Goal: Contribute content: Contribute content

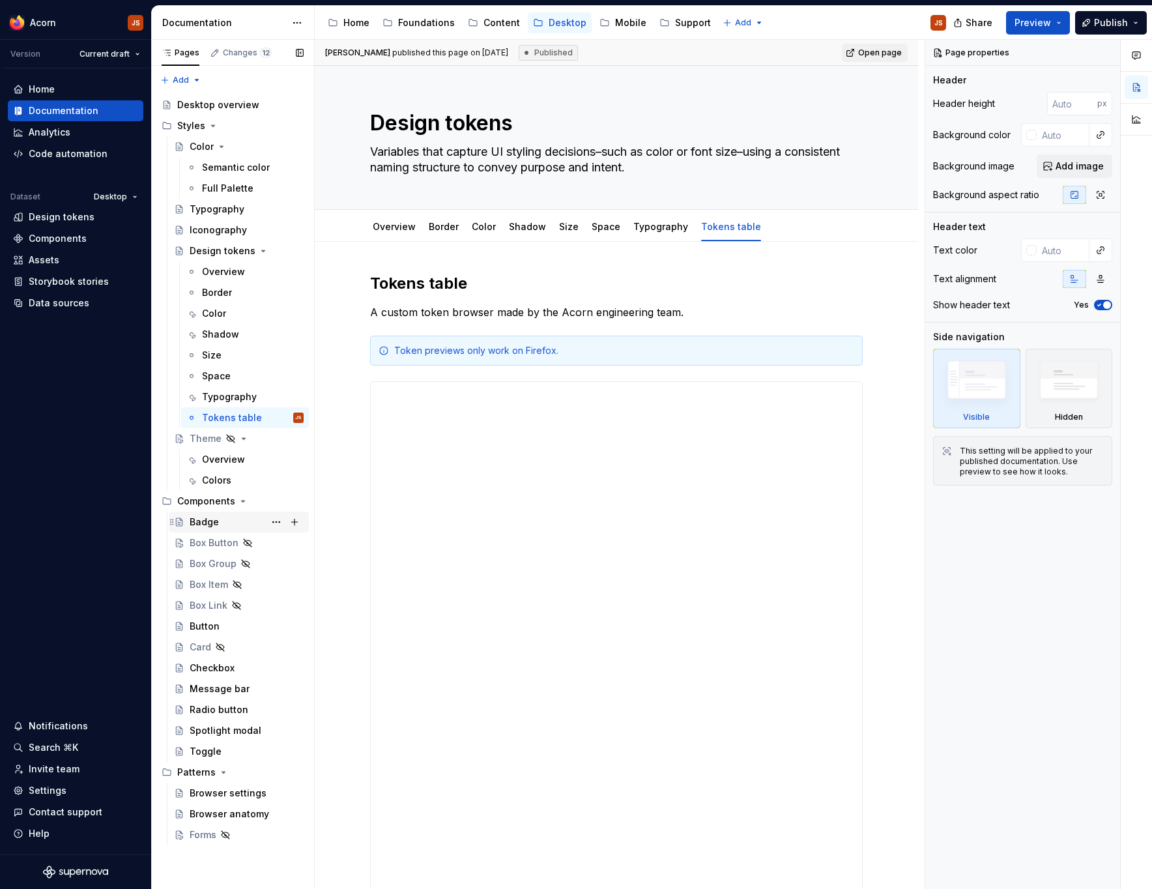
click at [207, 524] on div "Badge" at bounding box center [204, 521] width 29 height 13
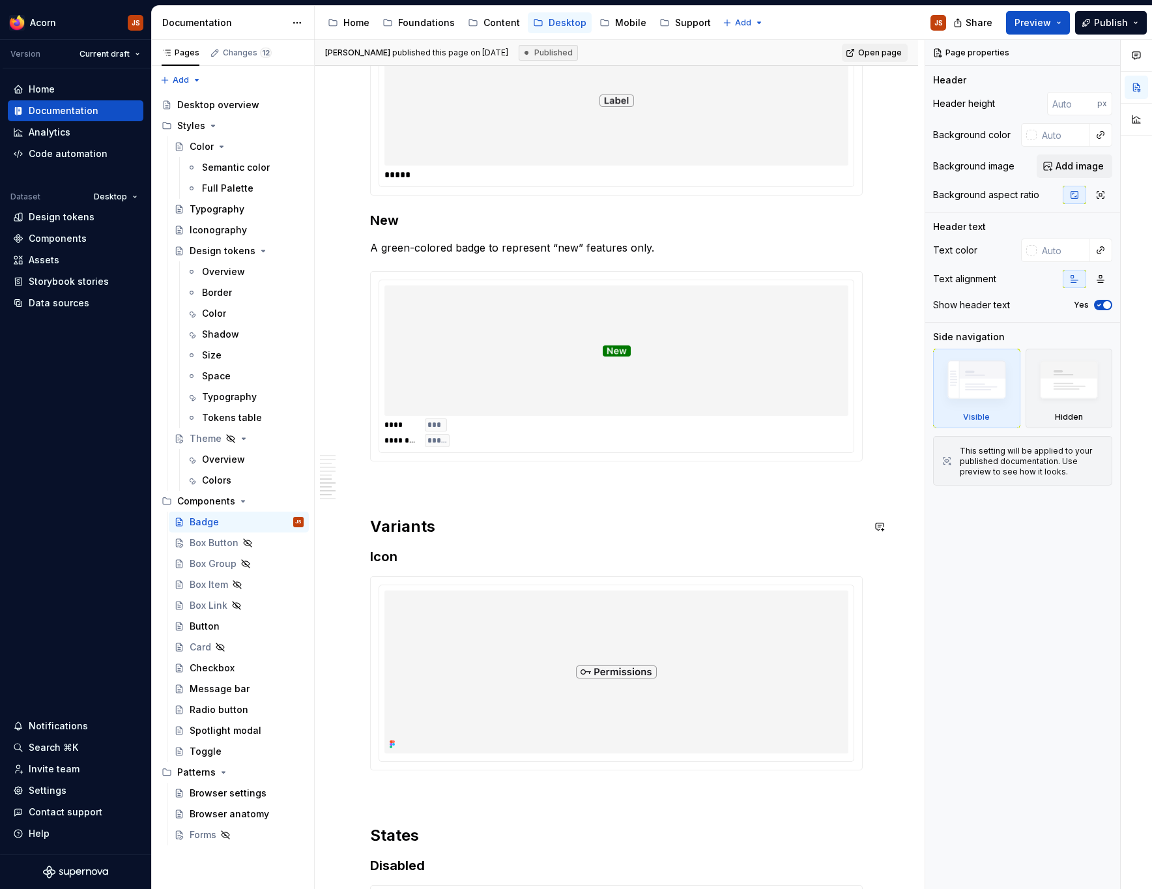
scroll to position [1816, 0]
click at [457, 553] on h3 "Icon" at bounding box center [616, 556] width 493 height 18
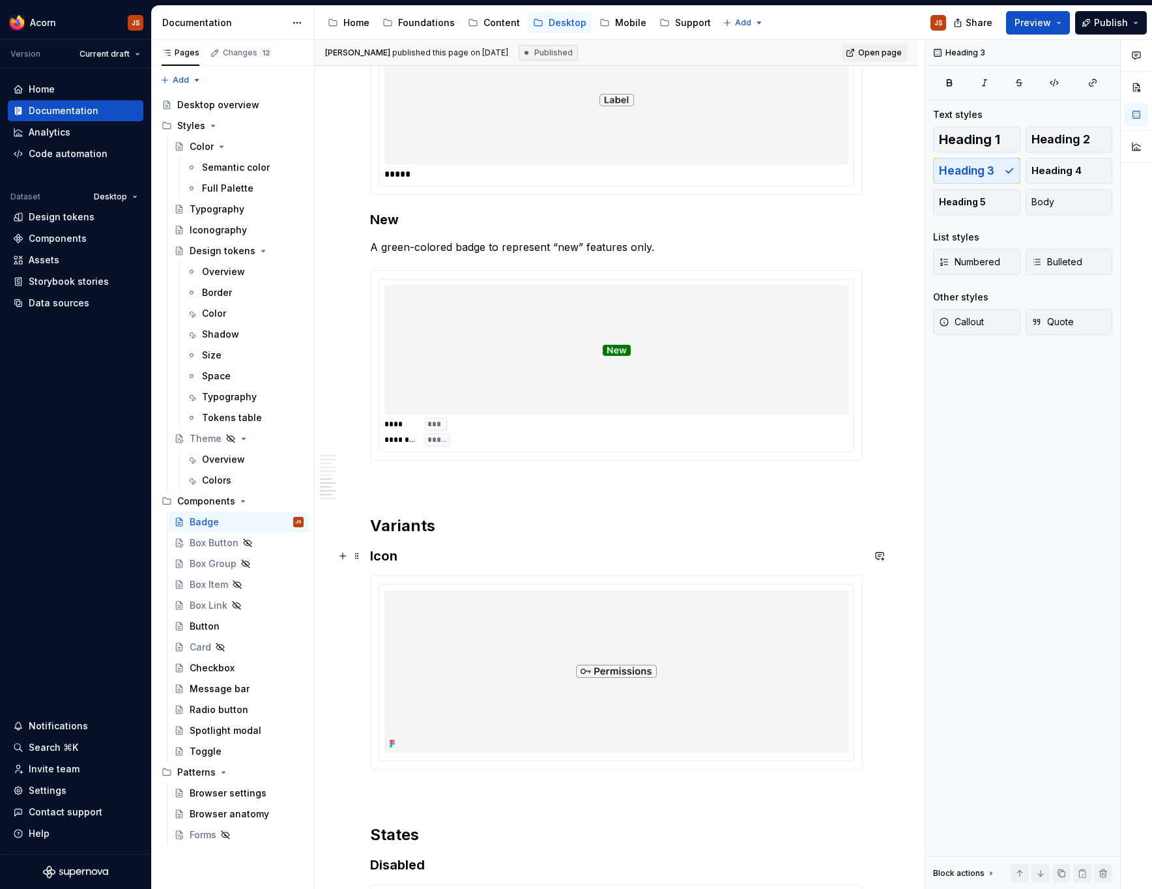
type textarea "*"
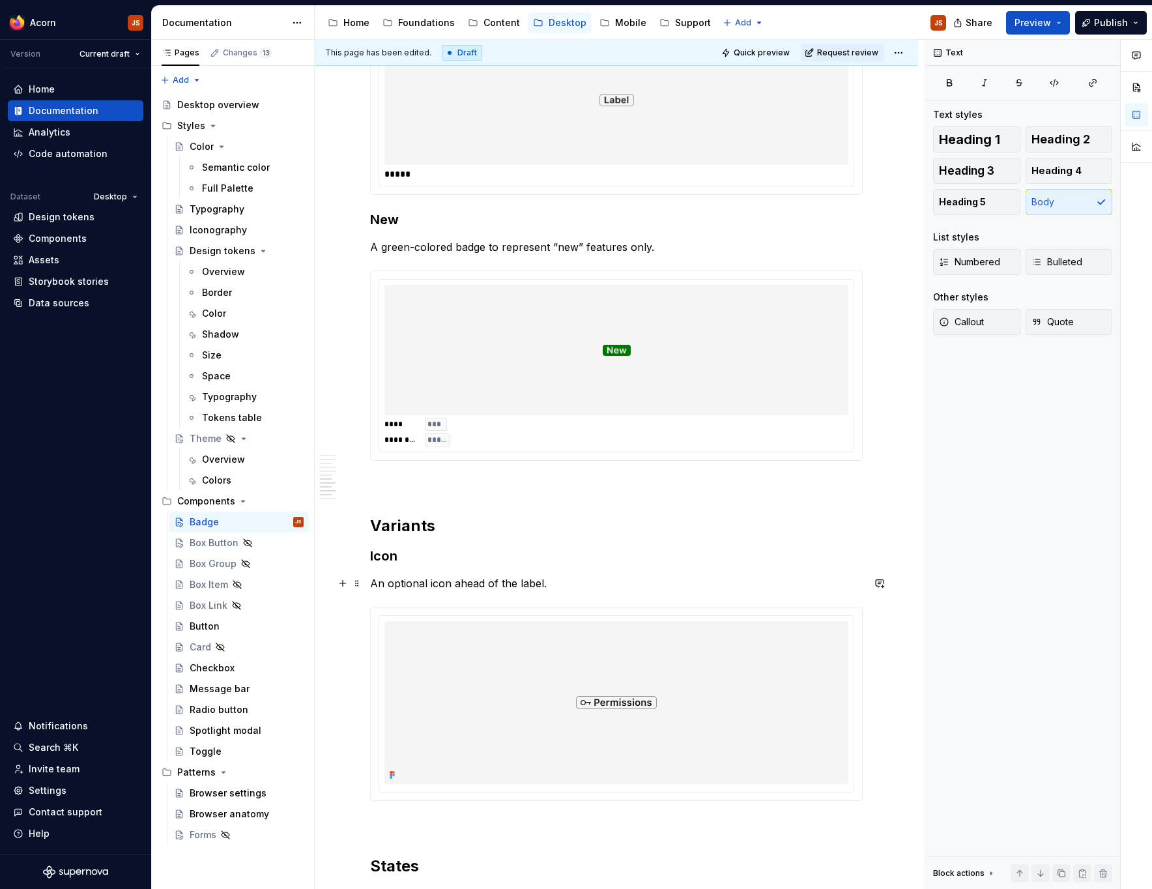
click at [429, 576] on p "An optional icon ahead of the label." at bounding box center [616, 583] width 493 height 16
click at [602, 551] on h3 "Icon" at bounding box center [616, 556] width 493 height 18
click at [461, 576] on p "An optional 12×12 icon ahead of the label." at bounding box center [616, 583] width 493 height 16
click at [1042, 21] on span "Preview" at bounding box center [1033, 22] width 36 height 13
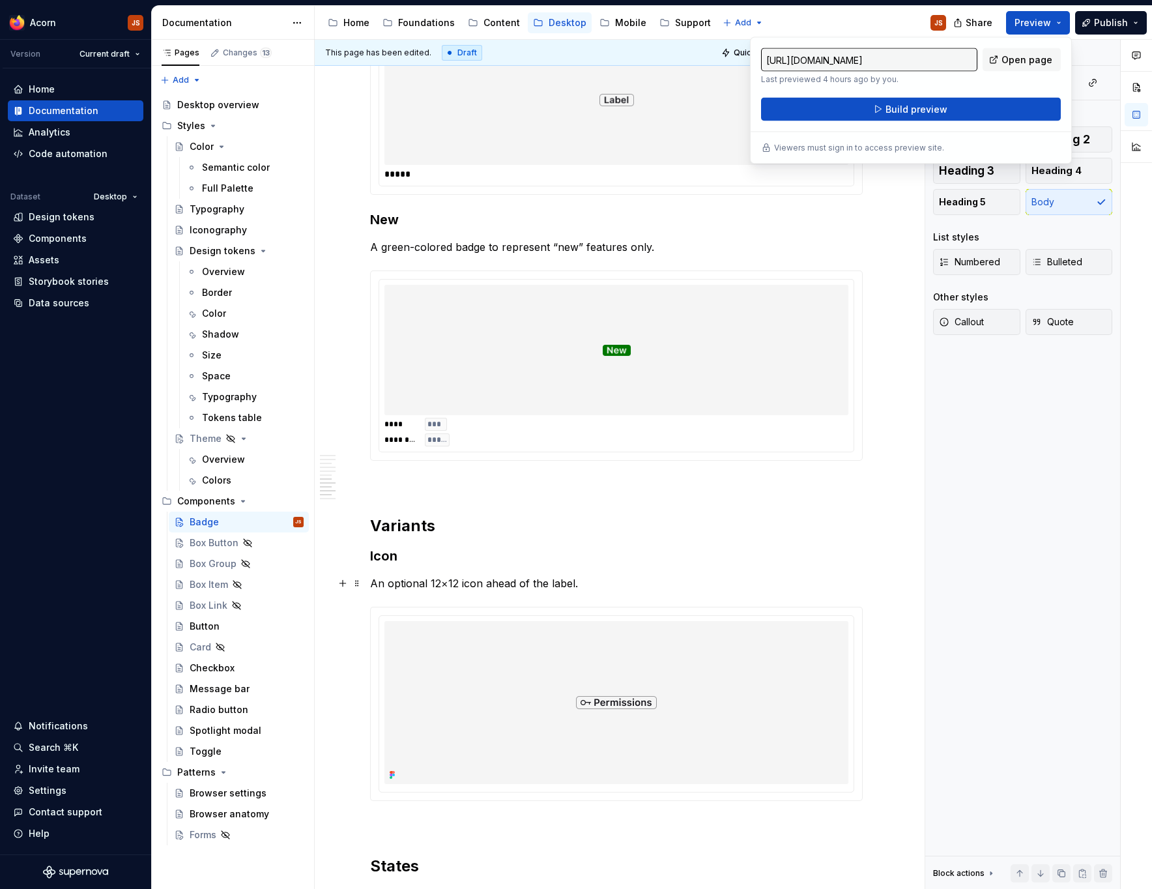
click at [580, 657] on img at bounding box center [617, 702] width 296 height 163
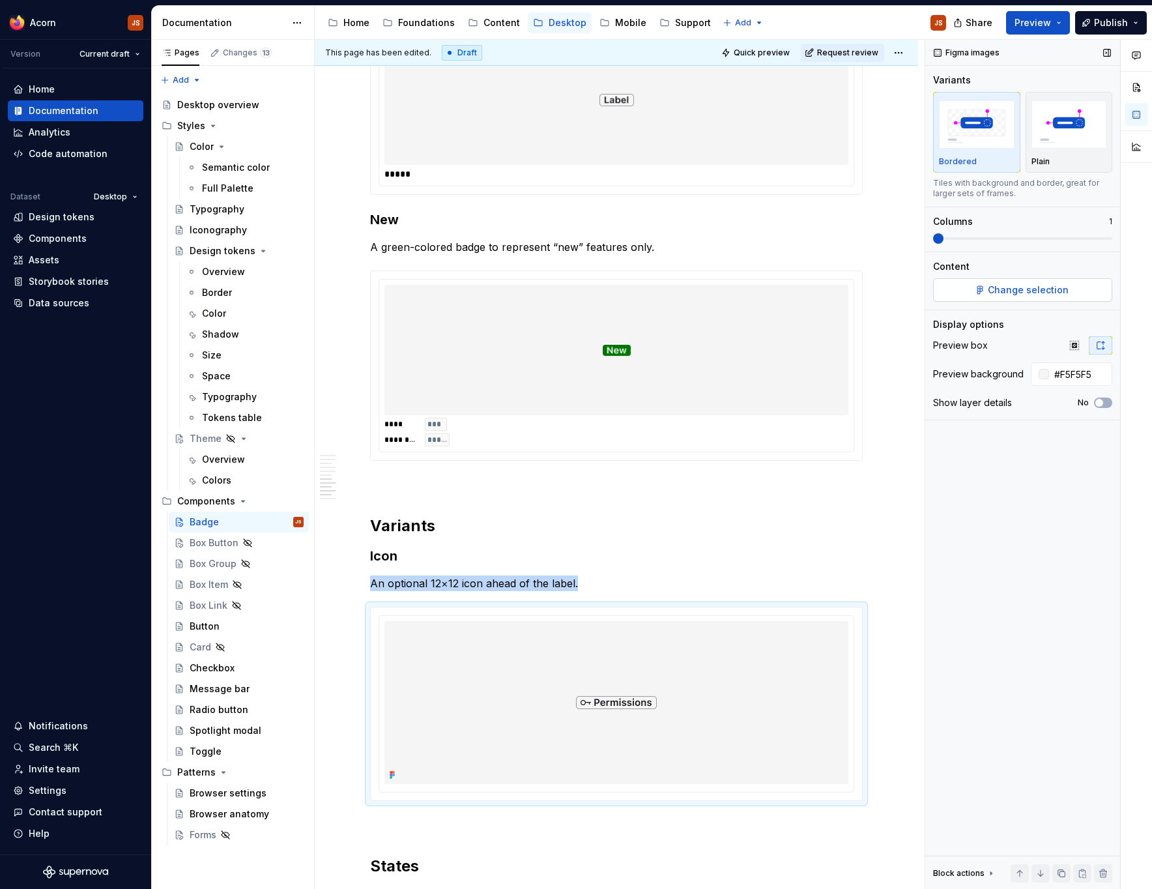
click at [1015, 289] on span "Change selection" at bounding box center [1028, 289] width 81 height 13
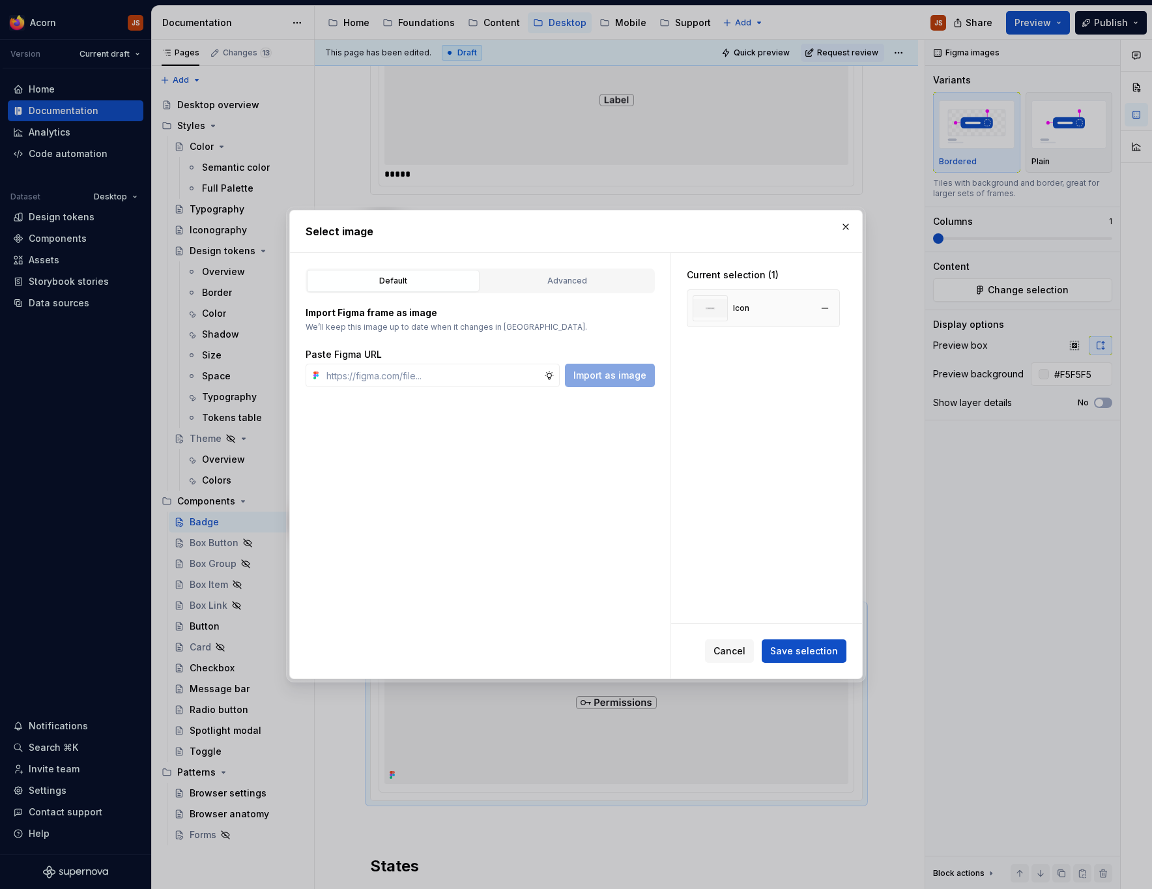
type textarea "*"
click at [759, 321] on div "Icon" at bounding box center [763, 308] width 153 height 38
click at [462, 372] on input "text" at bounding box center [432, 375] width 223 height 23
paste input "[URL][DOMAIN_NAME]"
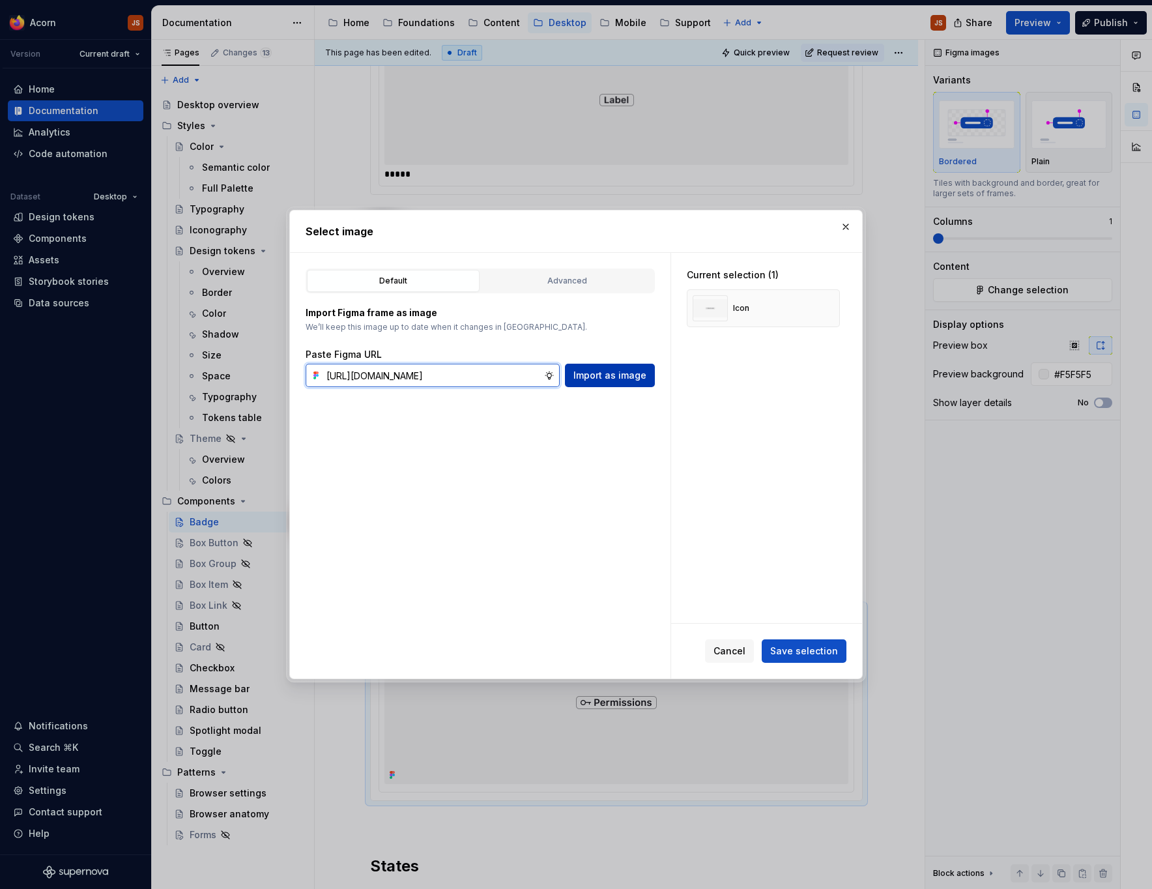
type input "[URL][DOMAIN_NAME]"
click at [633, 374] on span "Import as image" at bounding box center [609, 375] width 73 height 13
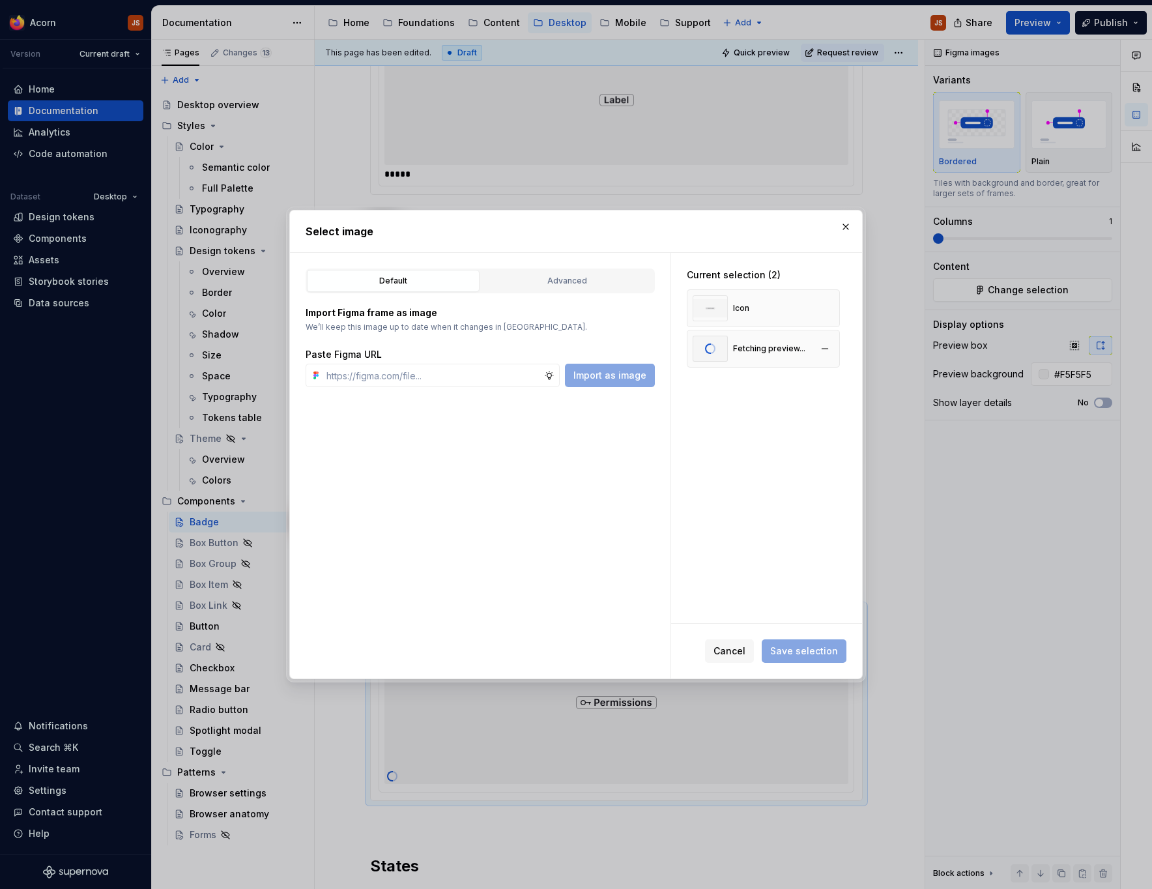
click at [776, 343] on div "Fetching preview..." at bounding box center [769, 348] width 72 height 10
click at [834, 306] on button "button" at bounding box center [825, 308] width 18 height 18
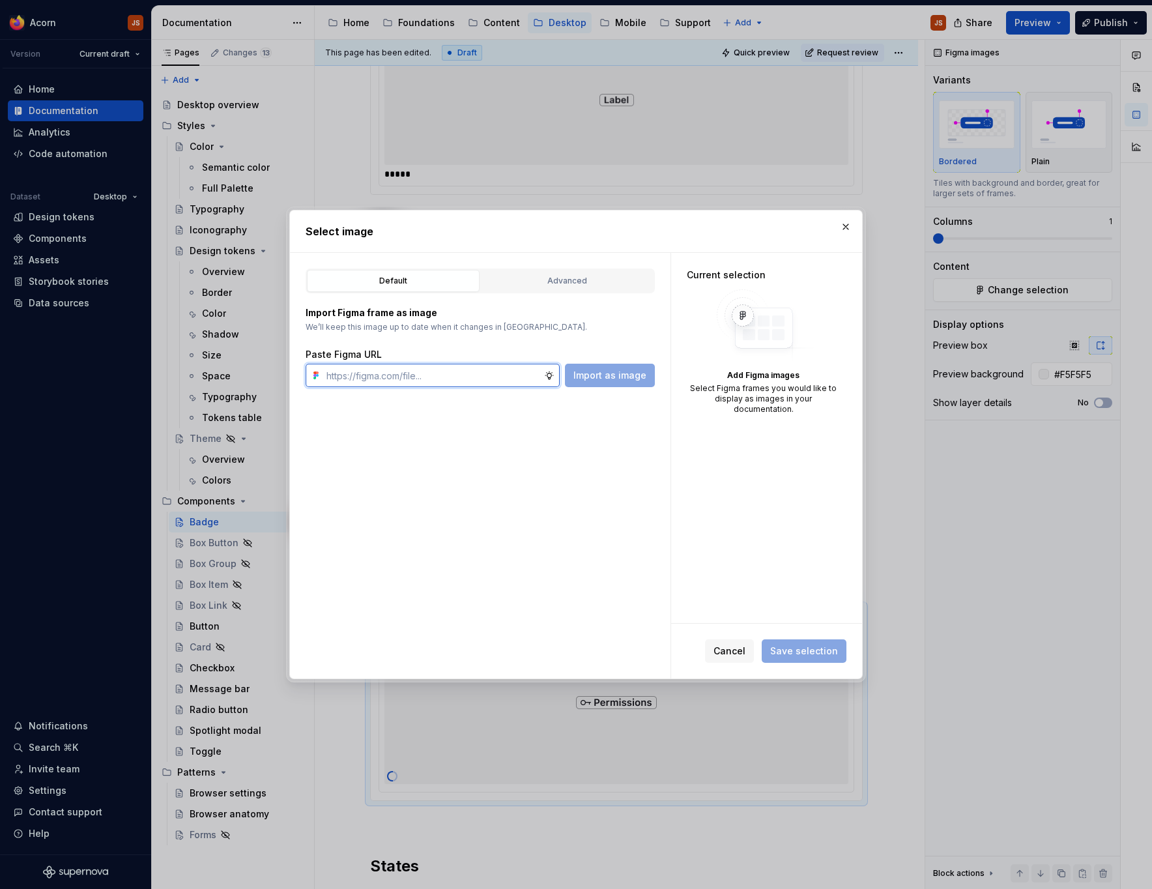
click at [487, 364] on input "text" at bounding box center [432, 375] width 223 height 23
paste input "[URL][DOMAIN_NAME]"
type input "[URL][DOMAIN_NAME]"
click at [614, 382] on span "Import as image" at bounding box center [609, 375] width 73 height 13
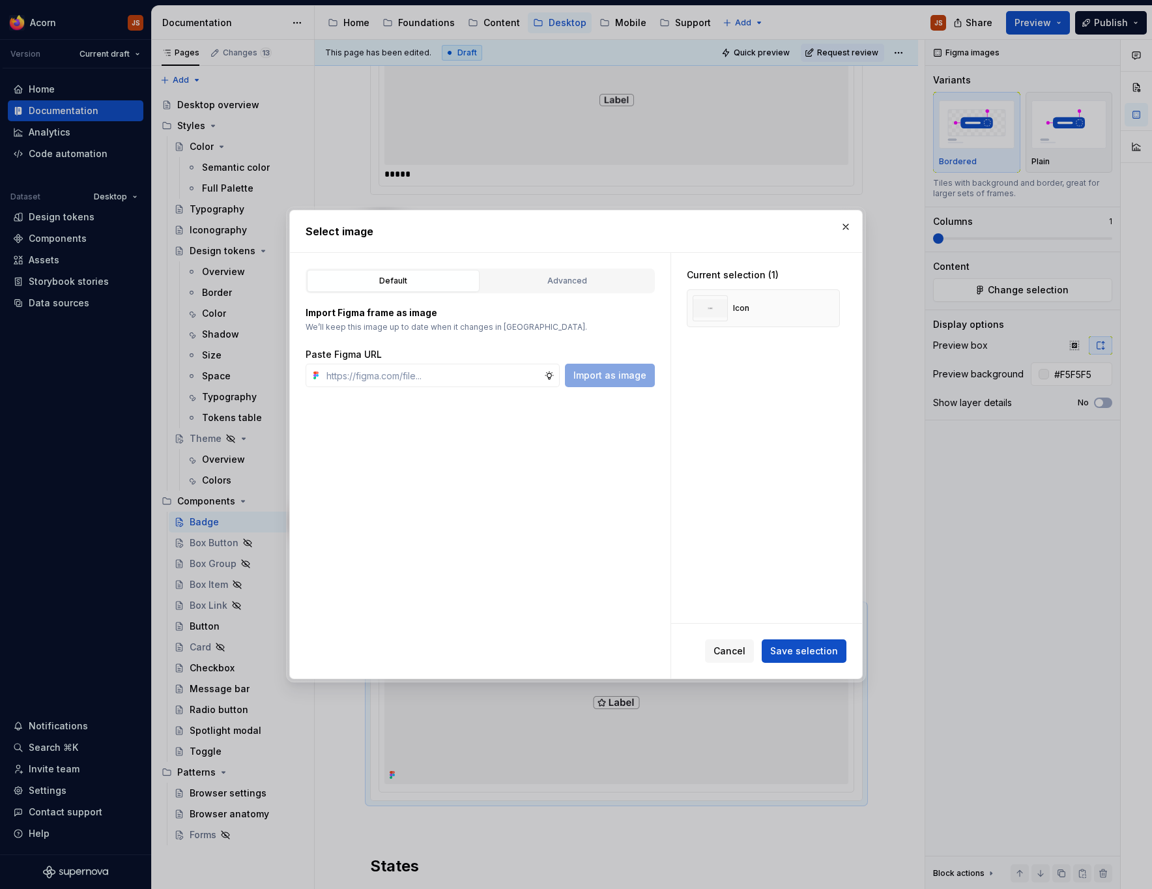
scroll to position [0, 0]
click at [796, 646] on span "Save selection" at bounding box center [804, 651] width 68 height 13
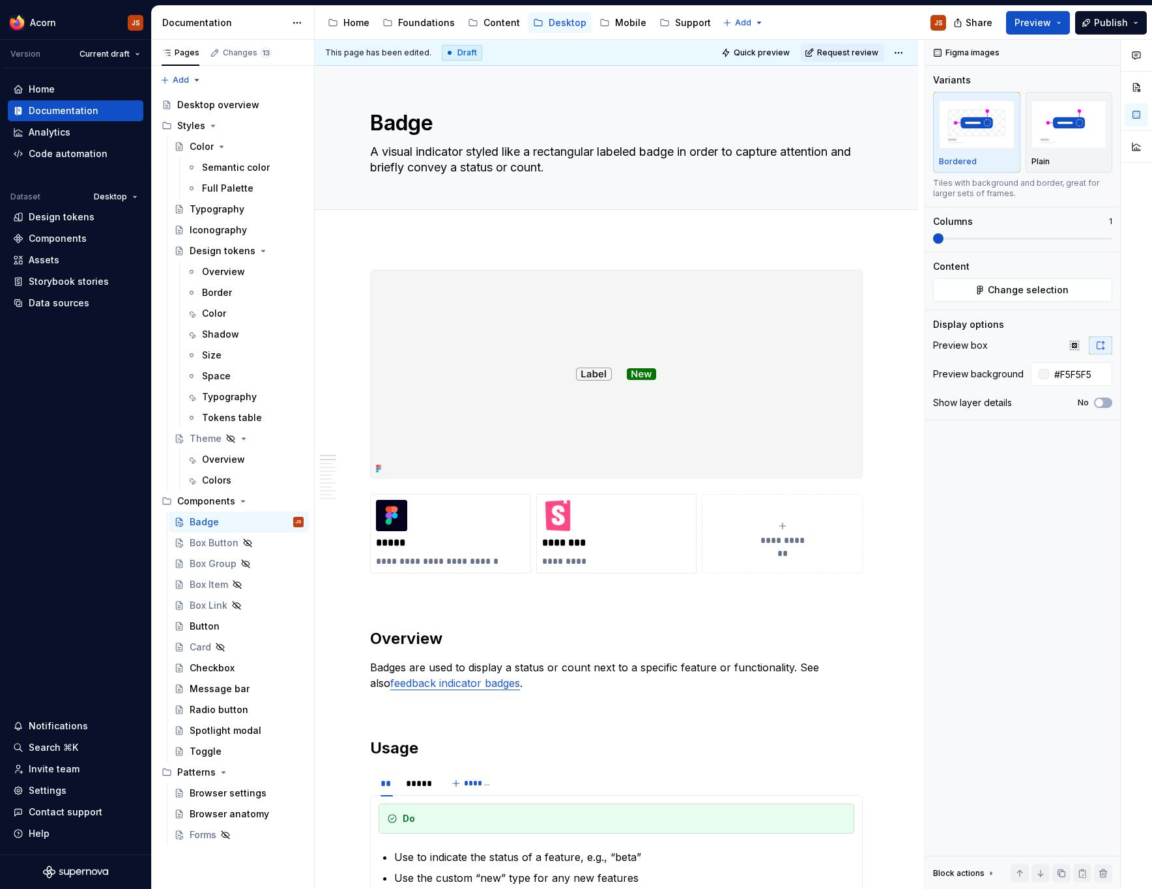
click at [1115, 36] on div "Share Preview Publish" at bounding box center [1055, 22] width 196 height 33
click at [1115, 18] on span "Publish" at bounding box center [1111, 22] width 34 height 13
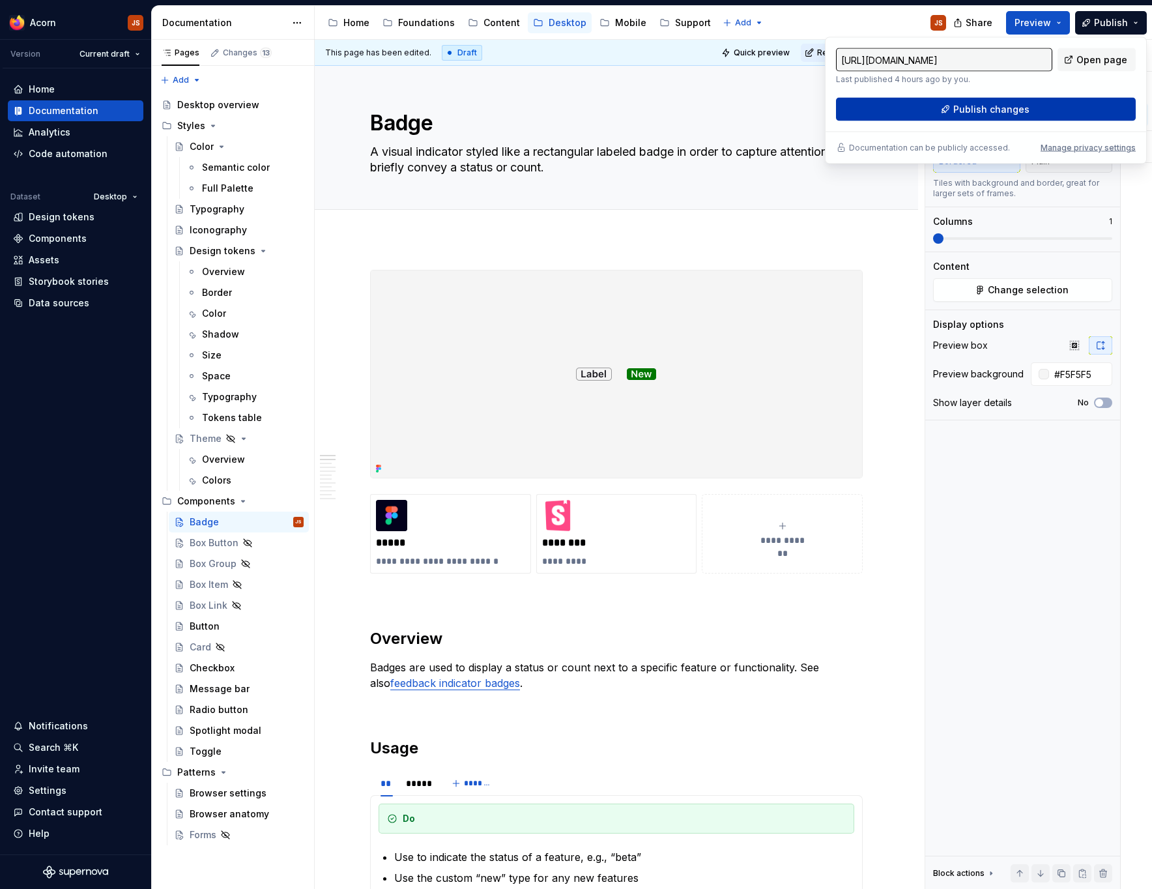
click at [1010, 109] on span "Publish changes" at bounding box center [991, 109] width 76 height 13
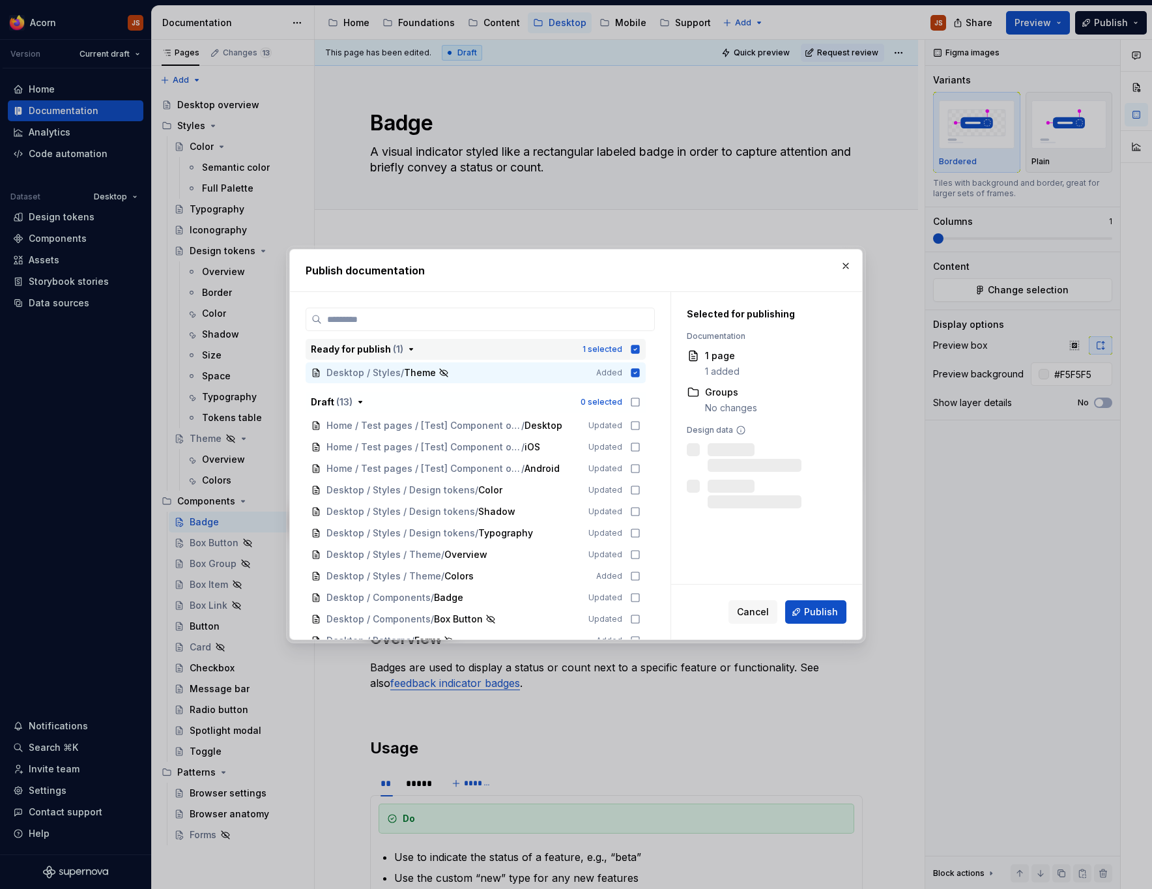
click at [640, 348] on icon "button" at bounding box center [635, 349] width 8 height 8
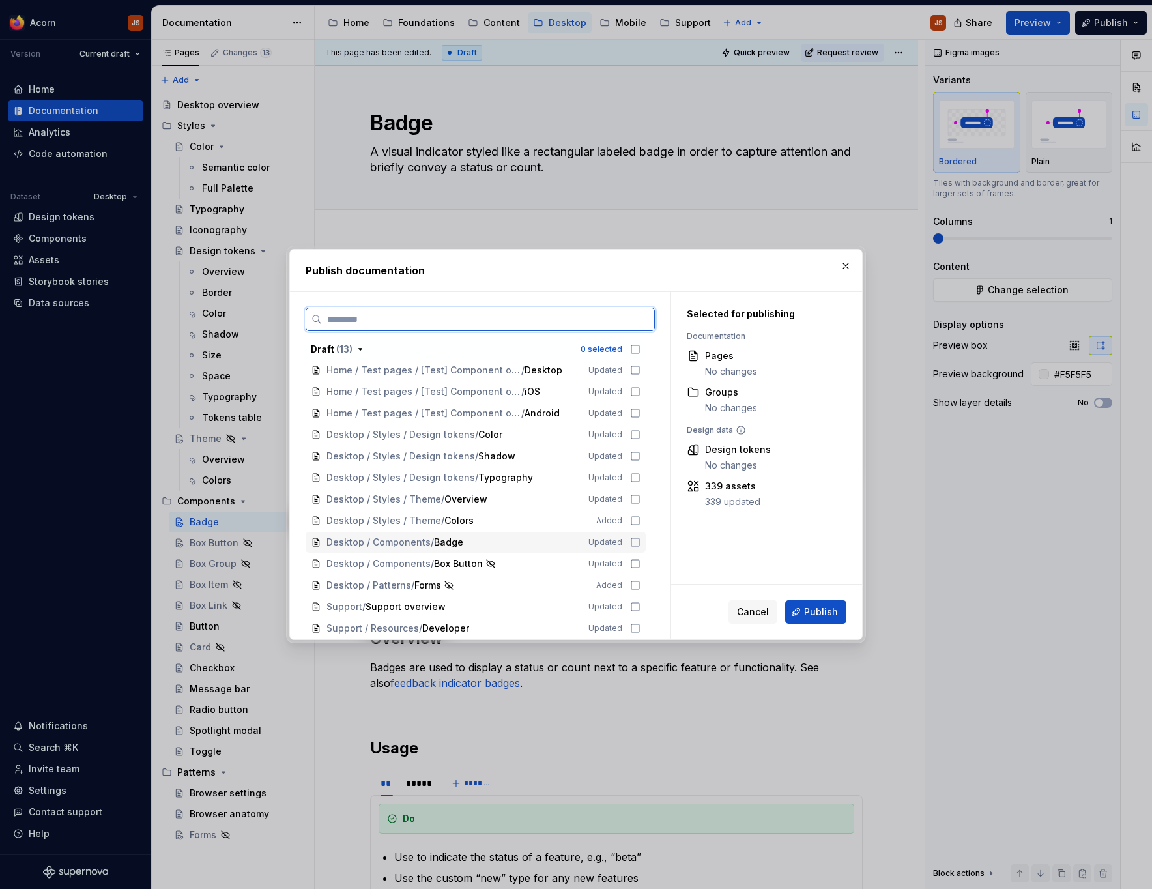
click at [641, 538] on icon at bounding box center [635, 542] width 10 height 10
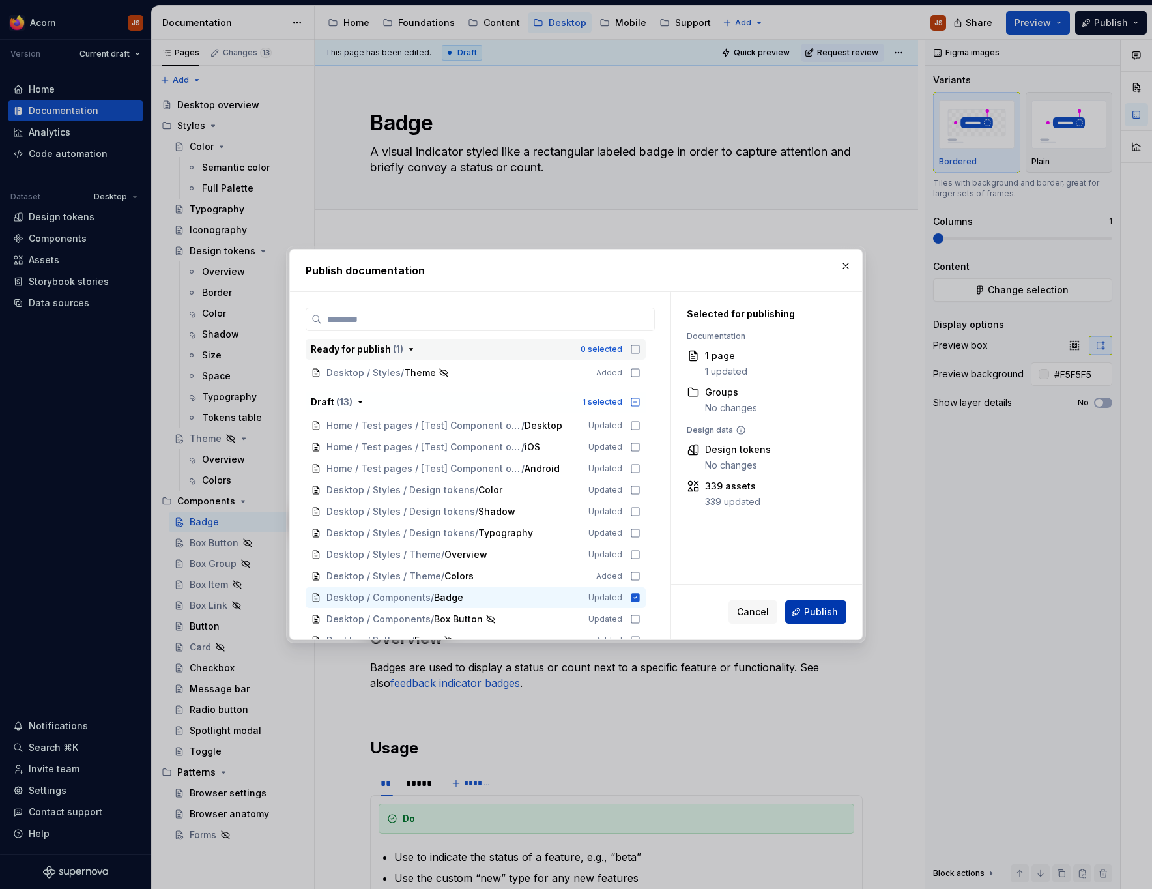
click at [829, 615] on span "Publish" at bounding box center [821, 611] width 34 height 13
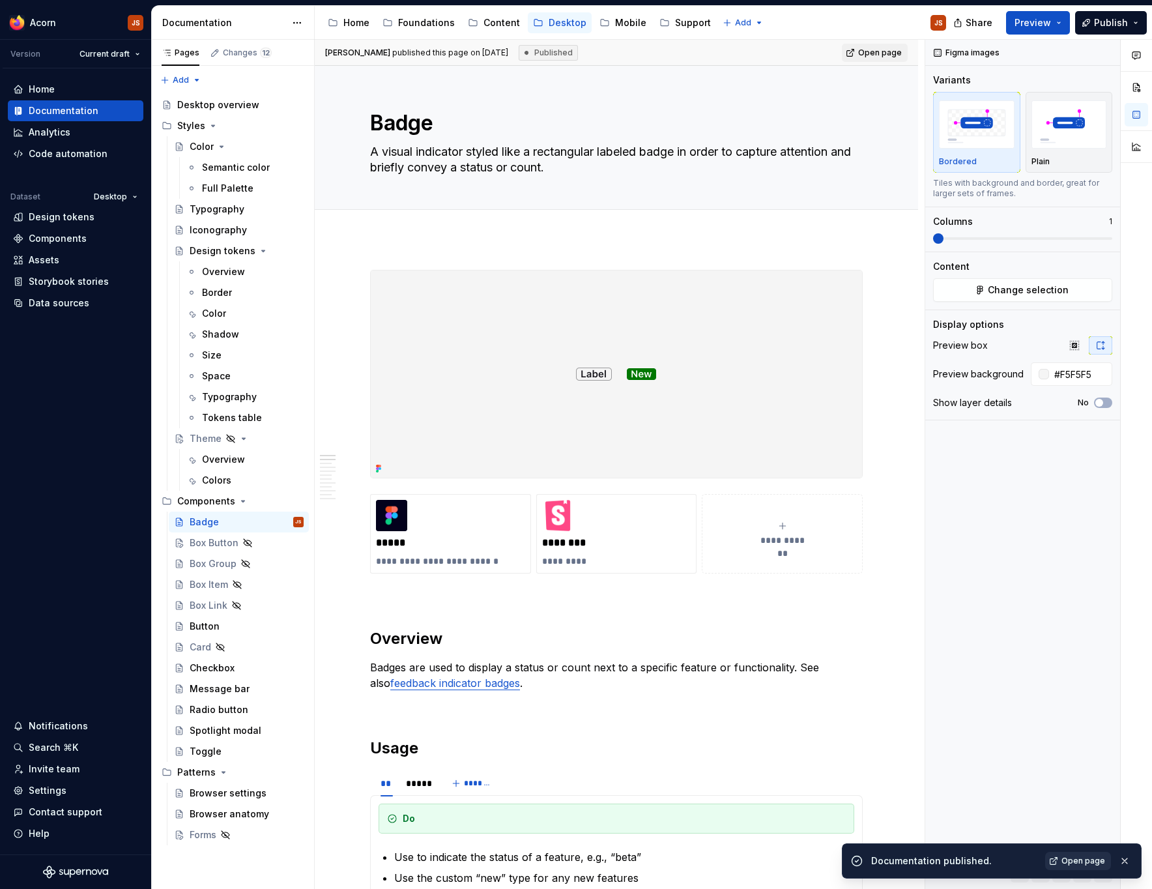
click at [1056, 858] on link "Open page" at bounding box center [1078, 861] width 66 height 18
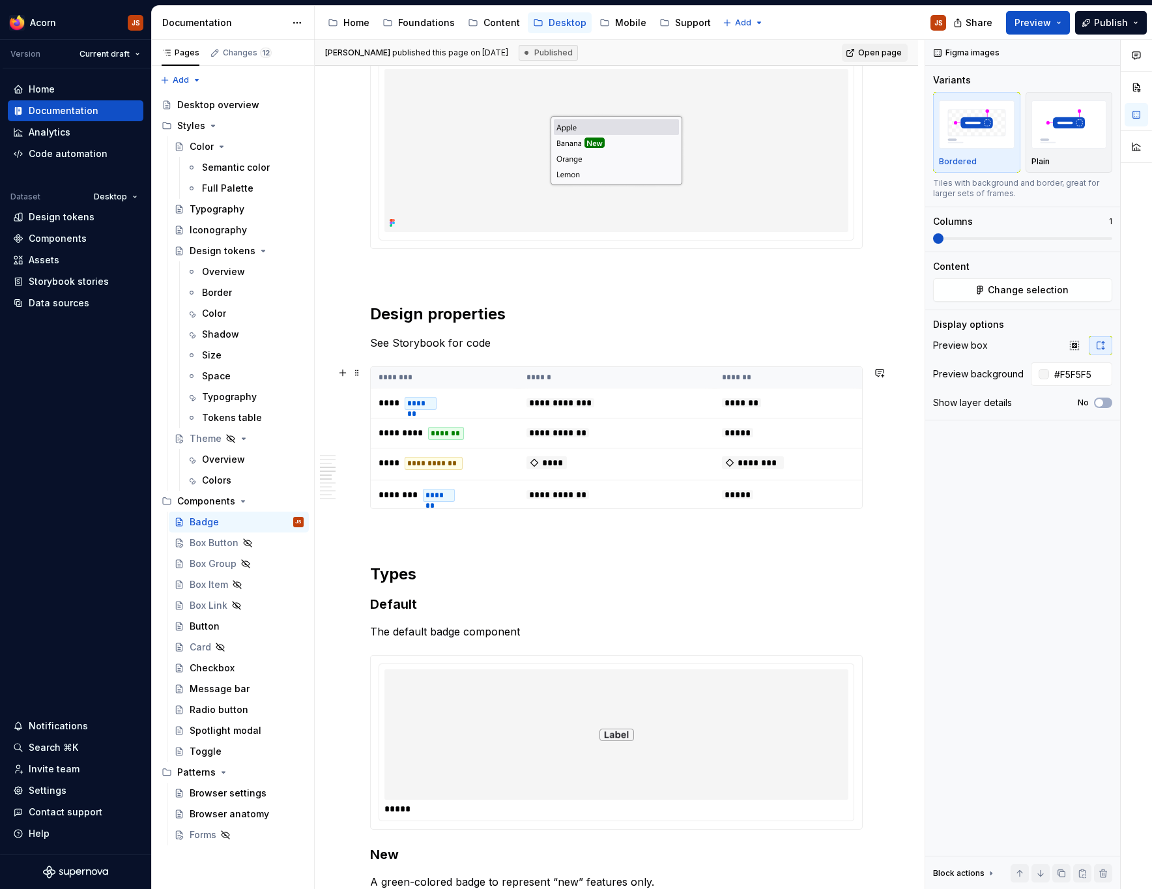
scroll to position [1516, 0]
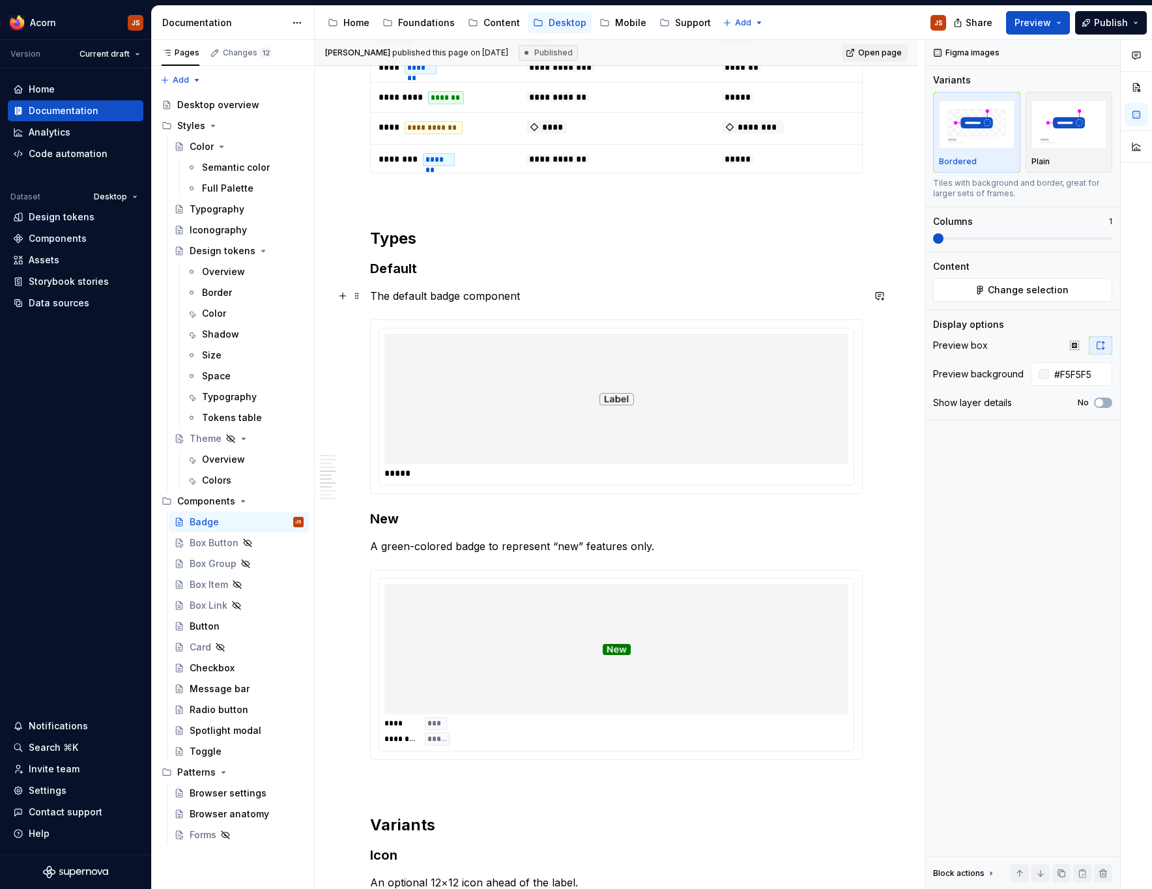
click at [428, 294] on p "The default badge component" at bounding box center [616, 296] width 493 height 16
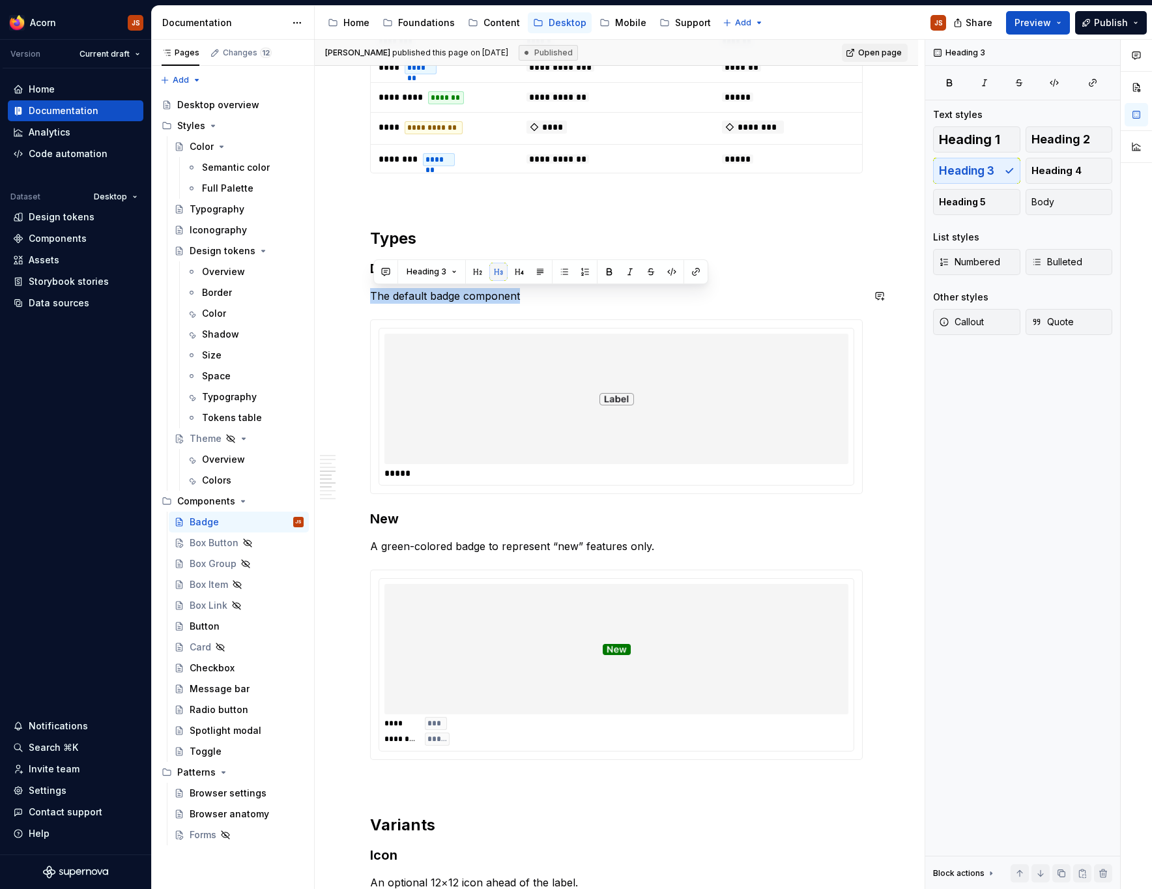
click at [497, 276] on button "button" at bounding box center [498, 272] width 18 height 18
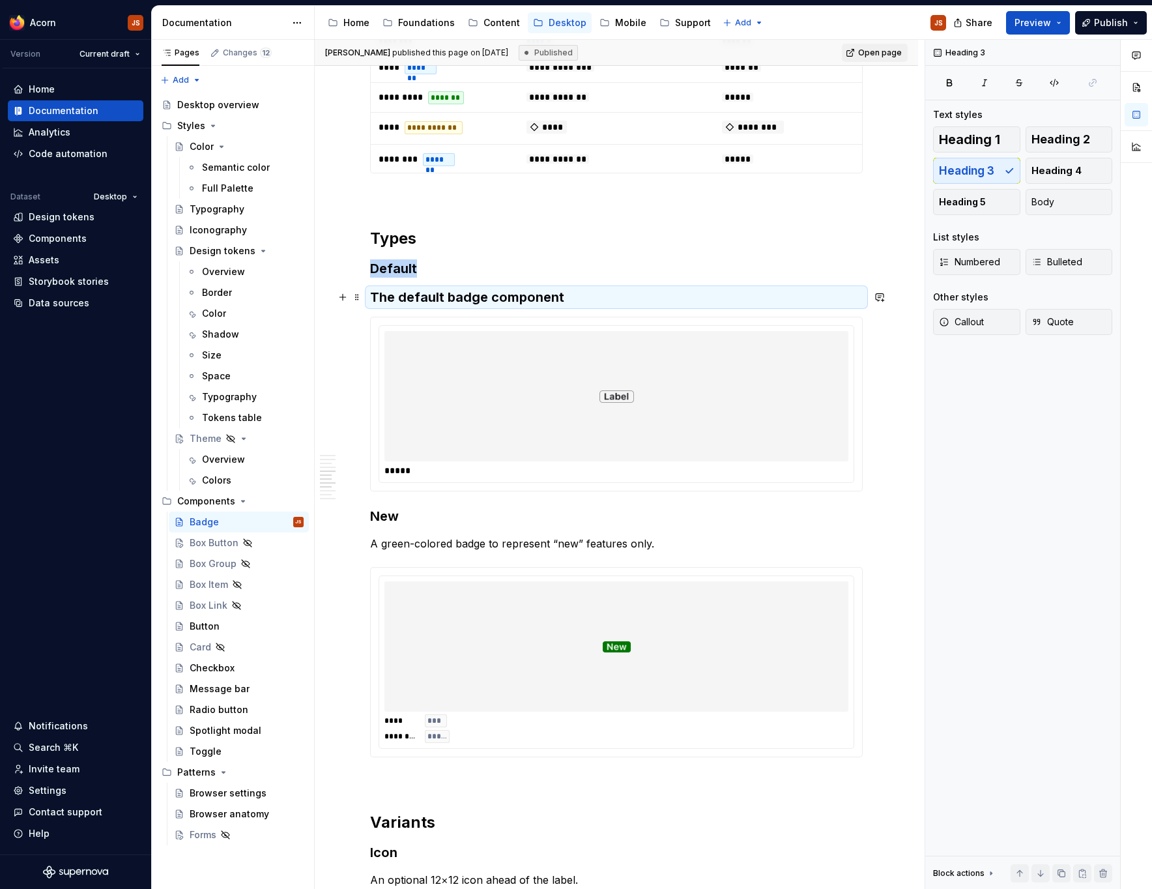
click at [435, 299] on h3 "The default badge component" at bounding box center [616, 297] width 493 height 18
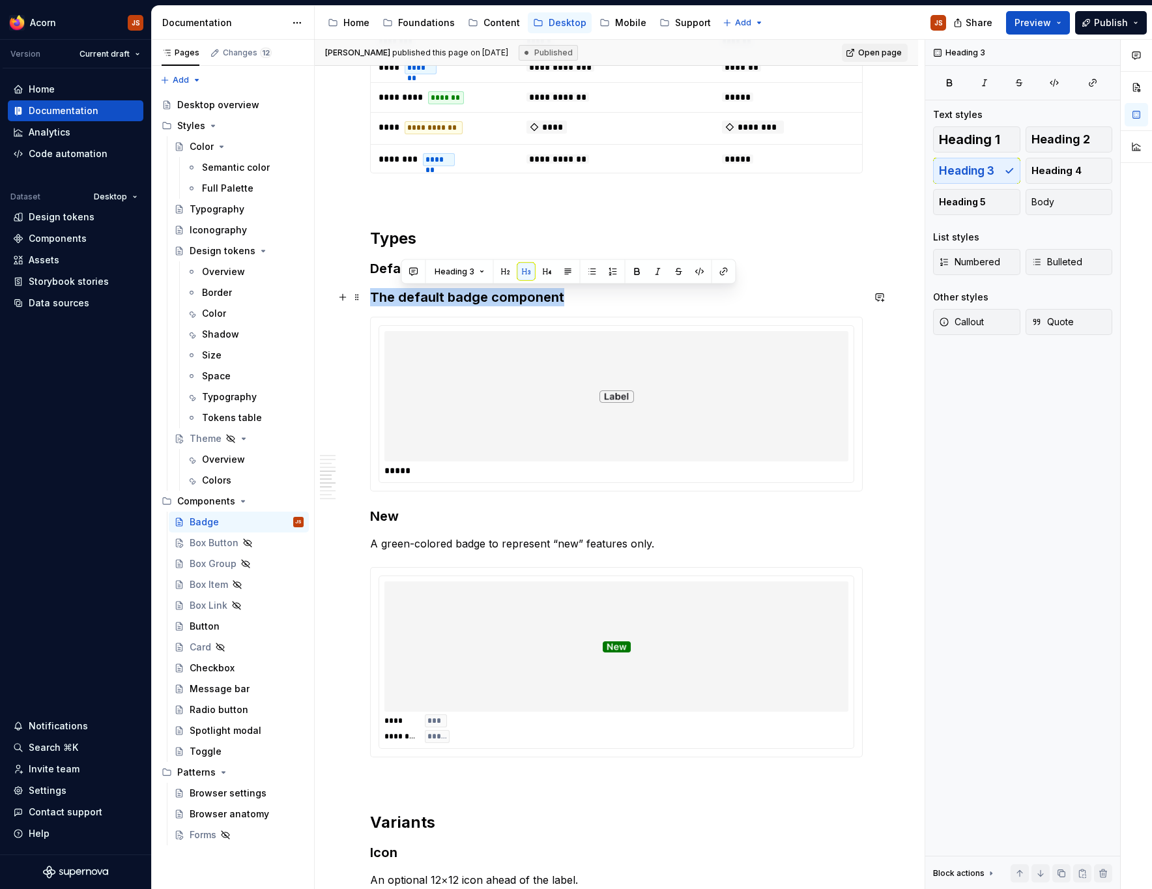
click at [435, 299] on h3 "The default badge component" at bounding box center [616, 297] width 493 height 18
click at [441, 270] on span "Heading 3" at bounding box center [427, 272] width 40 height 10
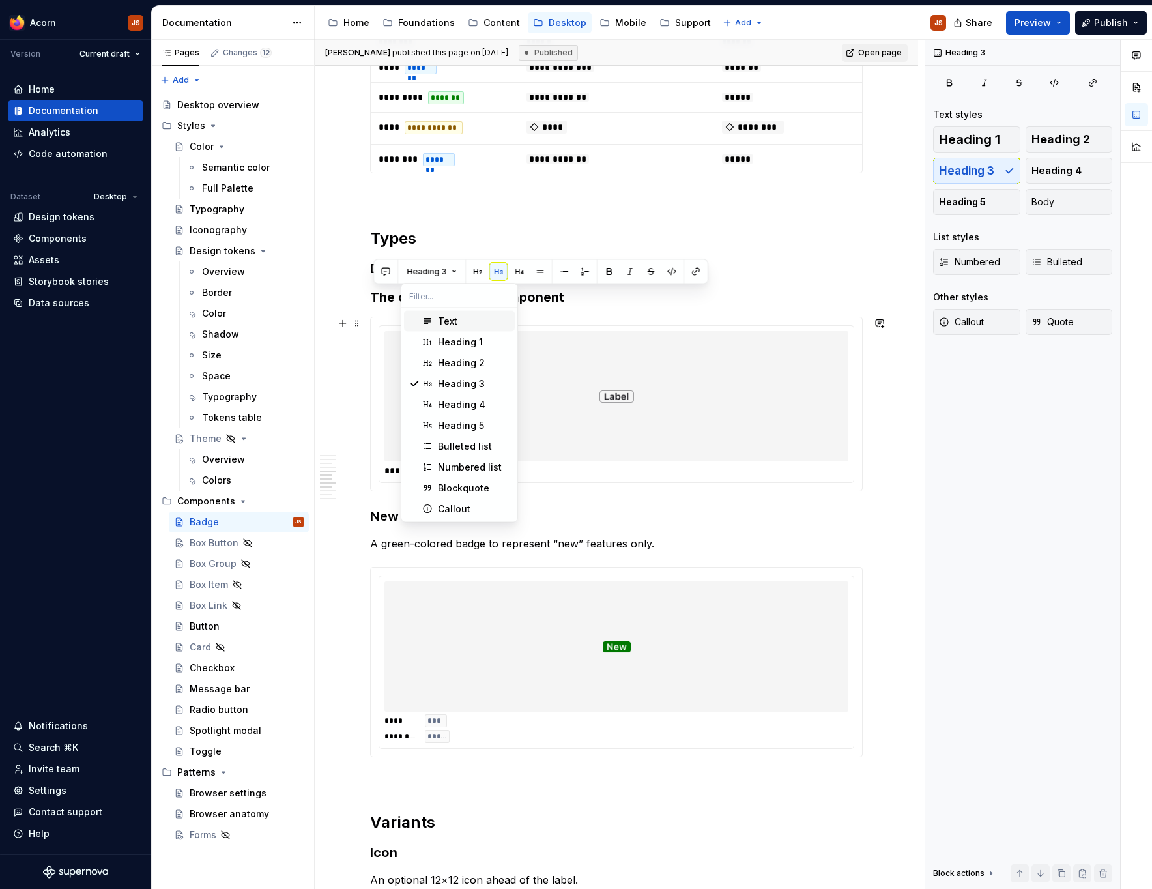
click at [448, 323] on div "Text" at bounding box center [448, 321] width 20 height 13
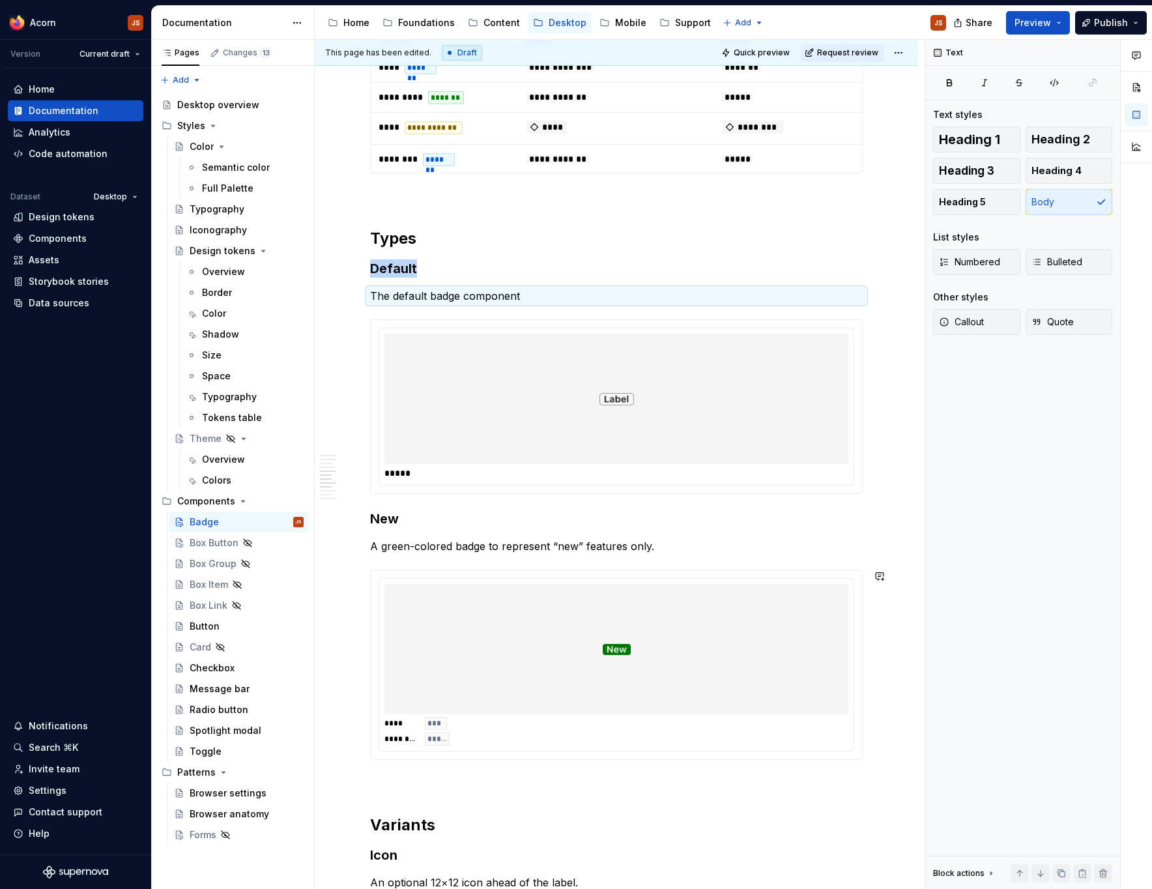
click at [409, 538] on div "**********" at bounding box center [616, 164] width 493 height 2823
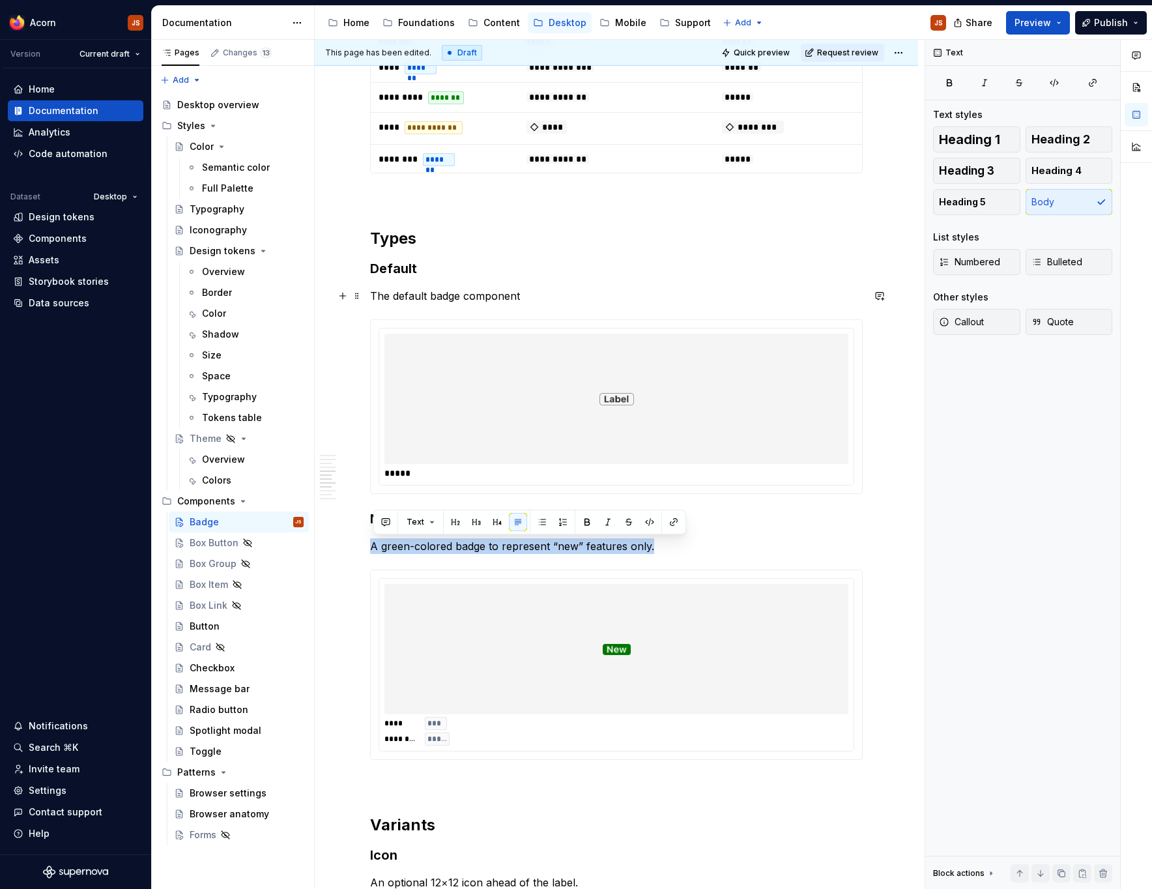
click at [447, 302] on p "The default badge component" at bounding box center [616, 296] width 493 height 16
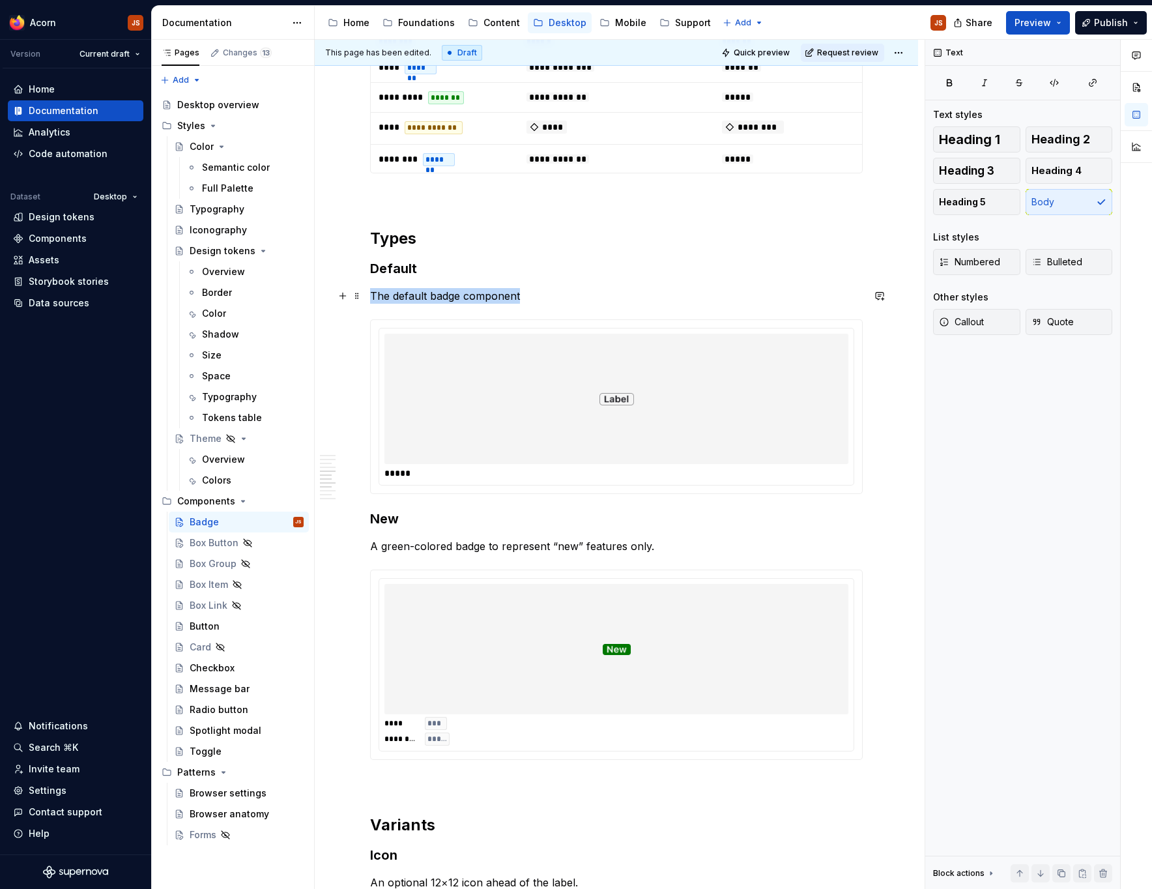
click at [447, 302] on p "The default badge component" at bounding box center [616, 296] width 493 height 16
click at [529, 293] on p "The default badge component" at bounding box center [616, 296] width 493 height 16
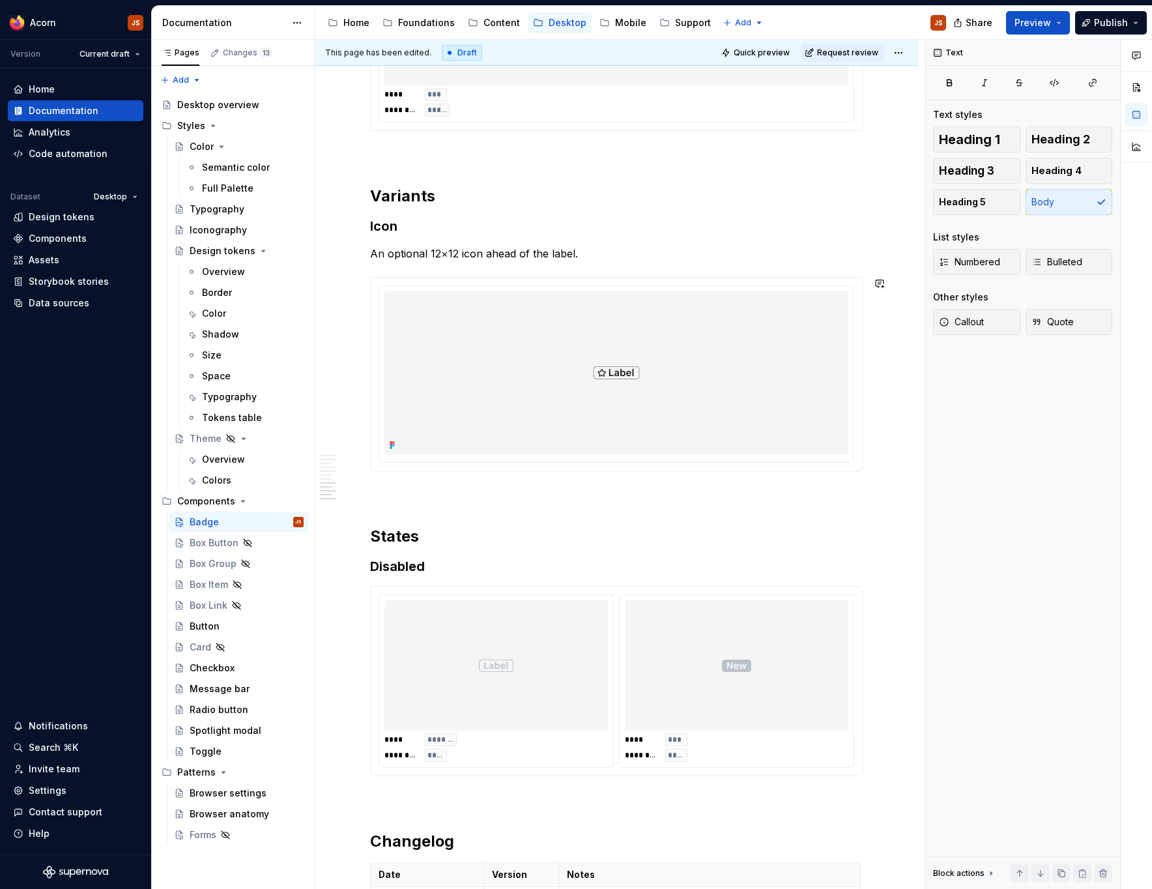
scroll to position [2347, 0]
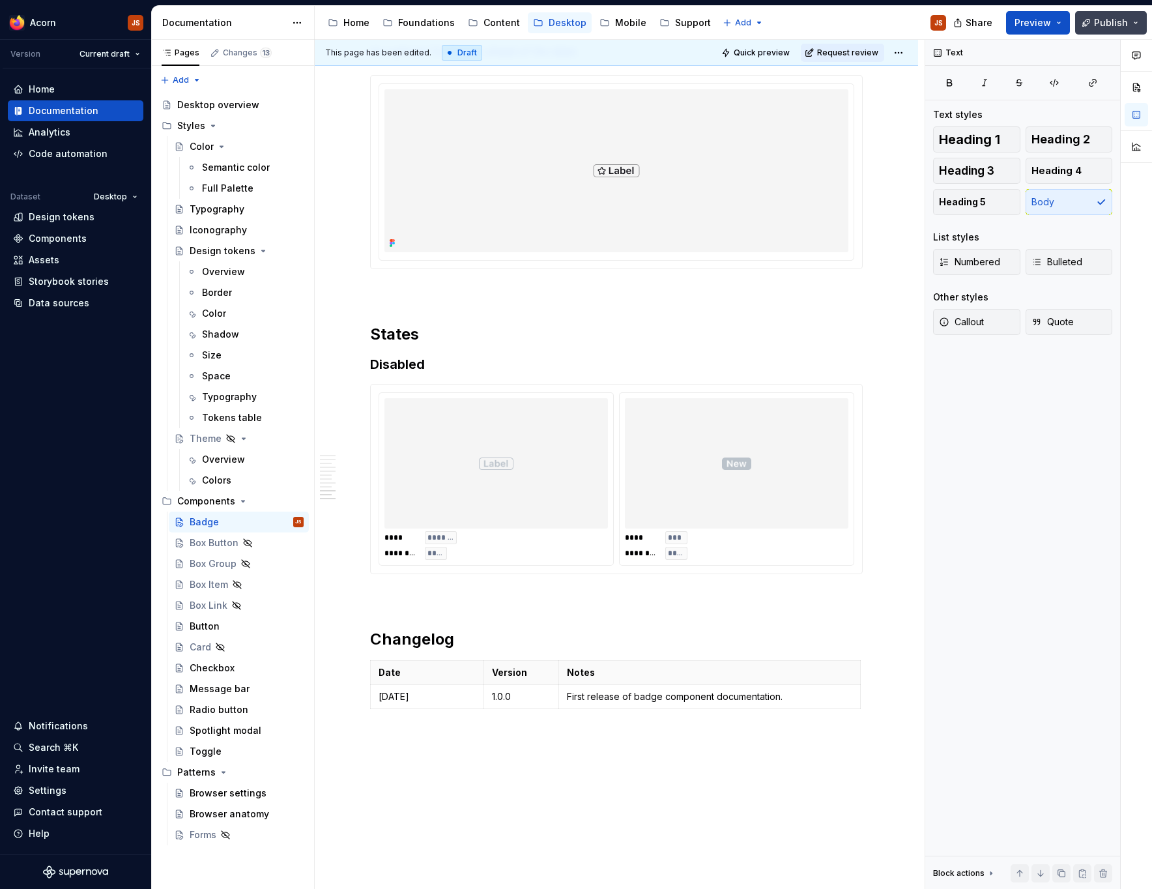
click at [1097, 23] on span "Publish" at bounding box center [1111, 22] width 34 height 13
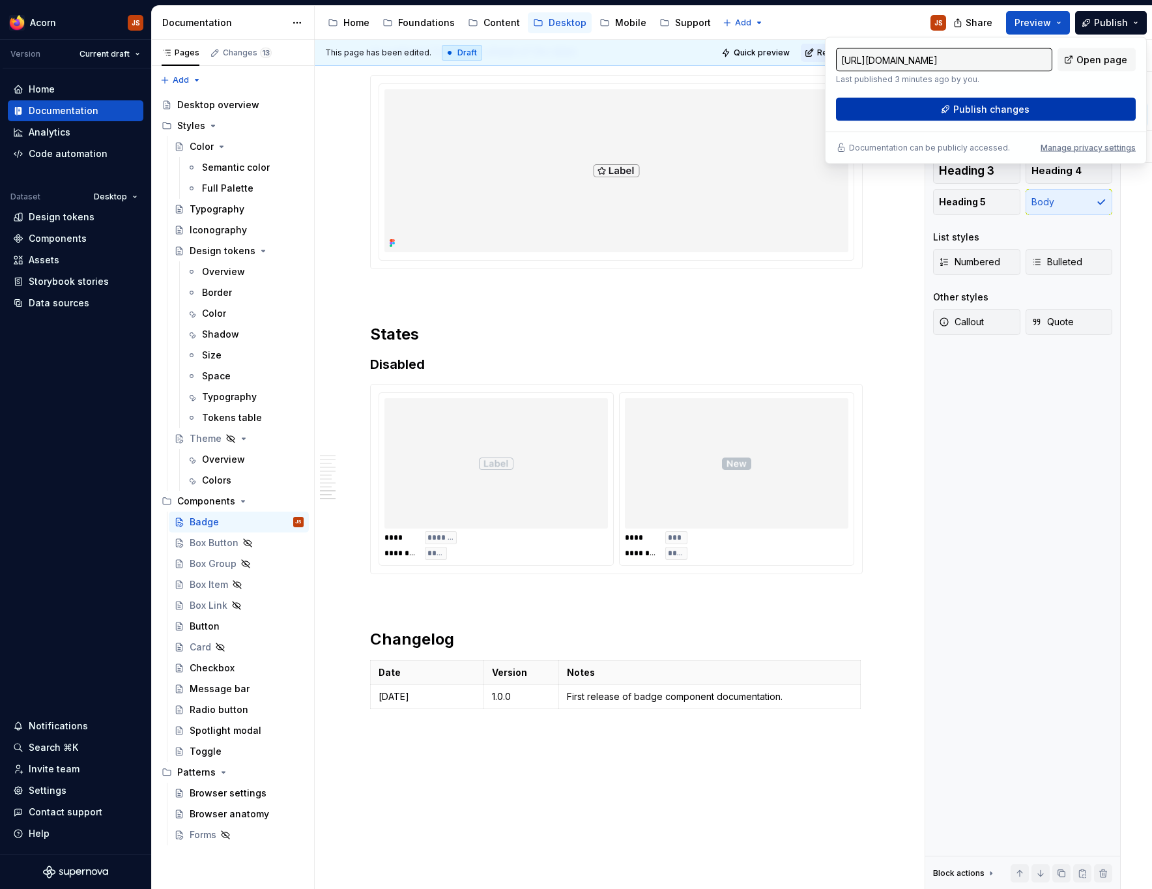
click at [1004, 103] on button "Publish changes" at bounding box center [986, 109] width 300 height 23
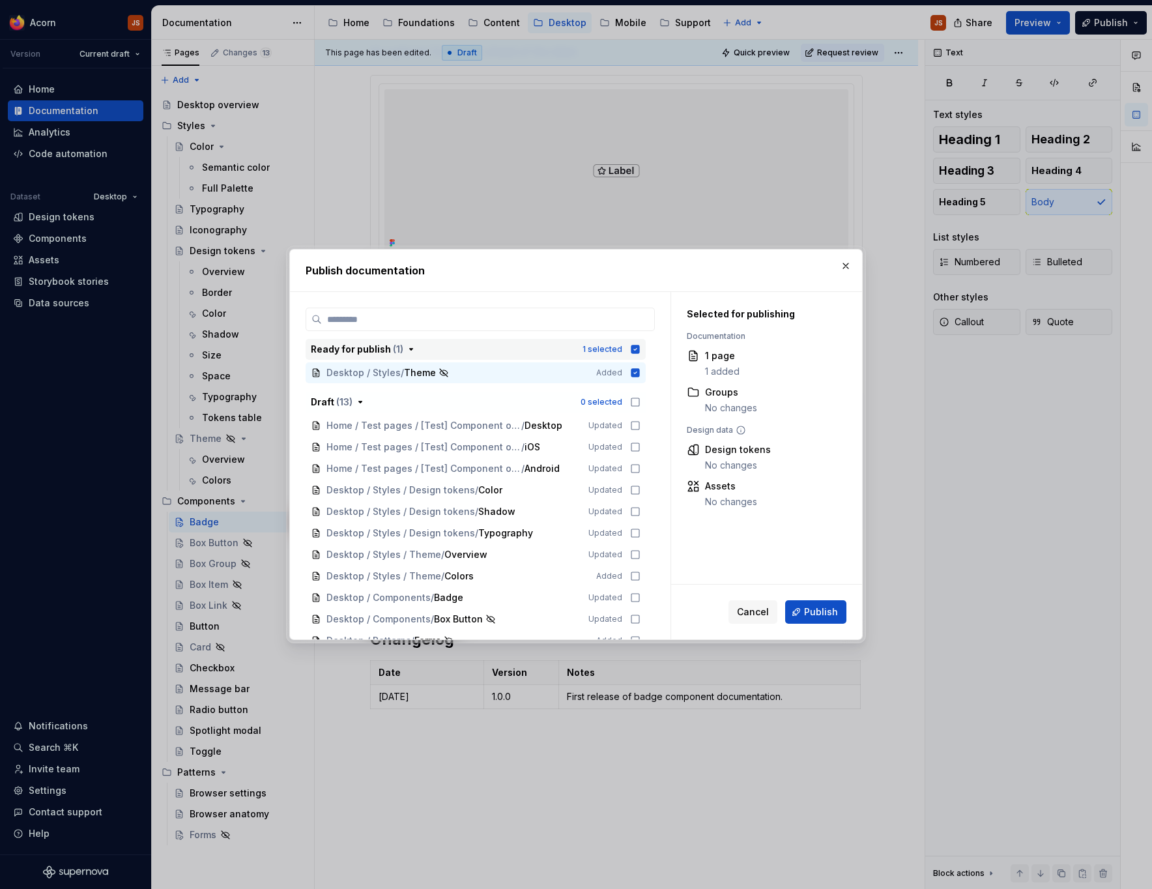
click at [639, 347] on icon "button" at bounding box center [635, 349] width 8 height 8
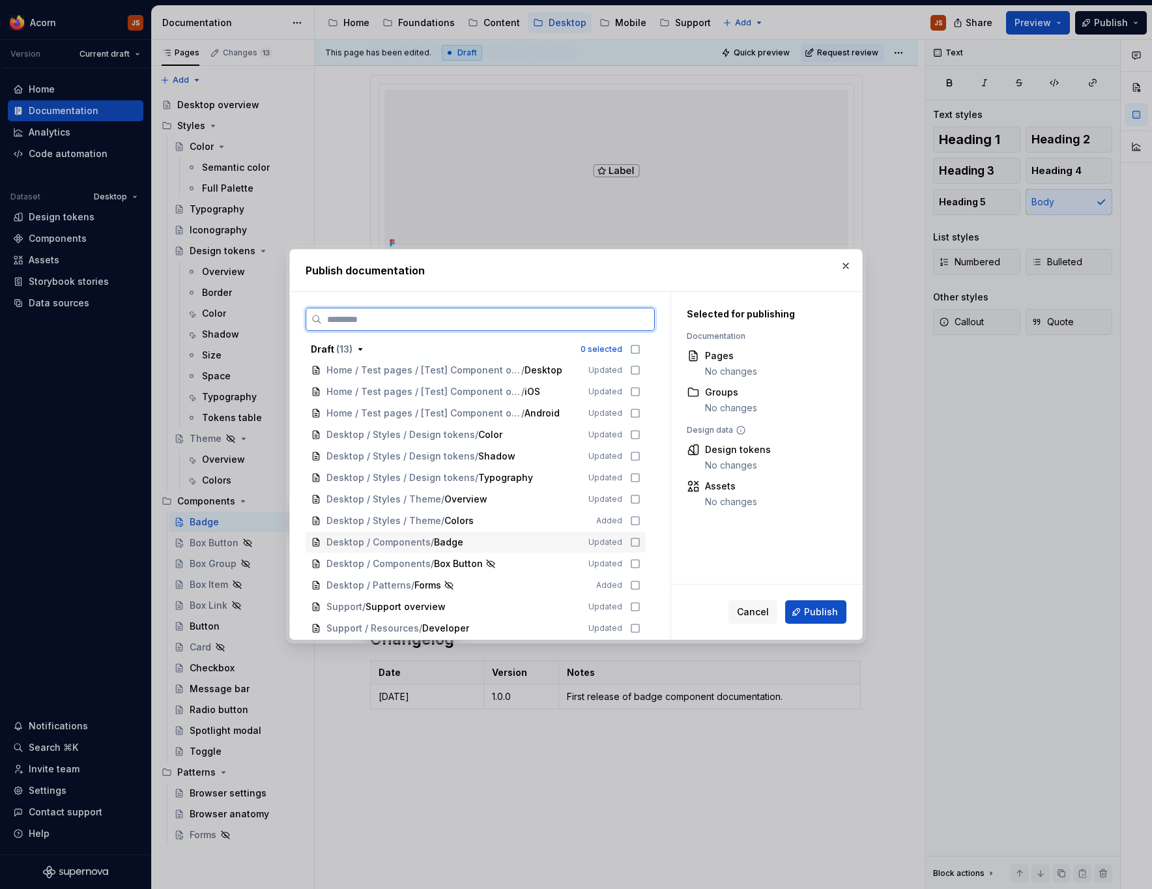
click at [640, 545] on icon at bounding box center [635, 542] width 10 height 10
click at [807, 616] on span "Publish" at bounding box center [821, 611] width 34 height 13
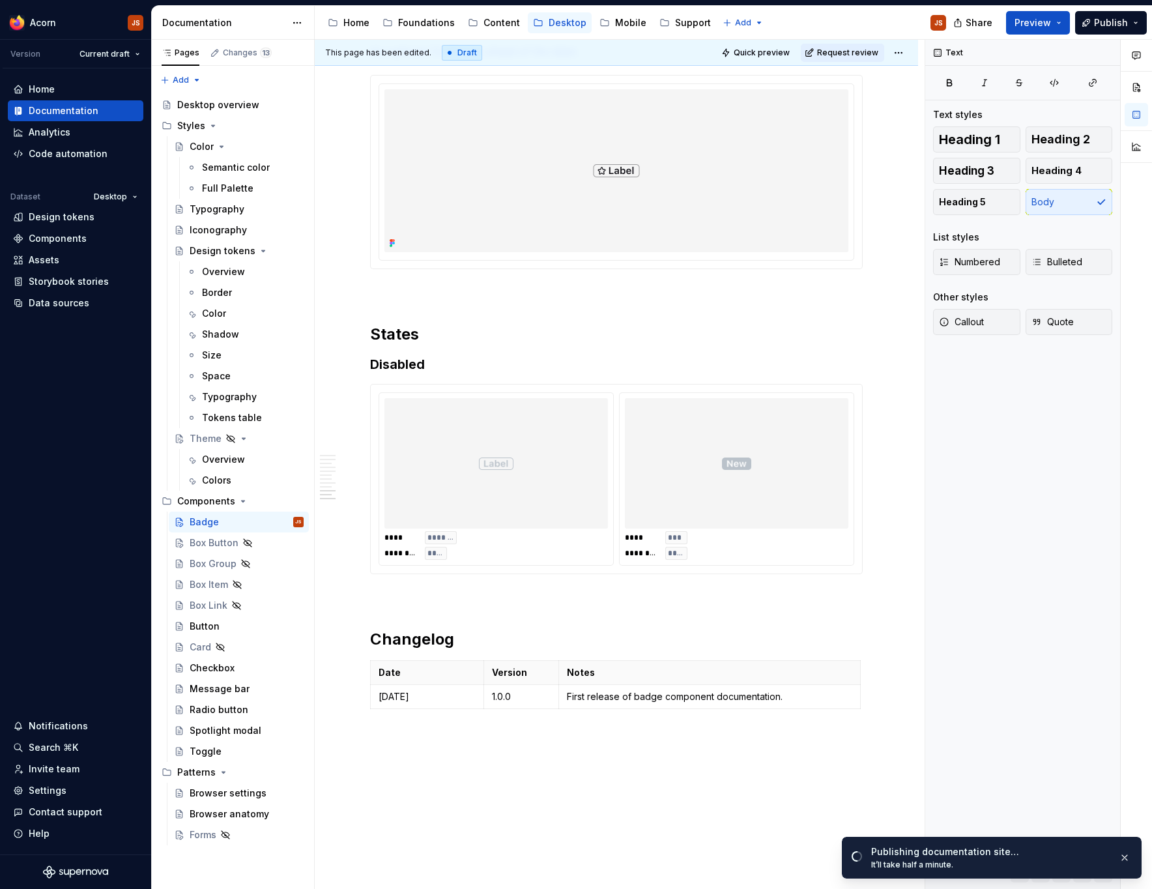
scroll to position [2347, 0]
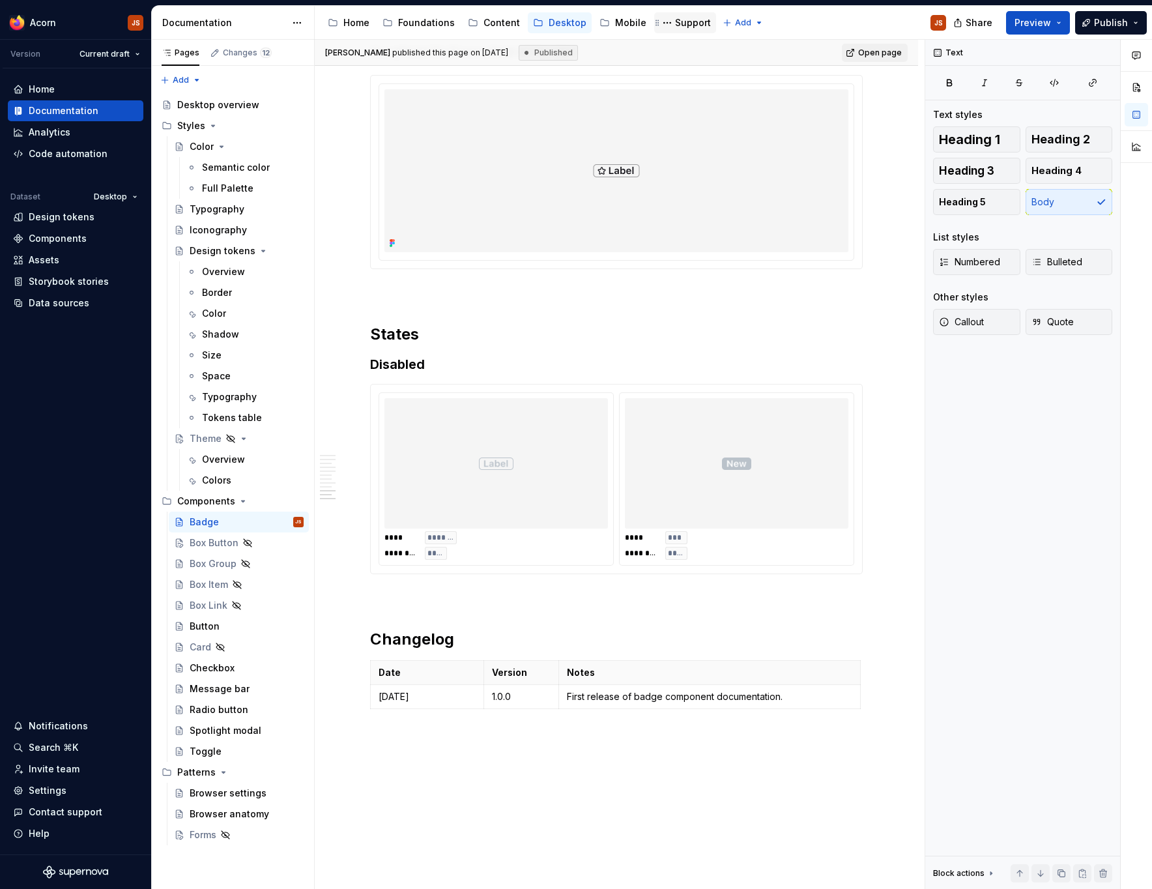
click at [678, 25] on div "Support" at bounding box center [693, 22] width 36 height 13
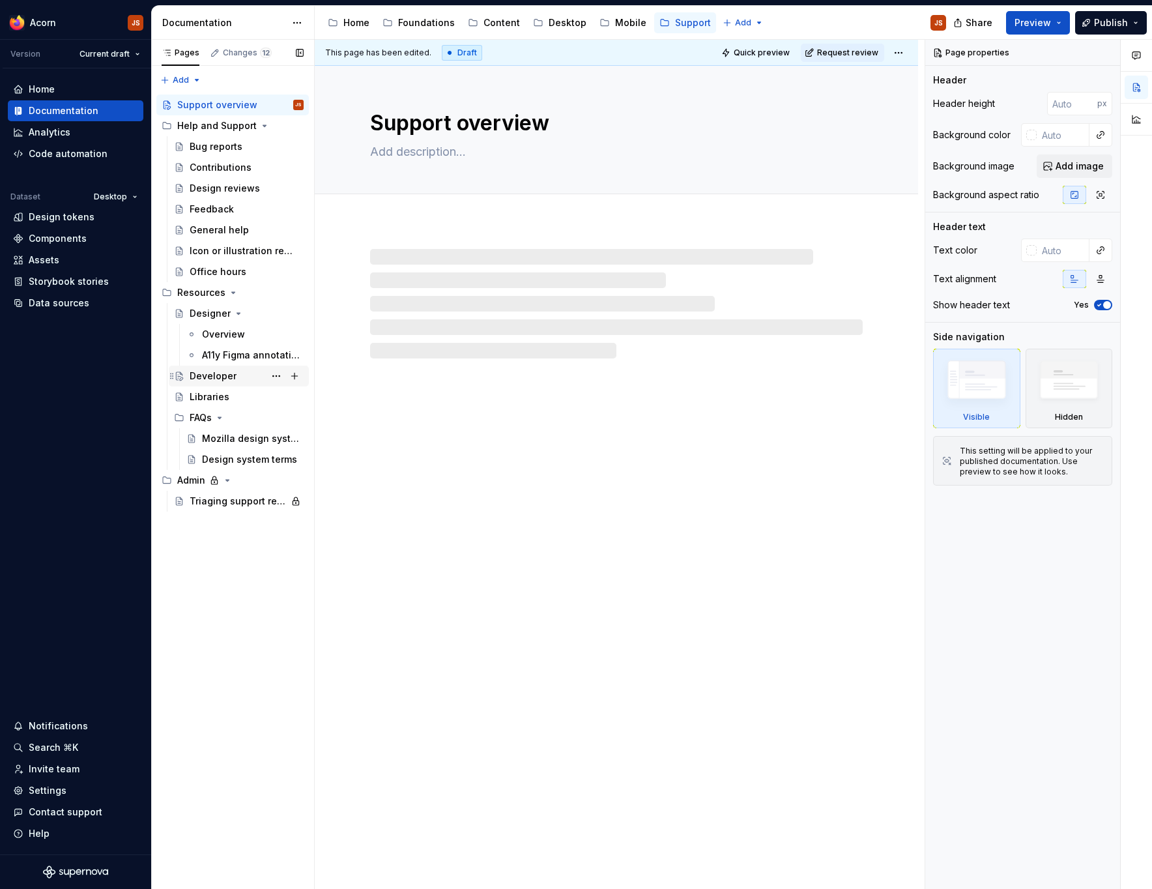
click at [222, 379] on div "Developer" at bounding box center [213, 376] width 47 height 13
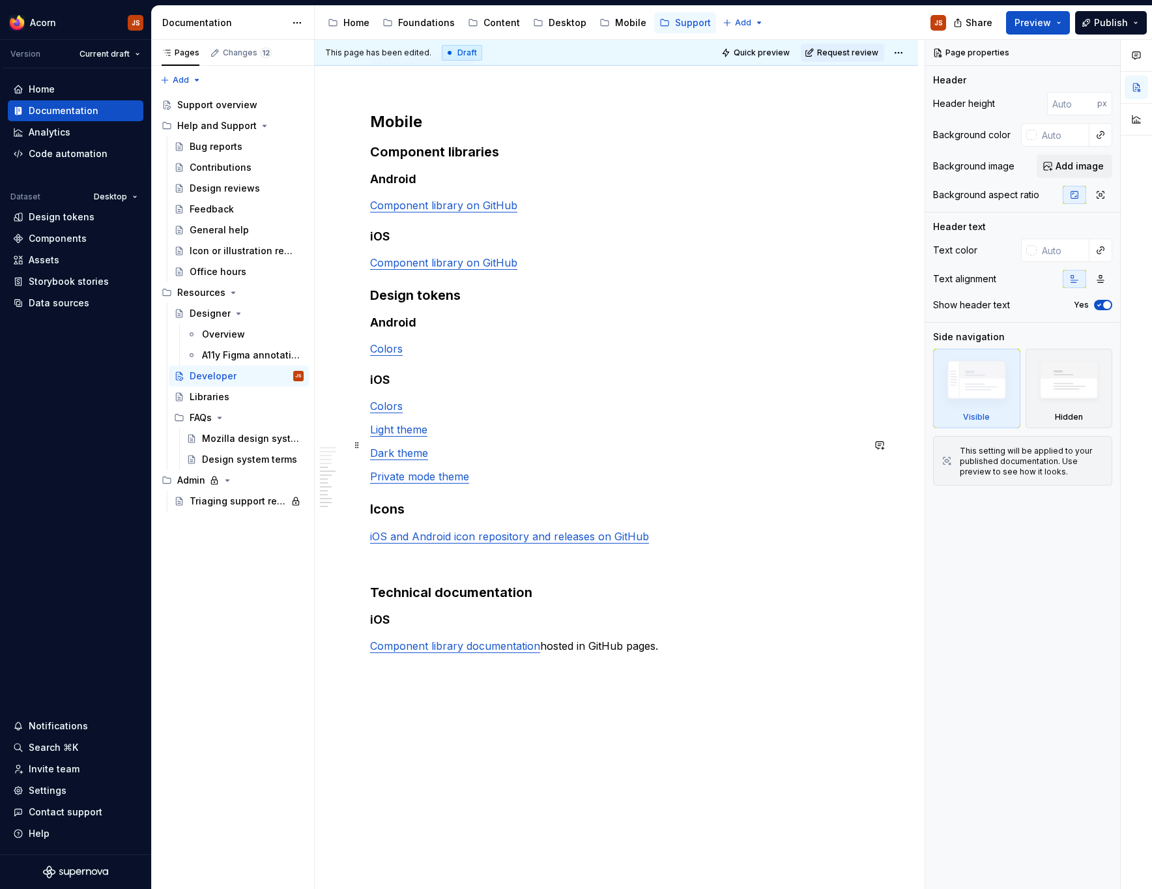
scroll to position [396, 0]
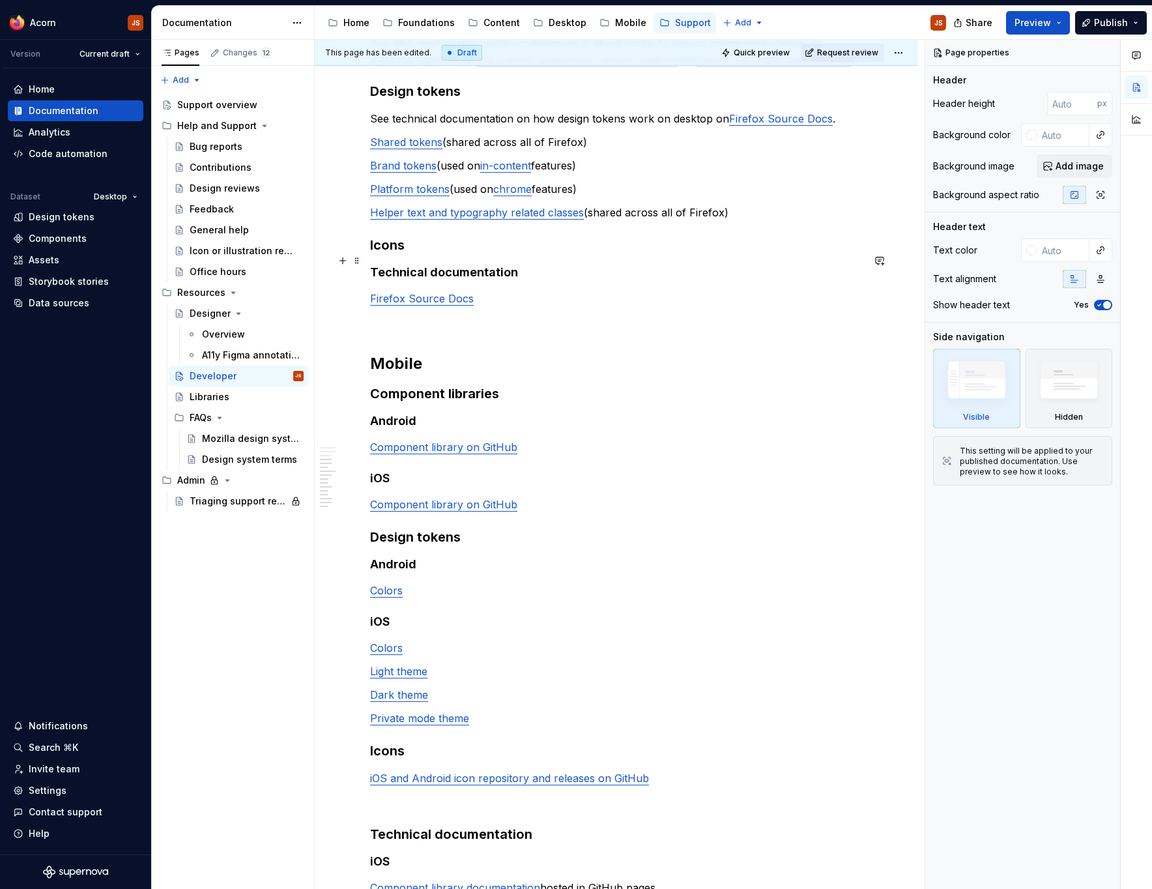
click at [447, 254] on h3 "Icons" at bounding box center [616, 245] width 493 height 18
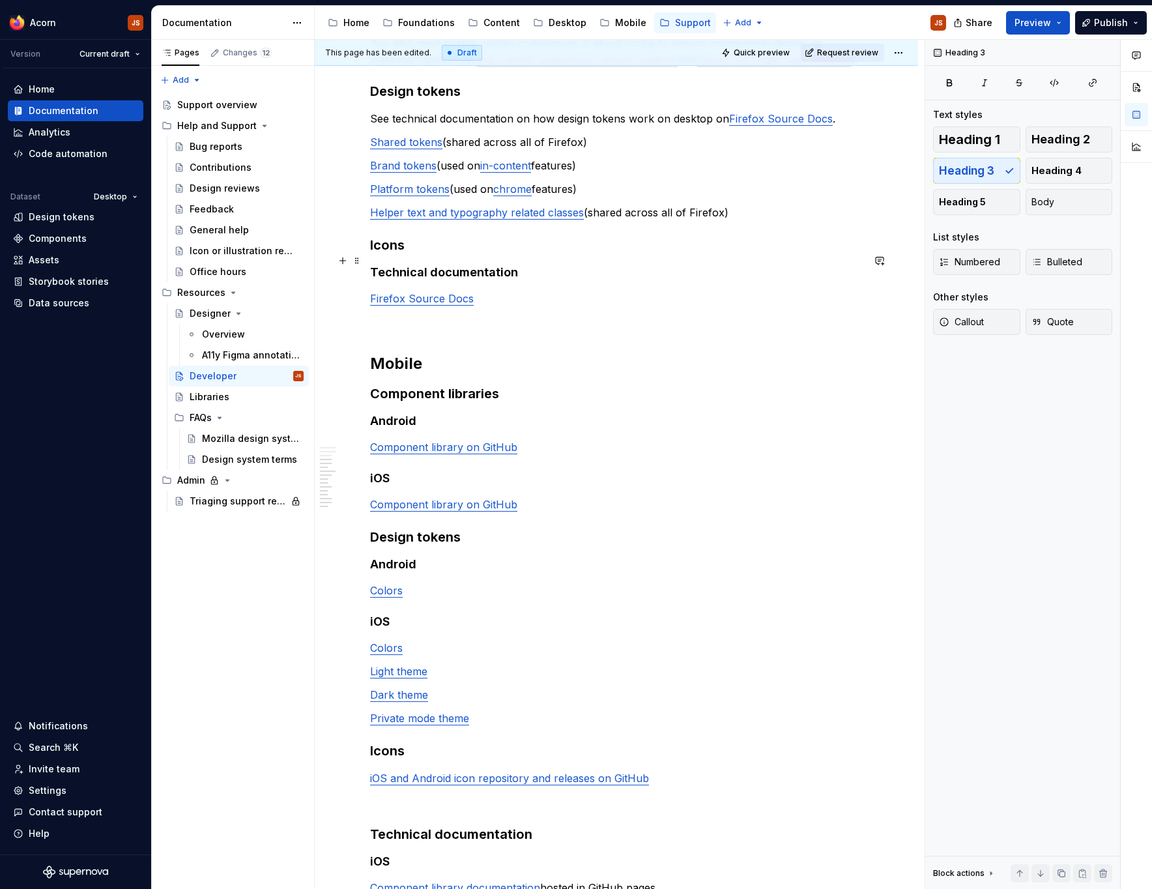
type textarea "*"
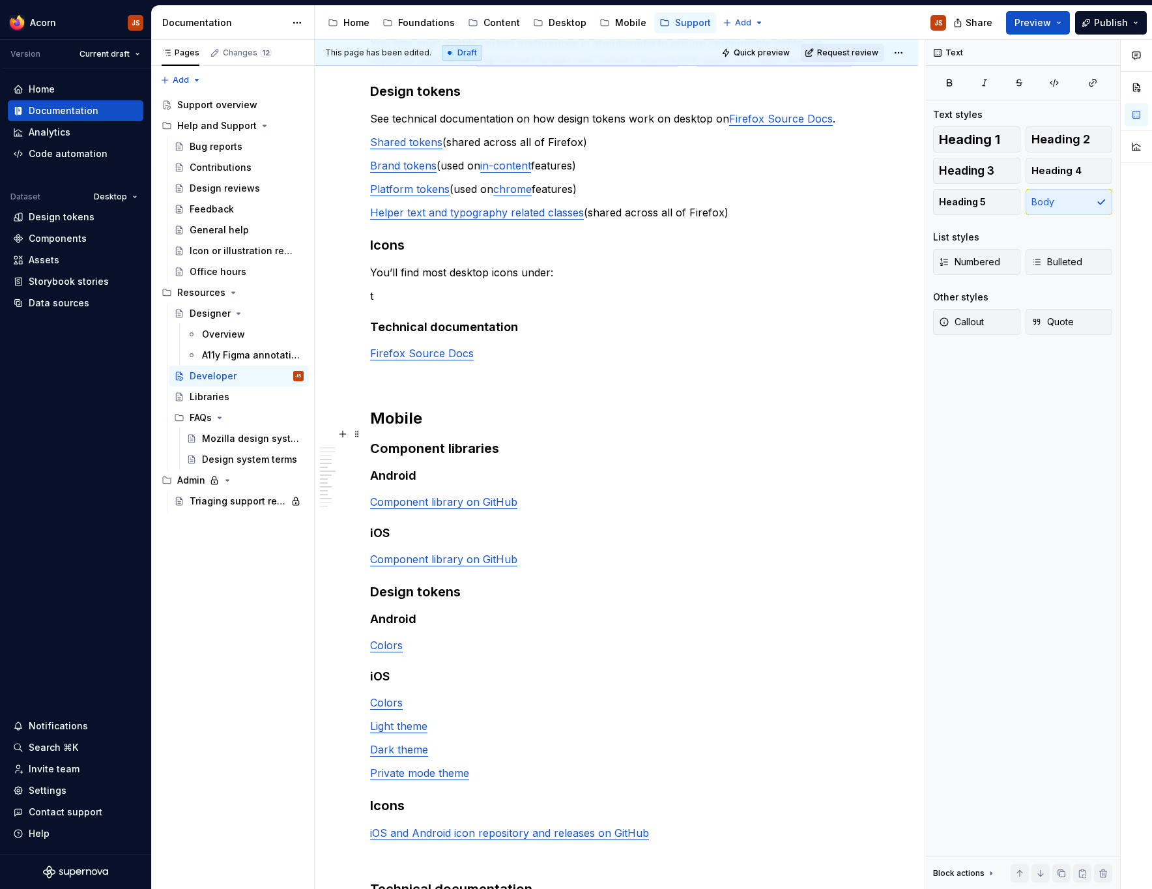
type textarea "*"
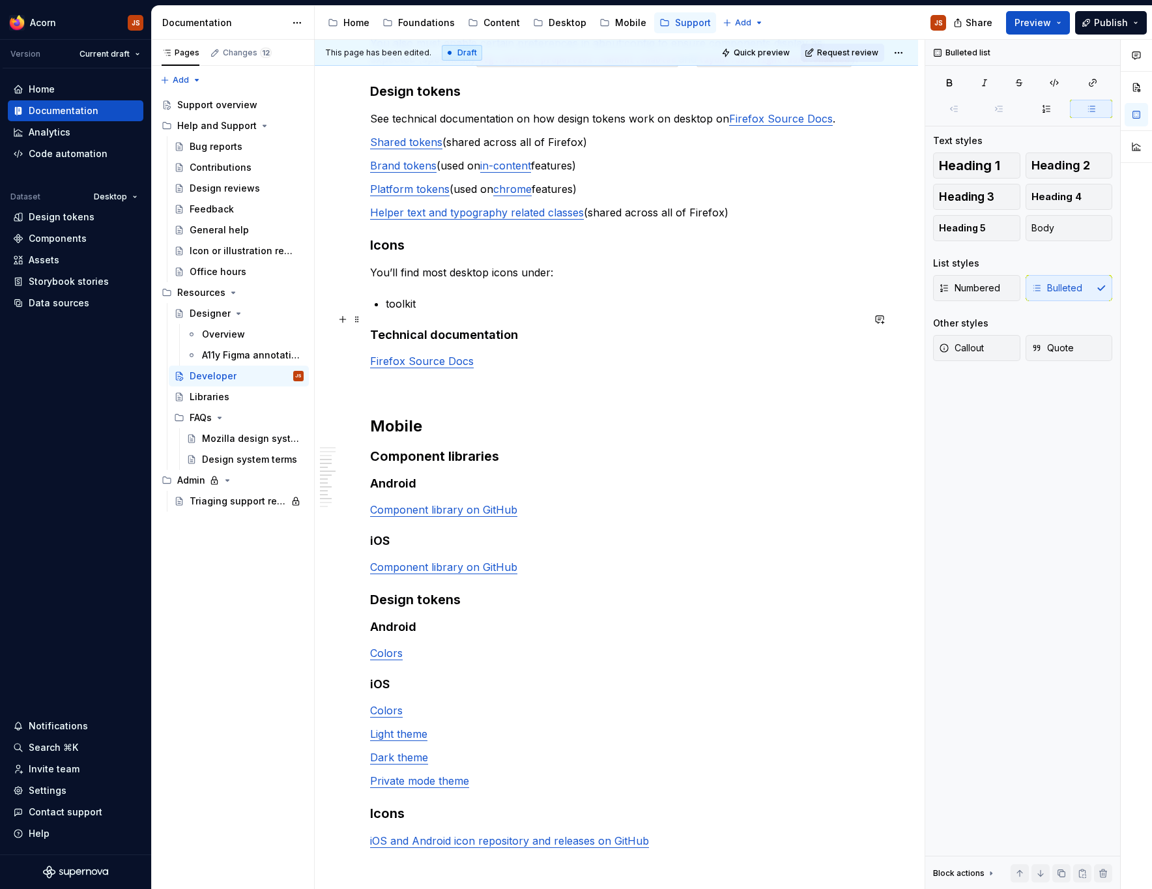
click at [408, 312] on p "toolkit" at bounding box center [624, 304] width 477 height 16
click at [712, 297] on button "button" at bounding box center [717, 296] width 18 height 18
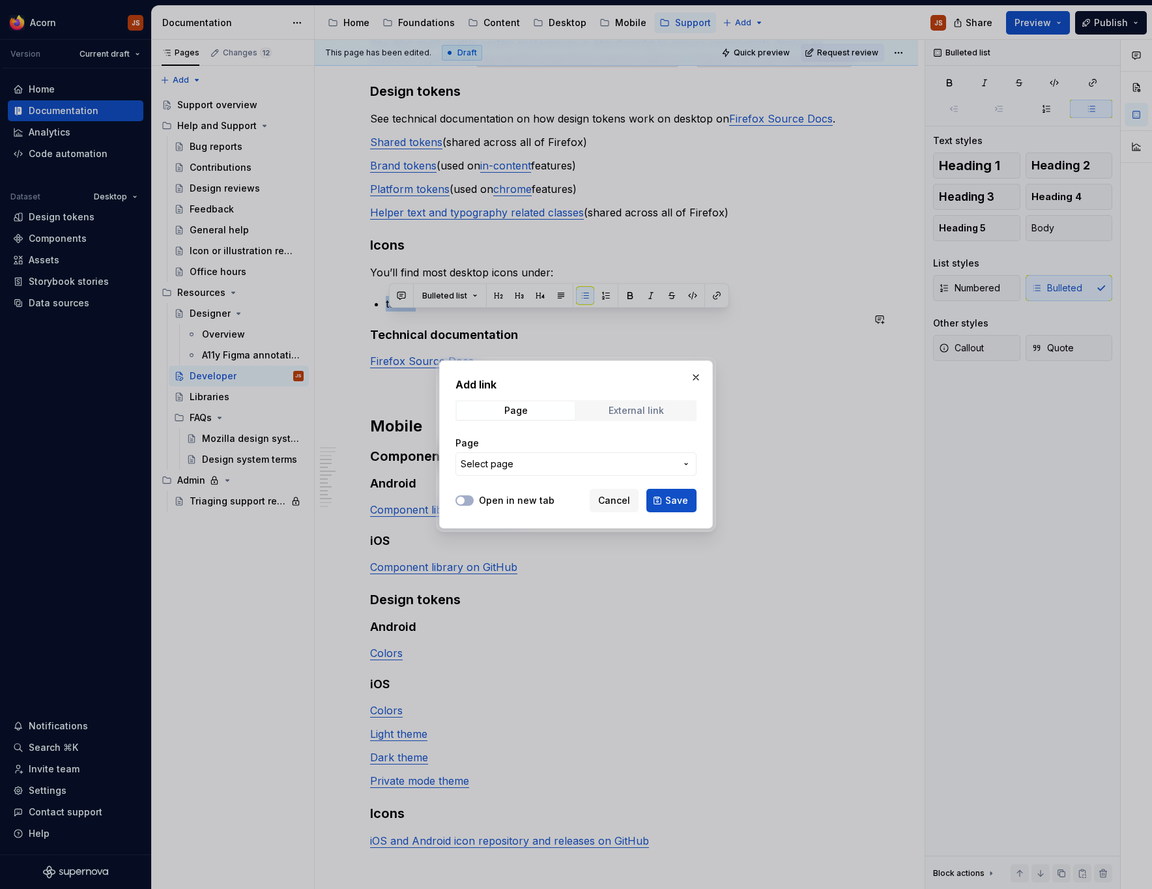
click at [626, 413] on div "External link" at bounding box center [636, 410] width 55 height 10
click at [577, 463] on input "URL" at bounding box center [576, 463] width 241 height 23
paste input "[URL][DOMAIN_NAME]"
type input "[URL][DOMAIN_NAME]"
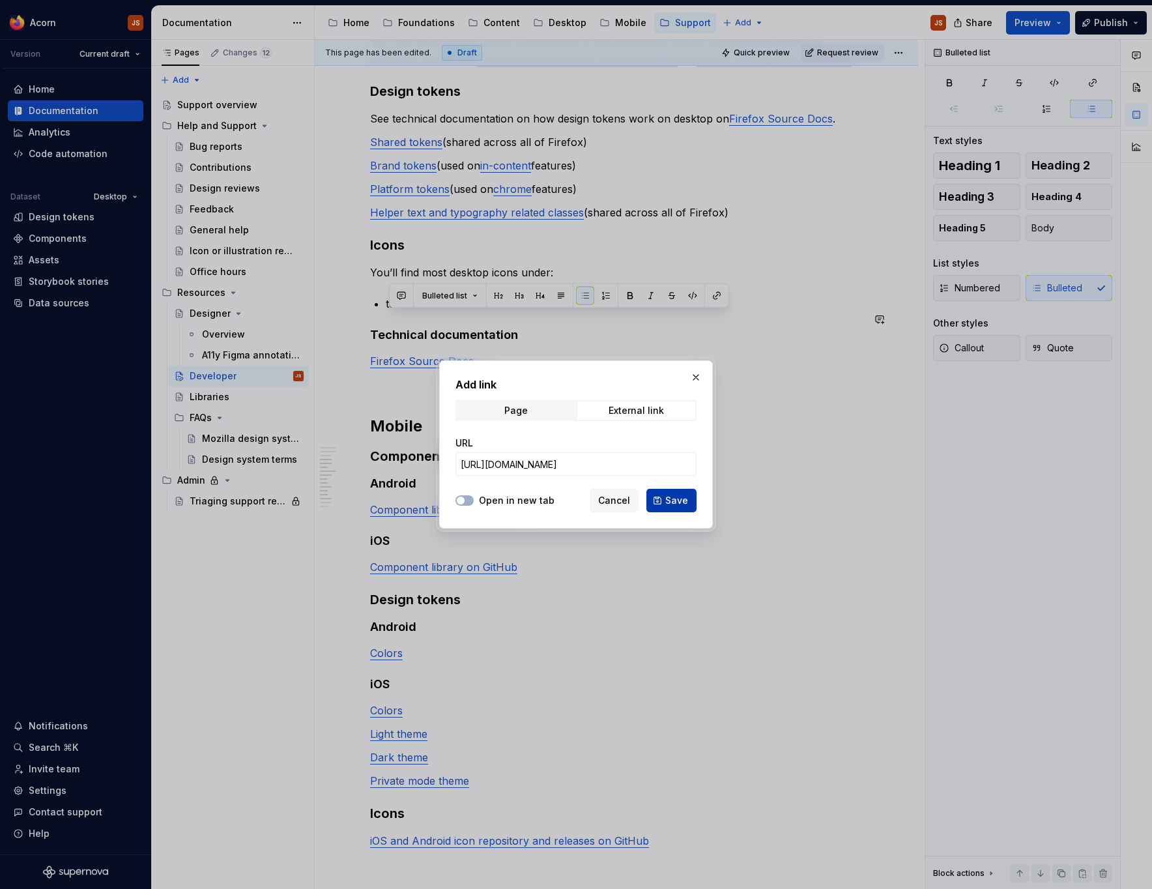
click at [666, 502] on button "Save" at bounding box center [671, 500] width 50 height 23
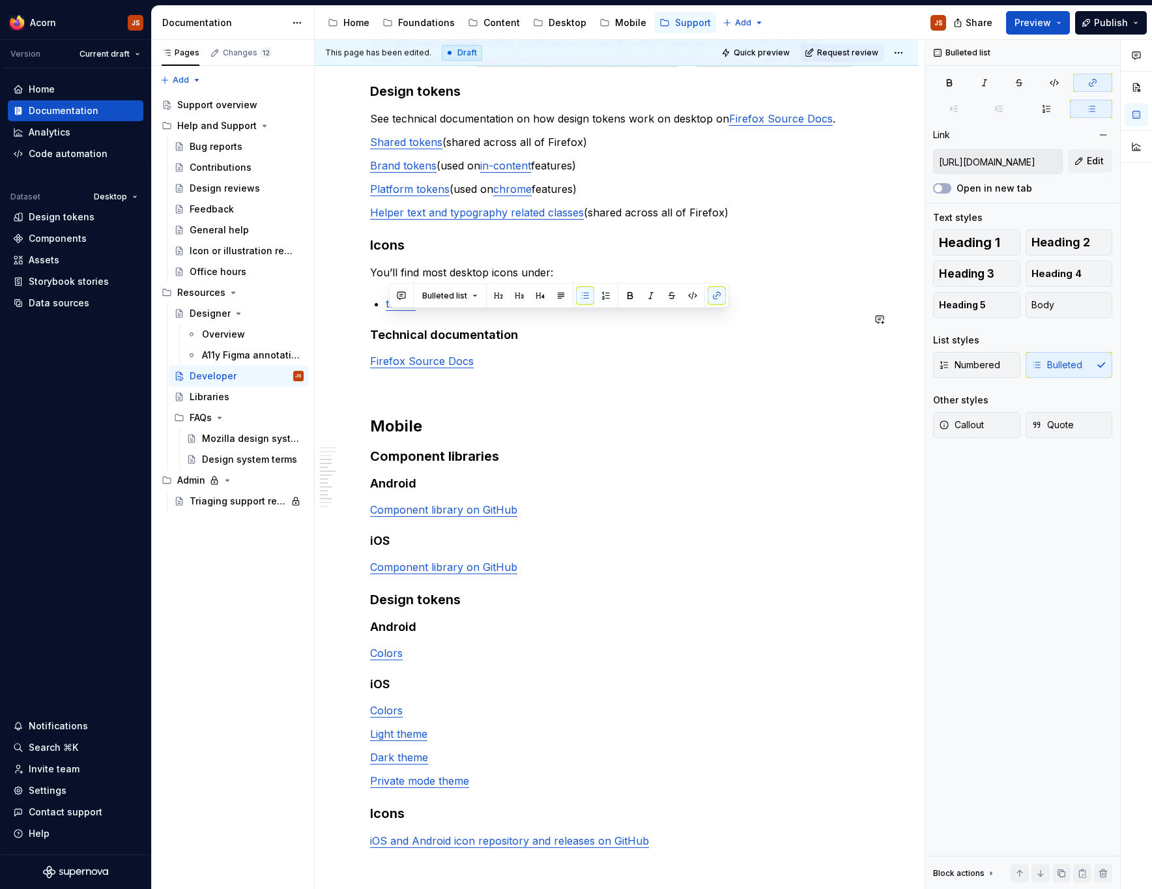
scroll to position [396, 0]
click at [486, 330] on div "Help and support Please refer to our main Help and Support section. Desktop Com…" at bounding box center [616, 420] width 493 height 1124
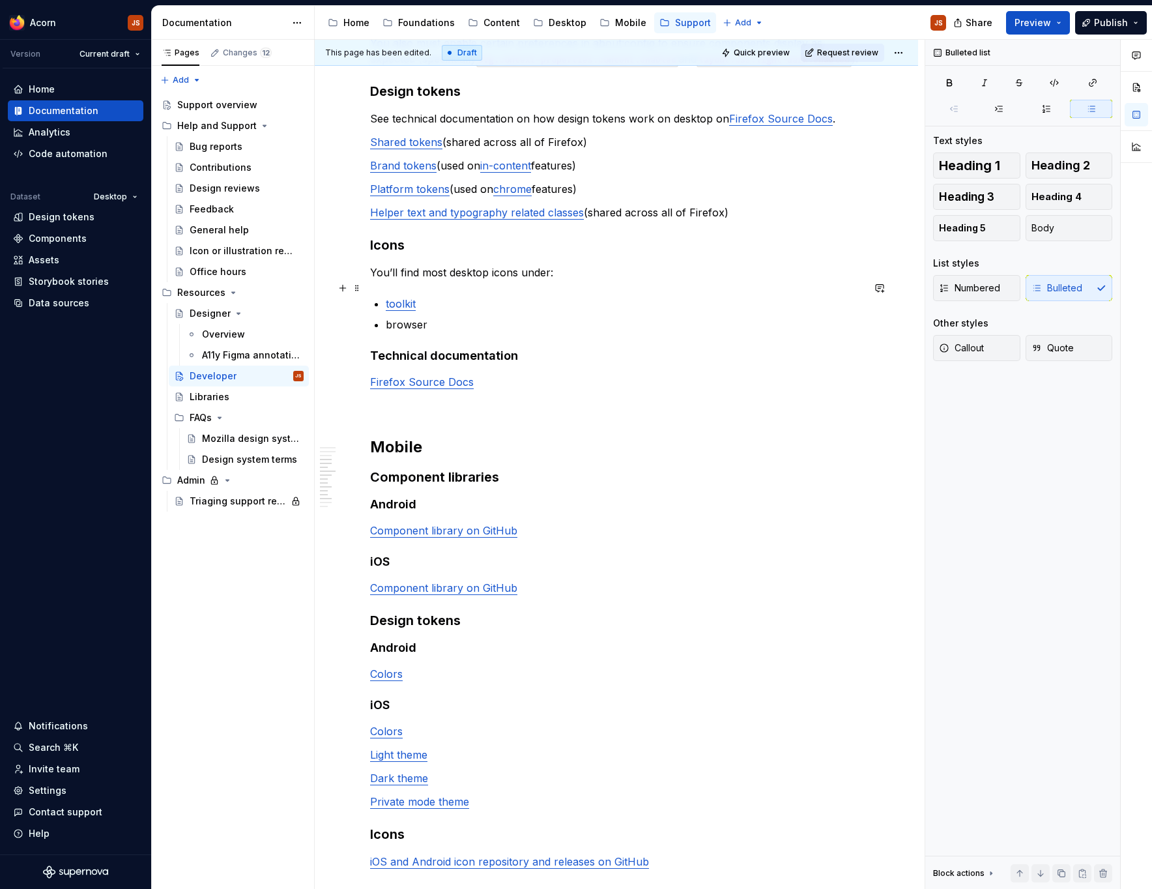
click at [528, 280] on p "You’ll find most desktop icons under:" at bounding box center [616, 273] width 493 height 16
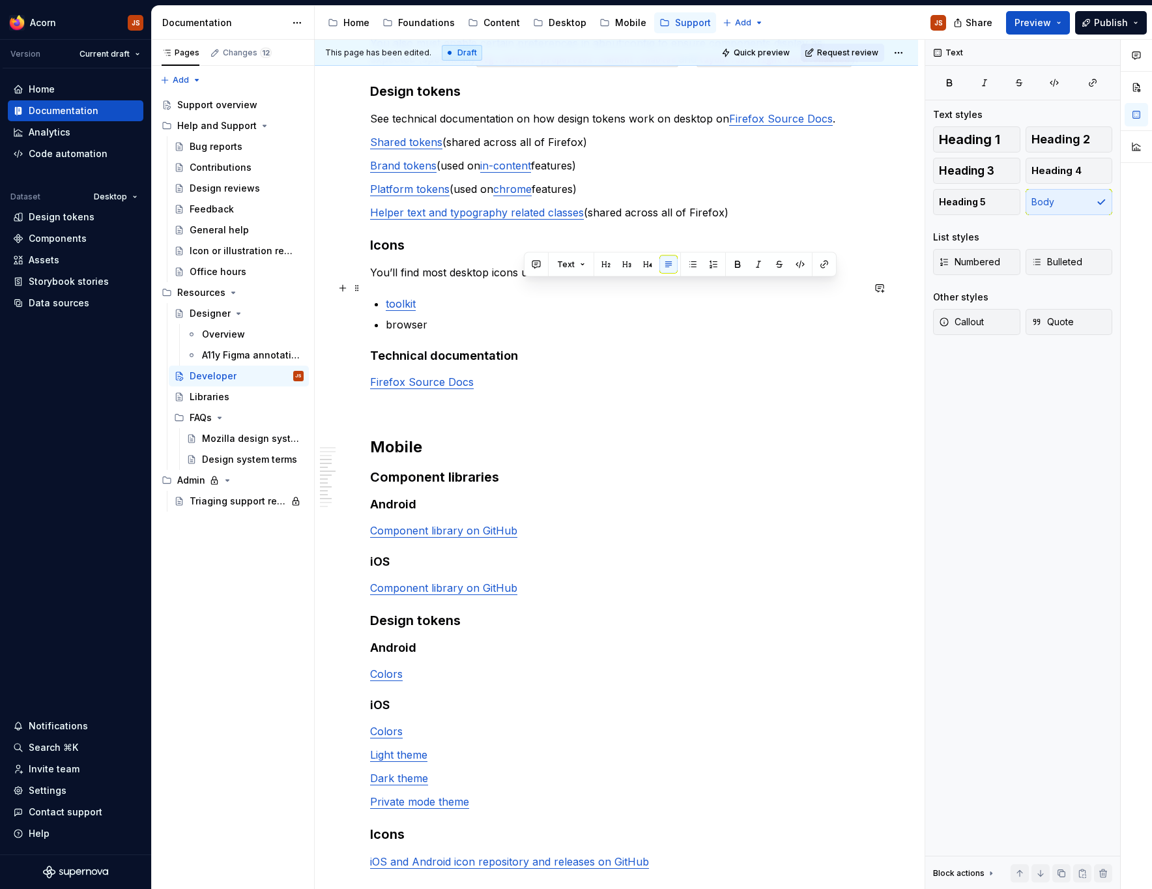
click at [528, 280] on p "You’ll find most desktop icons under:" at bounding box center [616, 273] width 493 height 16
type textarea "*"
click at [402, 332] on p "browser" at bounding box center [624, 325] width 477 height 16
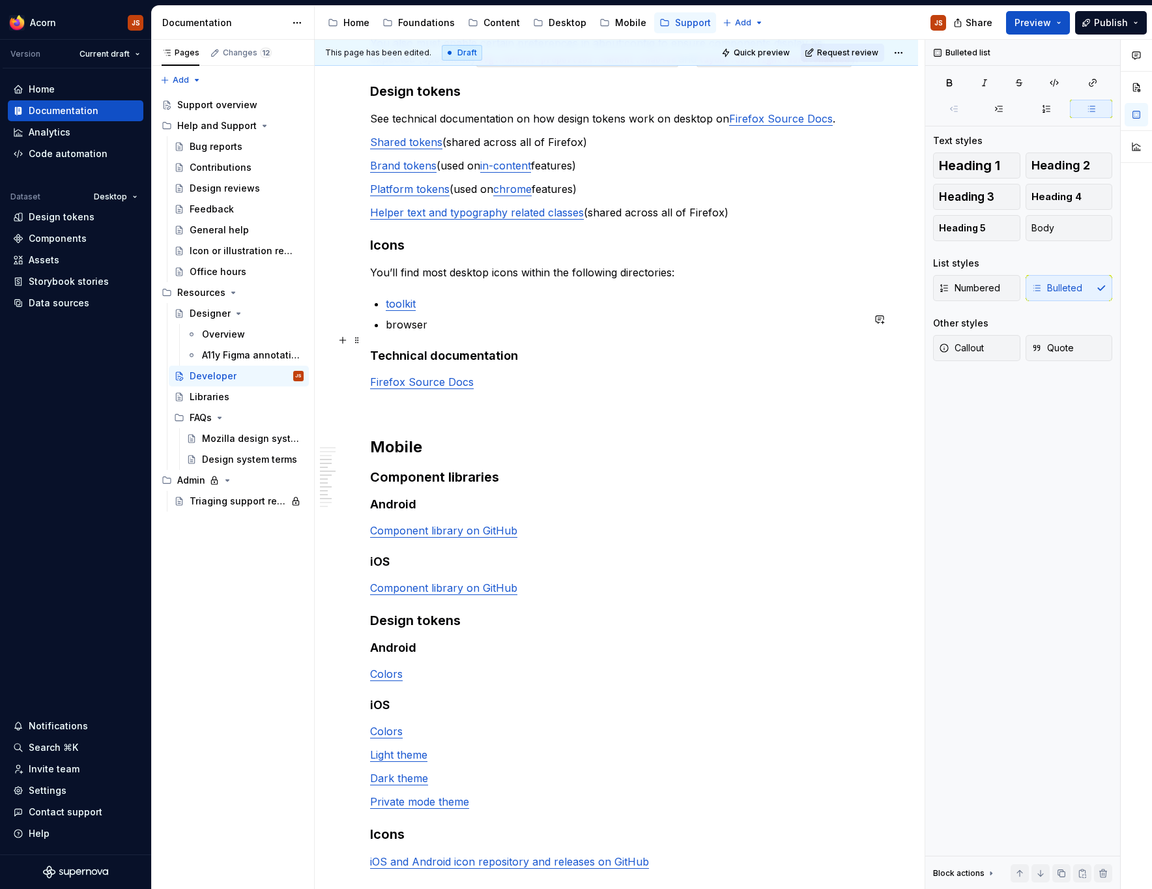
click at [402, 332] on p "browser" at bounding box center [624, 325] width 477 height 16
click at [710, 321] on button "button" at bounding box center [717, 317] width 18 height 18
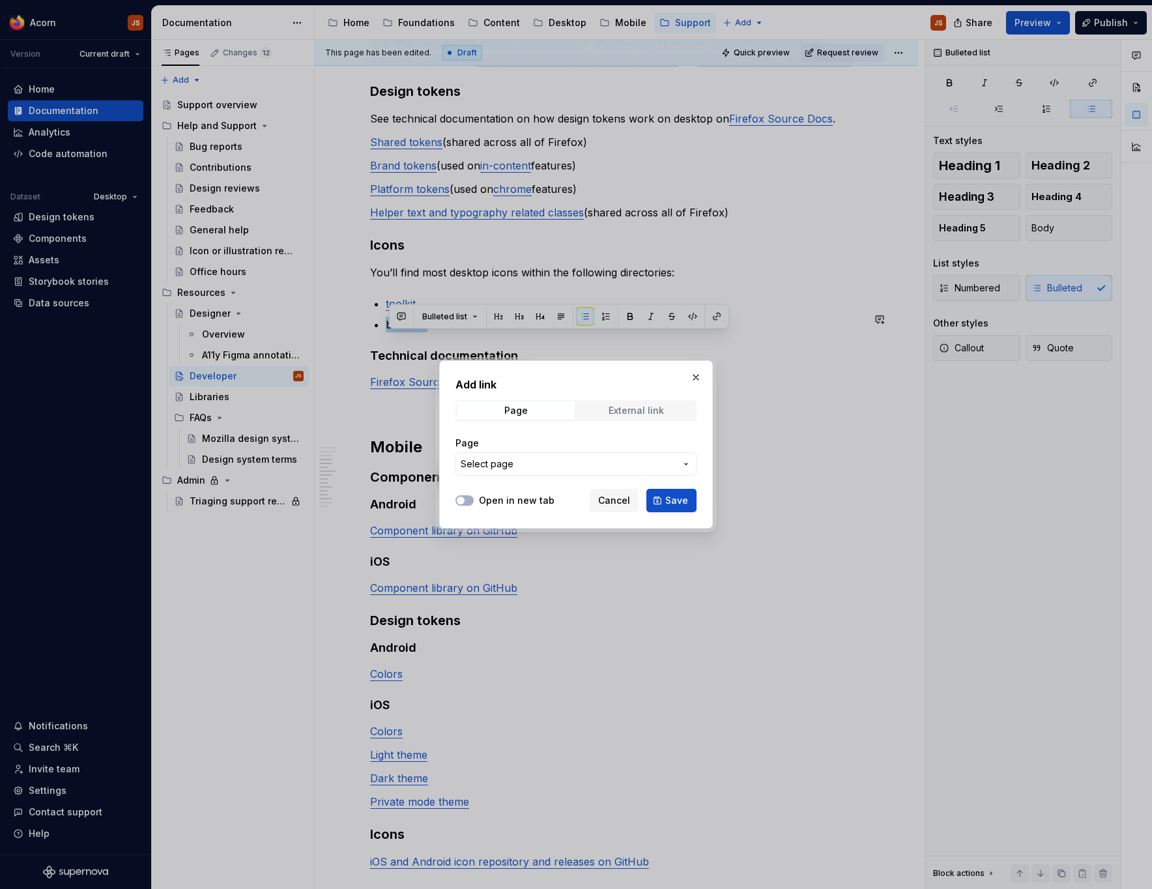
click at [637, 415] on div "External link" at bounding box center [636, 410] width 55 height 10
click at [549, 456] on input "URL" at bounding box center [576, 463] width 241 height 23
paste input "[URL][DOMAIN_NAME]"
type input "[URL][DOMAIN_NAME]"
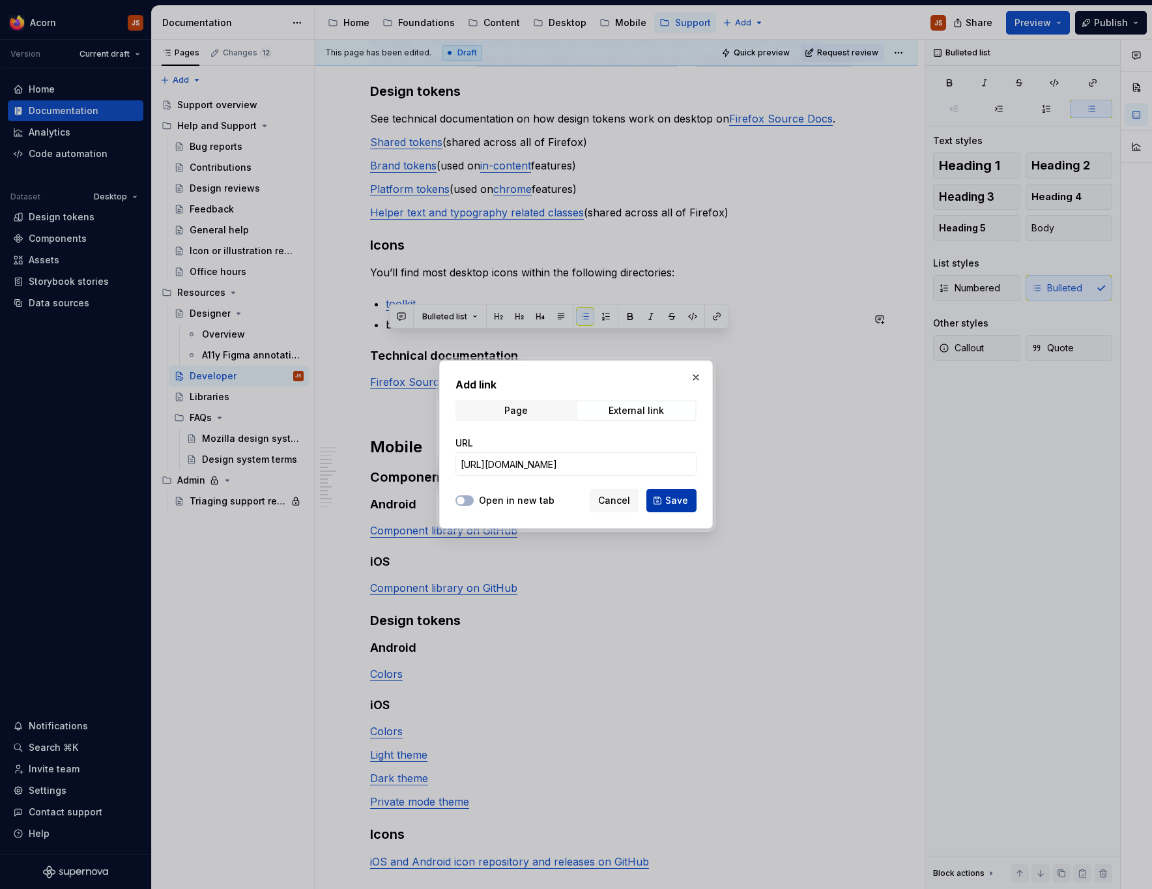
click at [686, 498] on span "Save" at bounding box center [676, 500] width 23 height 13
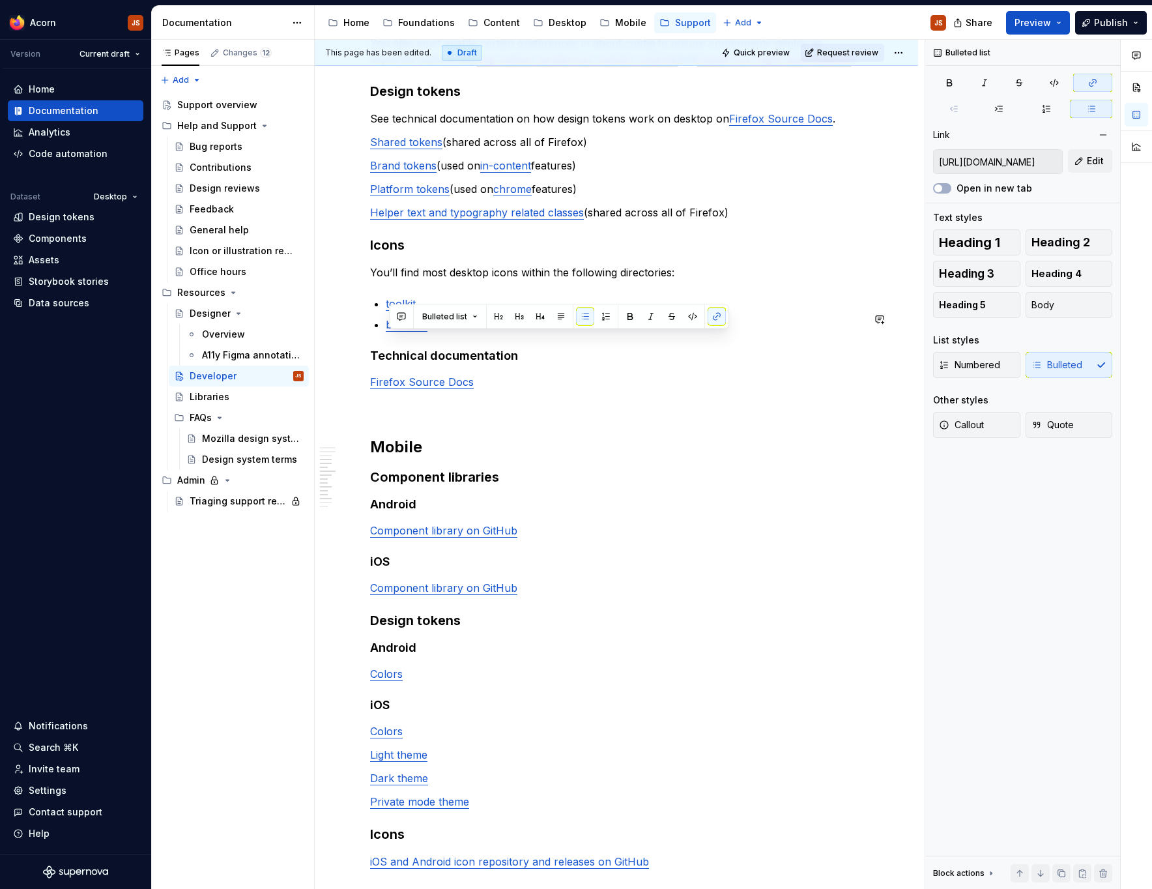
scroll to position [396, 0]
type textarea "*"
click at [560, 390] on p "Firefox Source Docs" at bounding box center [616, 382] width 493 height 16
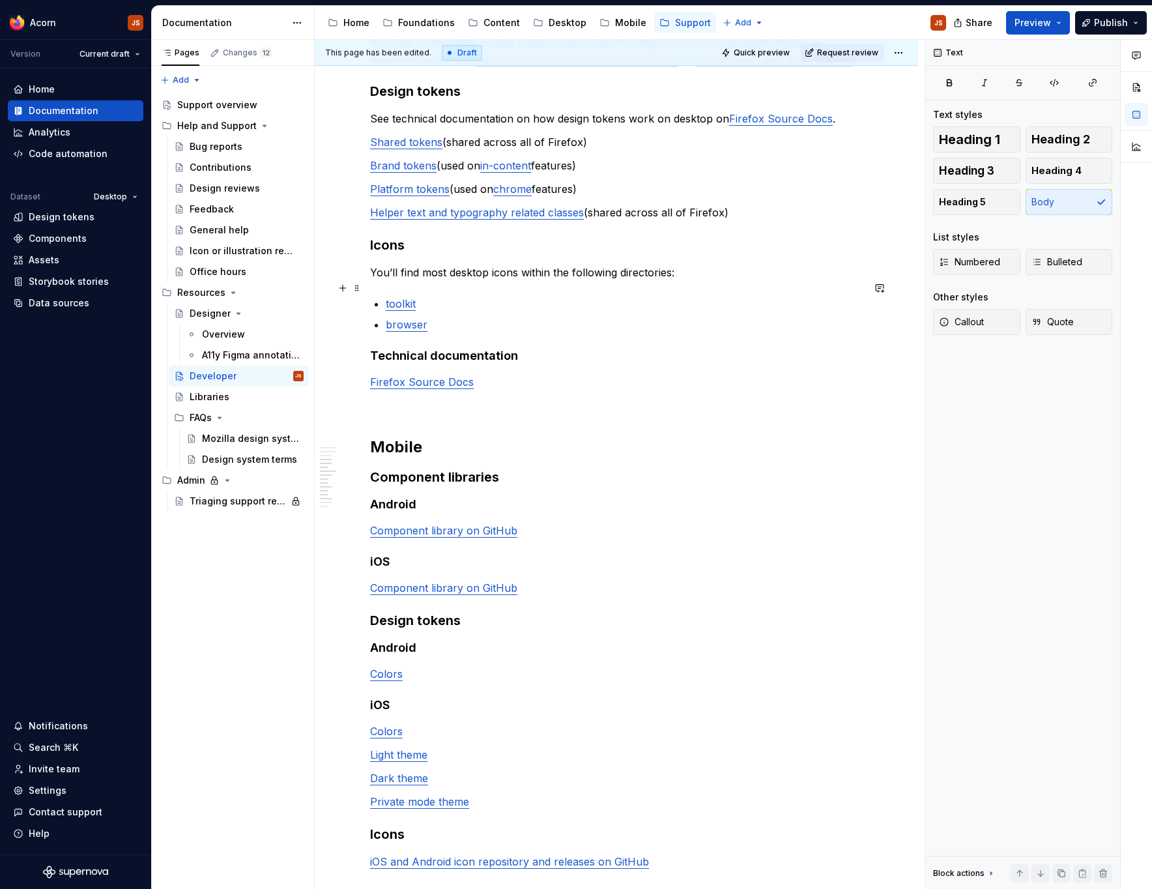
click at [690, 280] on p "You’ll find most desktop icons within the following directories:" at bounding box center [616, 273] width 493 height 16
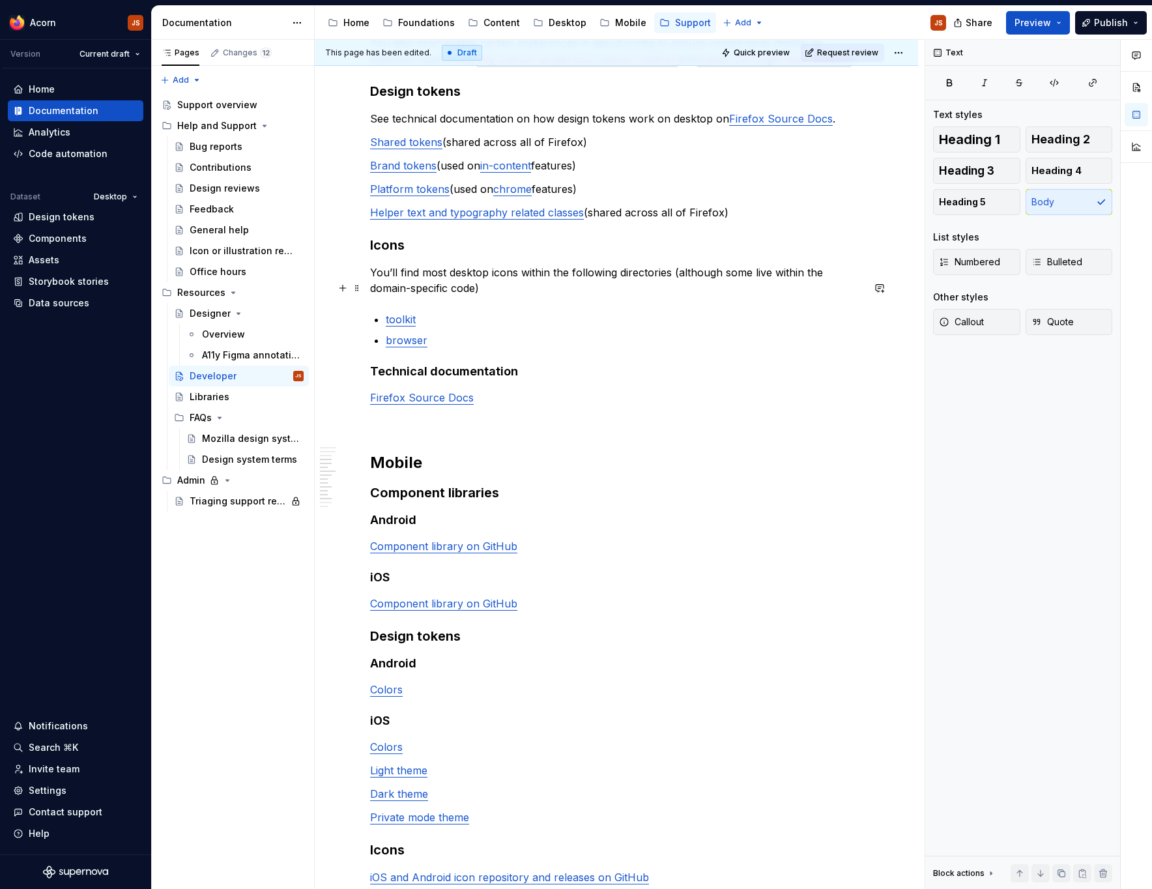
click at [813, 290] on p "You’ll find most desktop icons within the following directories (although some …" at bounding box center [616, 280] width 493 height 31
click at [843, 289] on p "You’ll find most desktop icons within the following directories (although some …" at bounding box center [616, 280] width 493 height 31
click at [423, 296] on p "You’ll find most desktop icons within the following directories (although some …" at bounding box center [616, 280] width 493 height 31
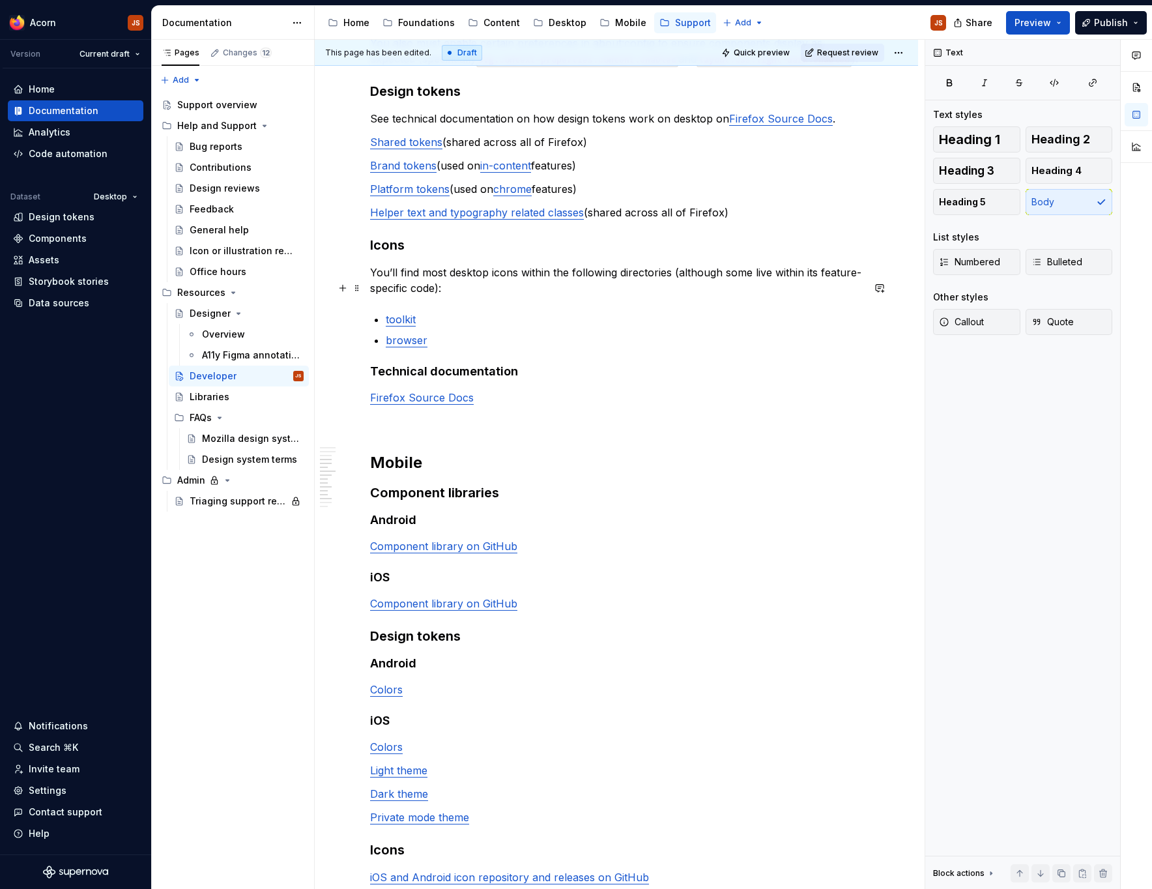
click at [423, 296] on p "You’ll find most desktop icons within the following directories (although some …" at bounding box center [616, 280] width 493 height 31
click at [600, 293] on p "You’ll find most desktop icons within the following directories (although some …" at bounding box center [616, 280] width 493 height 31
click at [604, 289] on p "You’ll find most desktop icons within the toolkit and browser/themes directorie…" at bounding box center [616, 280] width 493 height 31
click at [411, 326] on link "toolkit" at bounding box center [401, 319] width 30 height 13
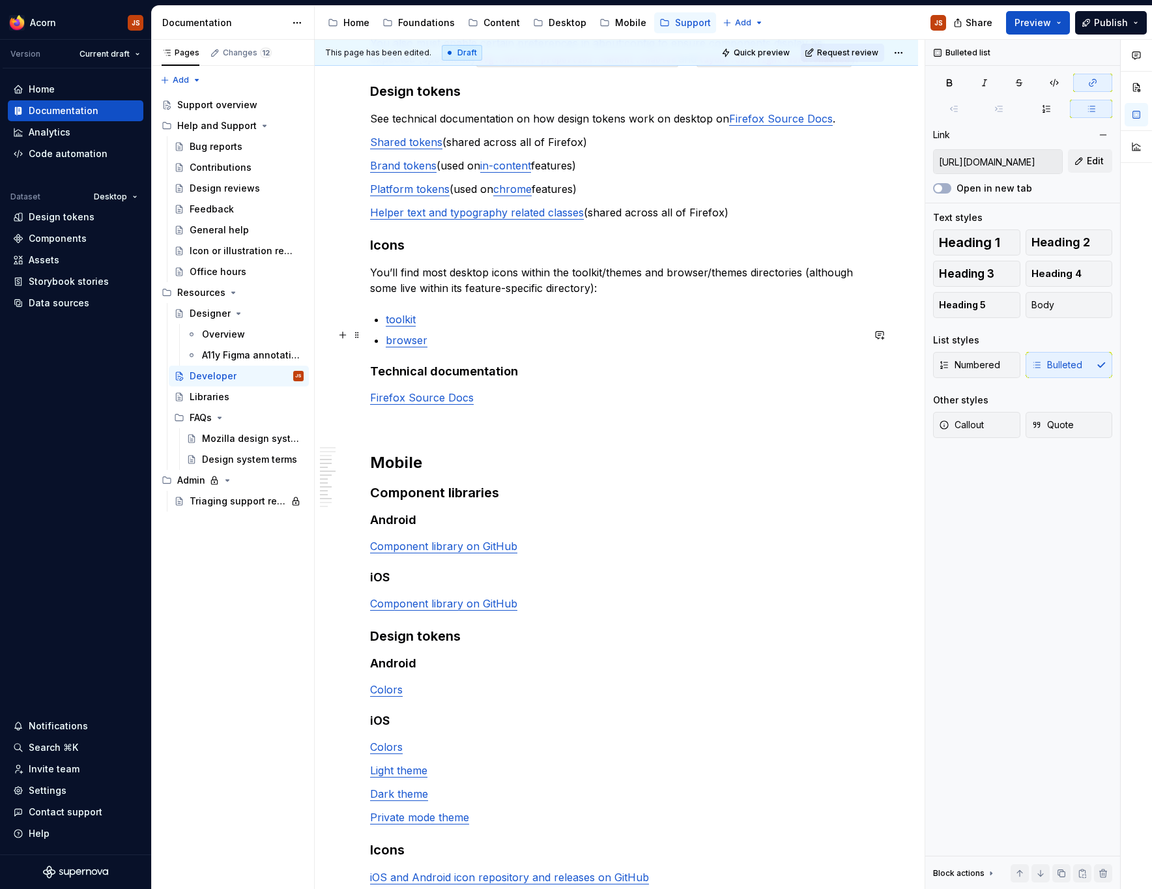
click at [411, 326] on link "toolkit" at bounding box center [401, 319] width 30 height 13
click at [1100, 160] on span "Edit" at bounding box center [1095, 160] width 17 height 13
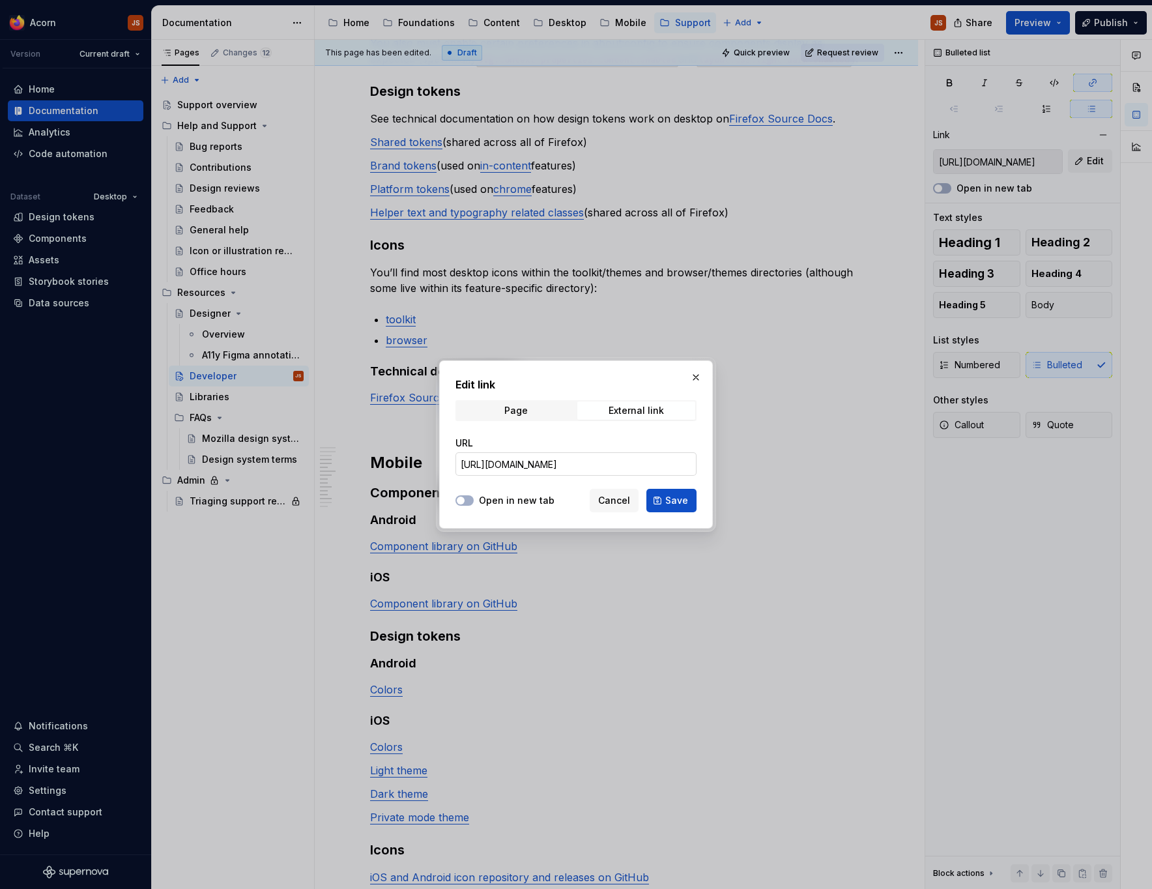
click at [597, 458] on input "[URL][DOMAIN_NAME]" at bounding box center [576, 463] width 241 height 23
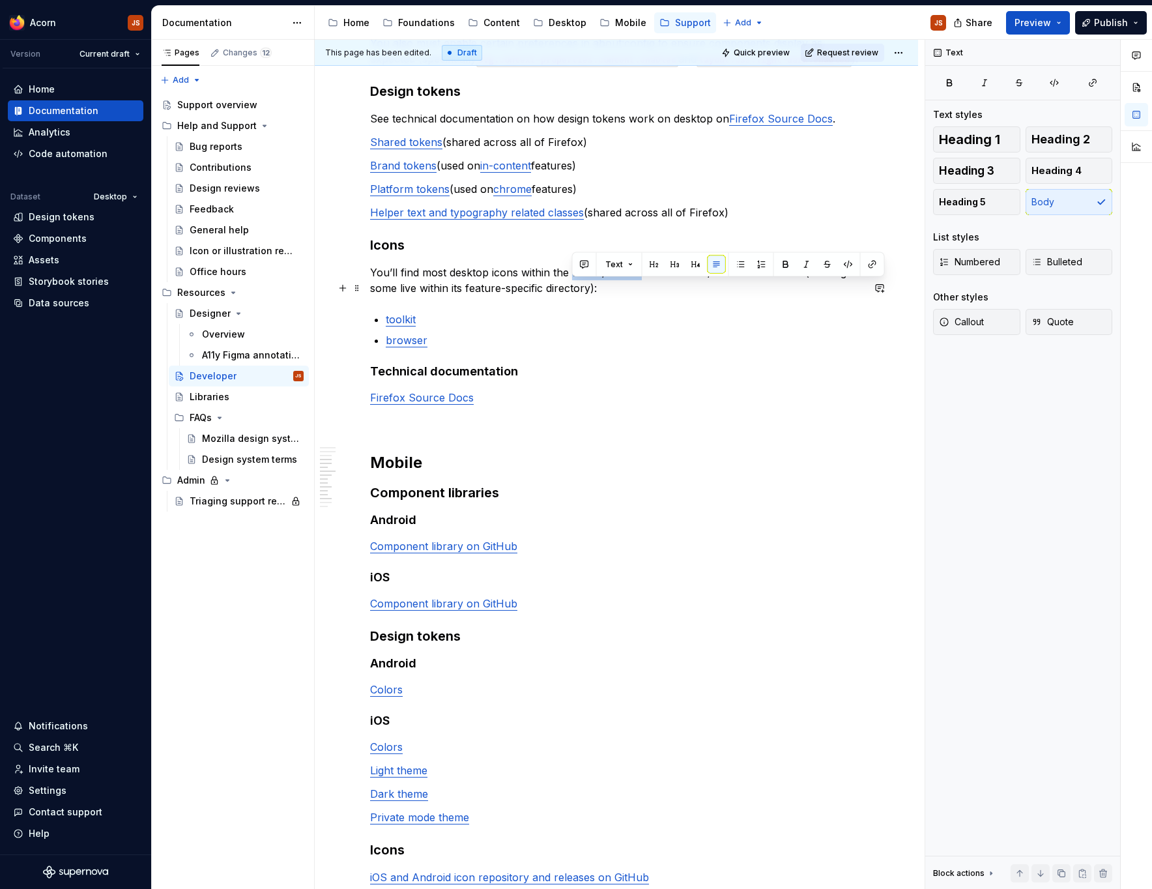
drag, startPoint x: 645, startPoint y: 288, endPoint x: 574, endPoint y: 285, distance: 70.5
click at [574, 285] on p "You’ll find most desktop icons within the toolkit/themes and browser/themes dir…" at bounding box center [616, 280] width 493 height 31
click at [874, 274] on div "Text" at bounding box center [731, 264] width 313 height 25
click at [872, 266] on button "button" at bounding box center [875, 264] width 18 height 18
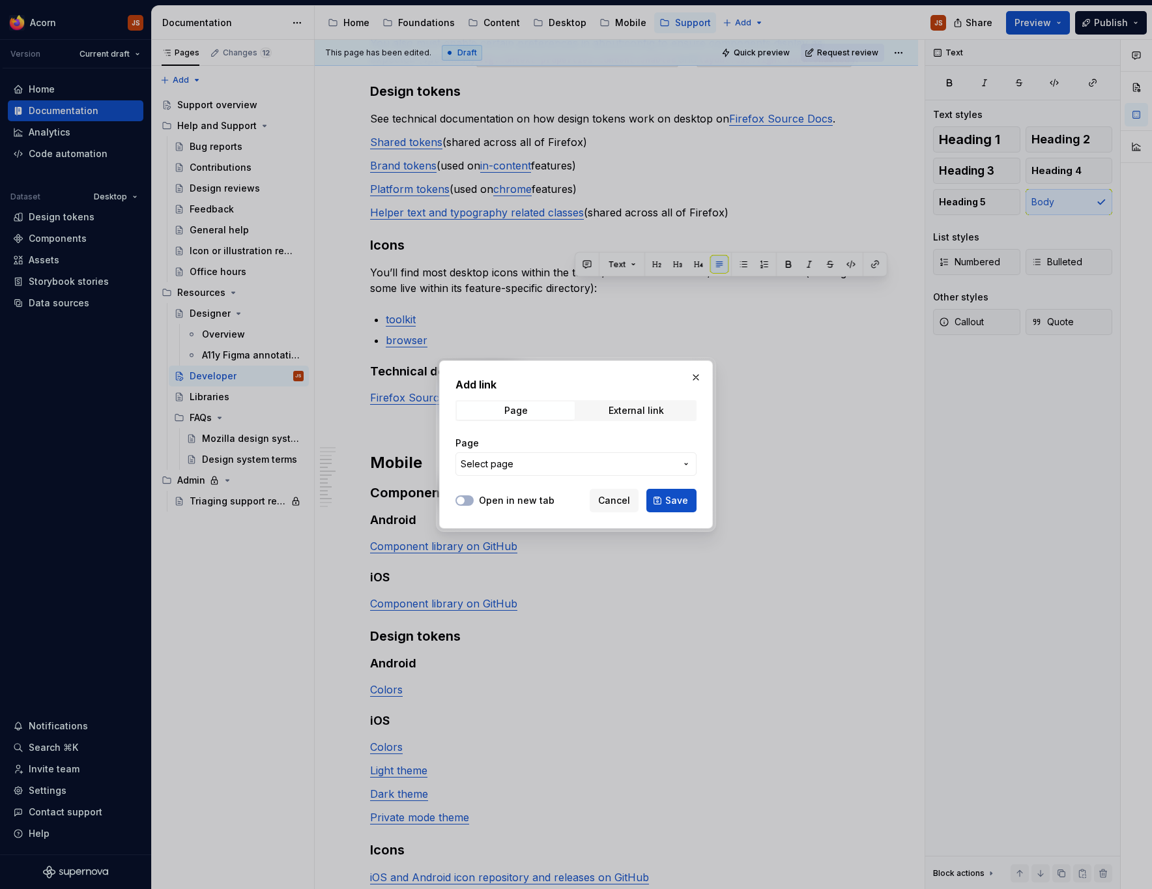
click at [645, 288] on body "Acorn JS Version Current draft Home Documentation Analytics Code automation Dat…" at bounding box center [576, 444] width 1152 height 889
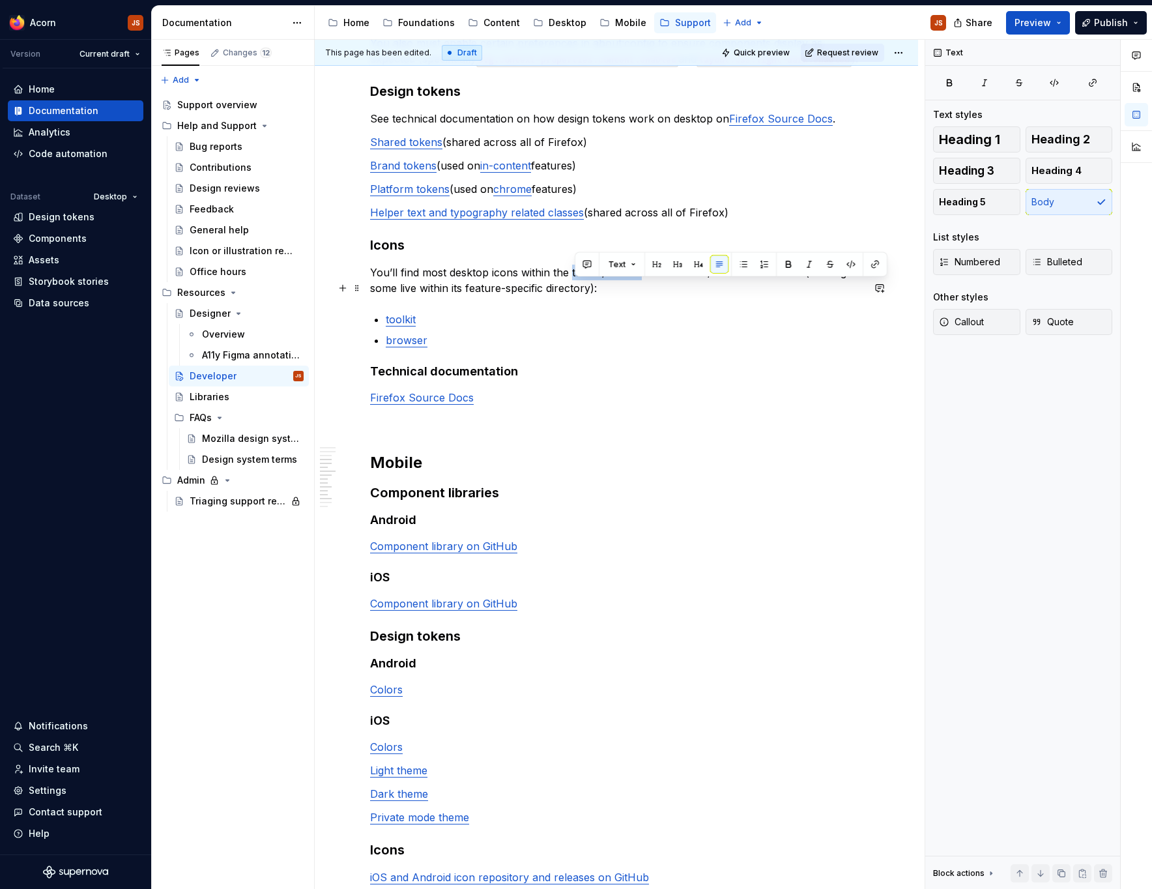
drag, startPoint x: 605, startPoint y: 287, endPoint x: 575, endPoint y: 291, distance: 30.8
click at [575, 291] on p "You’ll find most desktop icons within the toolkit/themes and browser/themes dir…" at bounding box center [616, 280] width 493 height 31
click at [873, 271] on button "button" at bounding box center [875, 264] width 18 height 18
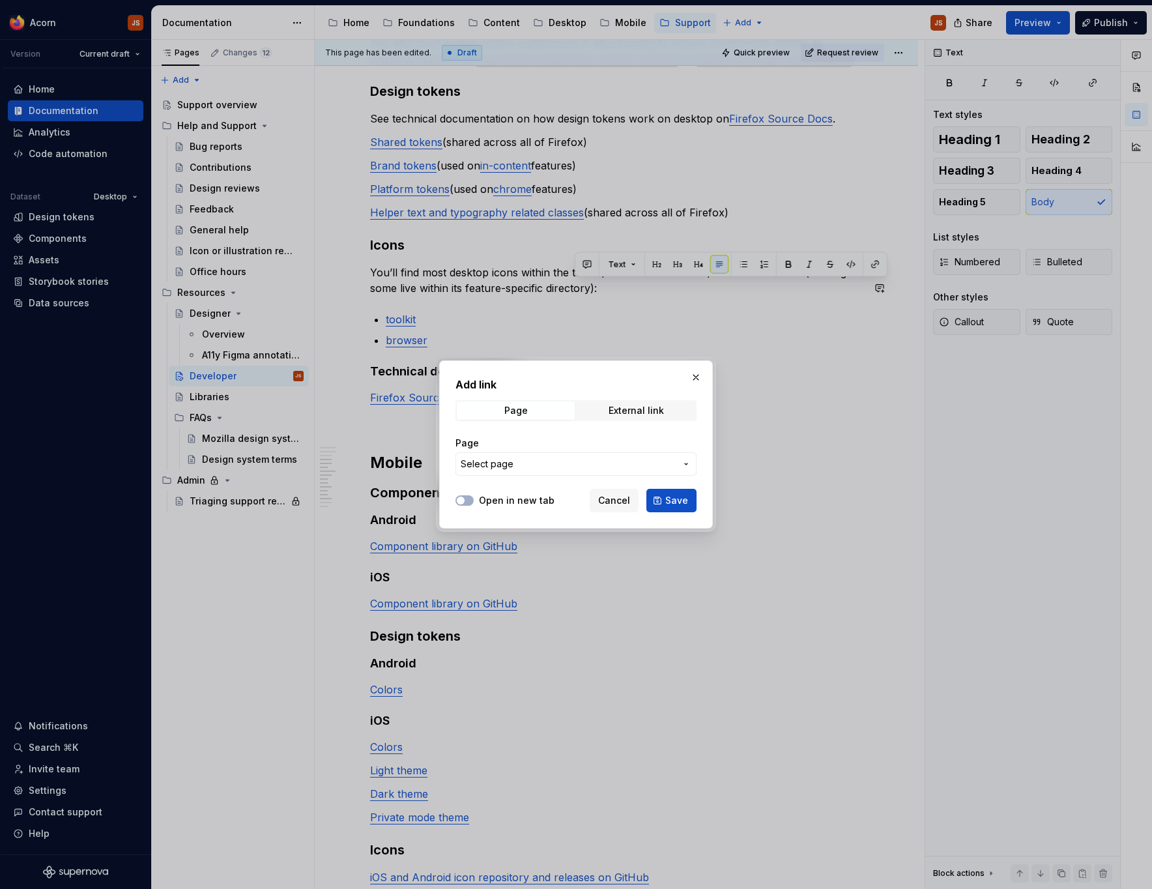
click at [635, 422] on div "Add link Page External link Page Select page" at bounding box center [576, 430] width 241 height 107
click at [640, 407] on div "External link" at bounding box center [636, 410] width 55 height 10
click at [551, 469] on input "URL" at bounding box center [576, 463] width 241 height 23
paste input "[URL][DOMAIN_NAME]"
type input "[URL][DOMAIN_NAME]"
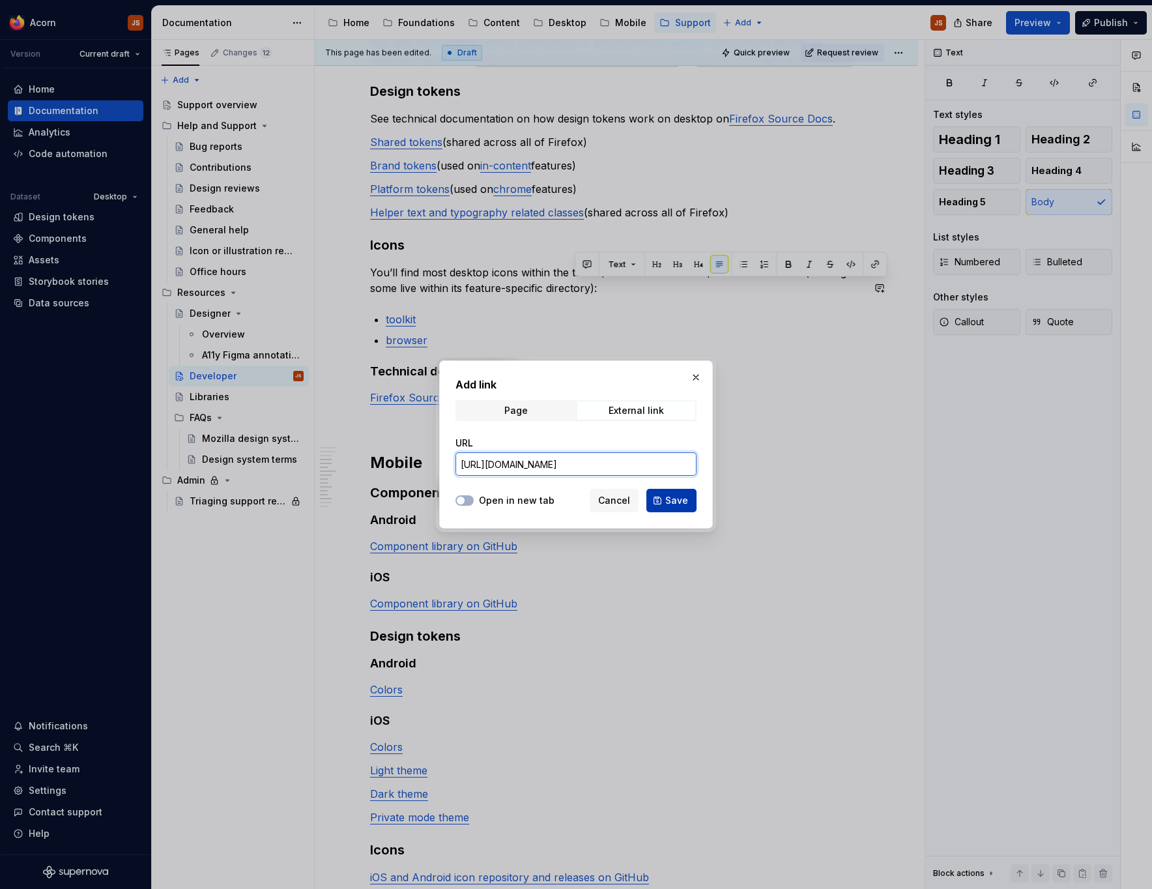
scroll to position [0, 83]
click at [689, 508] on button "Save" at bounding box center [671, 500] width 50 height 23
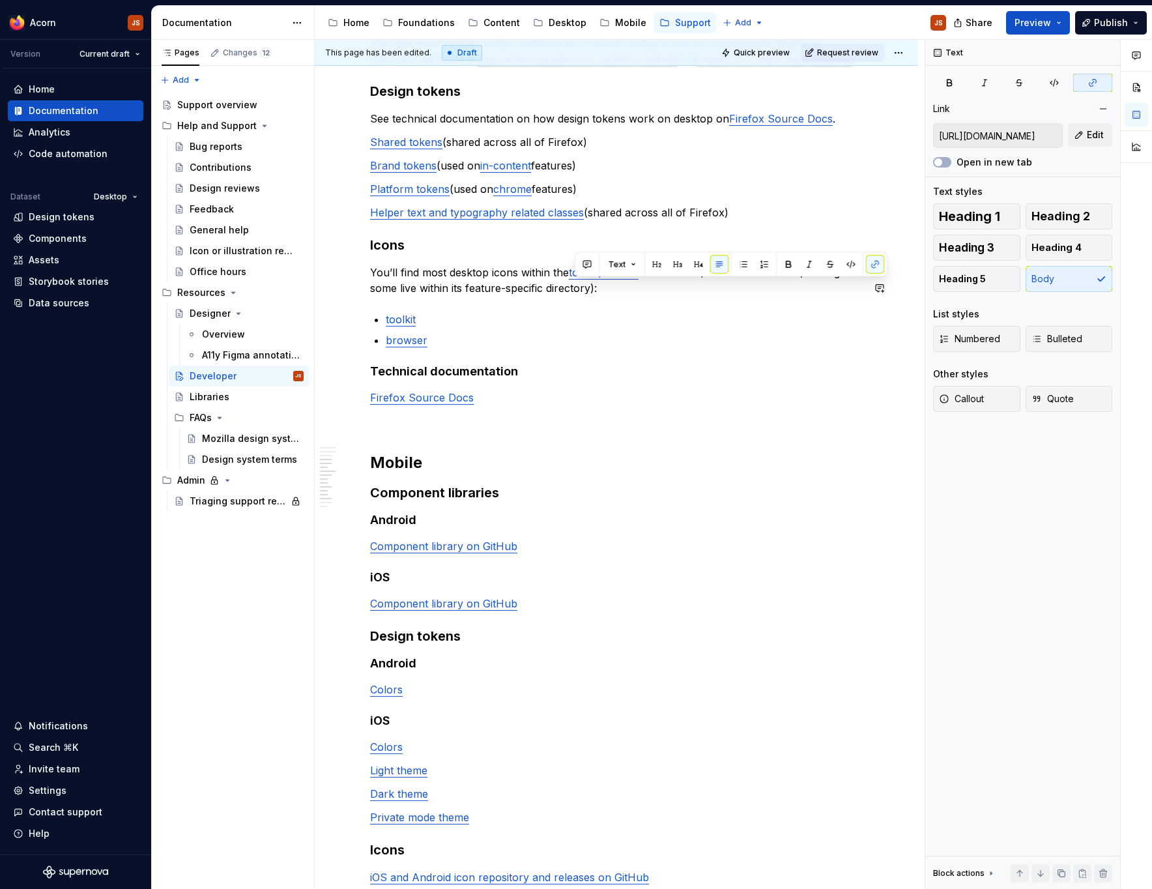
scroll to position [396, 0]
click at [416, 347] on link "browser" at bounding box center [407, 340] width 42 height 13
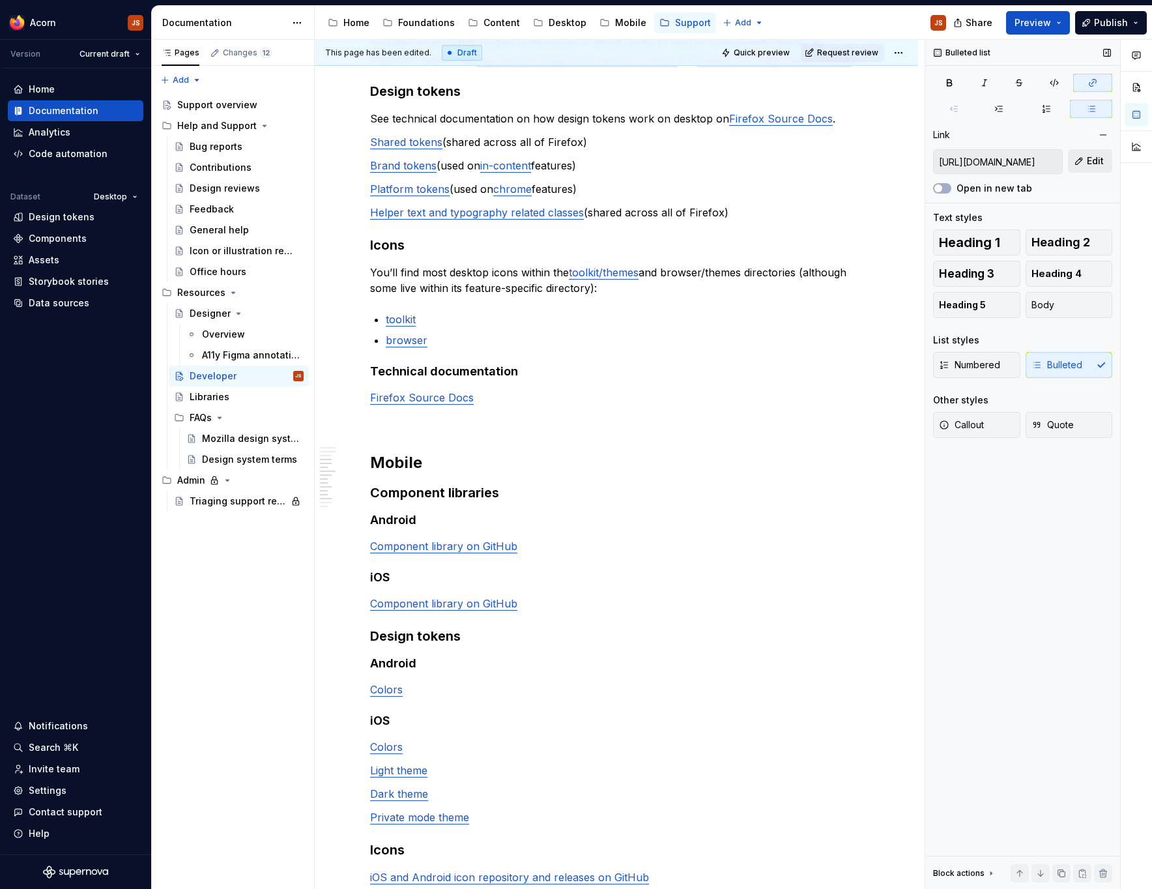
click at [1085, 158] on button "Edit" at bounding box center [1090, 160] width 44 height 23
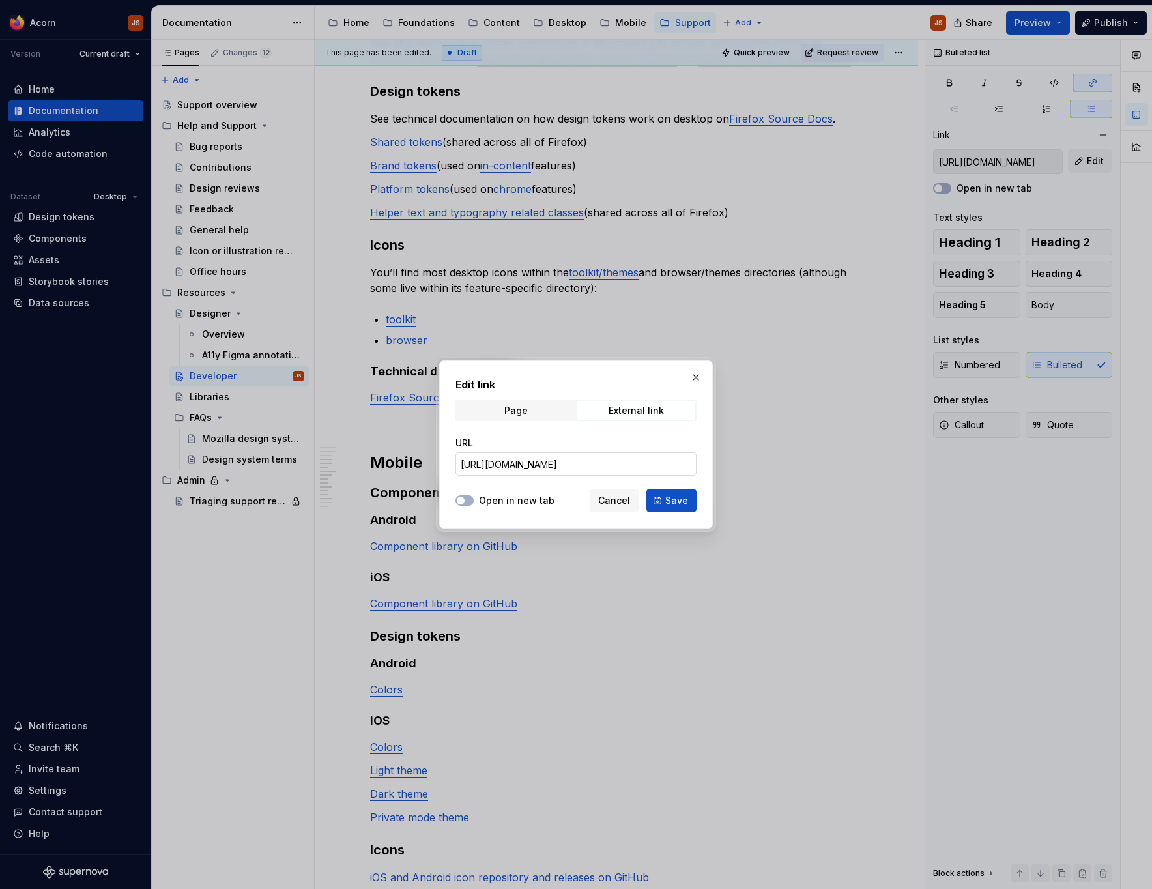
click at [625, 461] on input "[URL][DOMAIN_NAME]" at bounding box center [576, 463] width 241 height 23
click at [669, 499] on span "Save" at bounding box center [676, 500] width 23 height 13
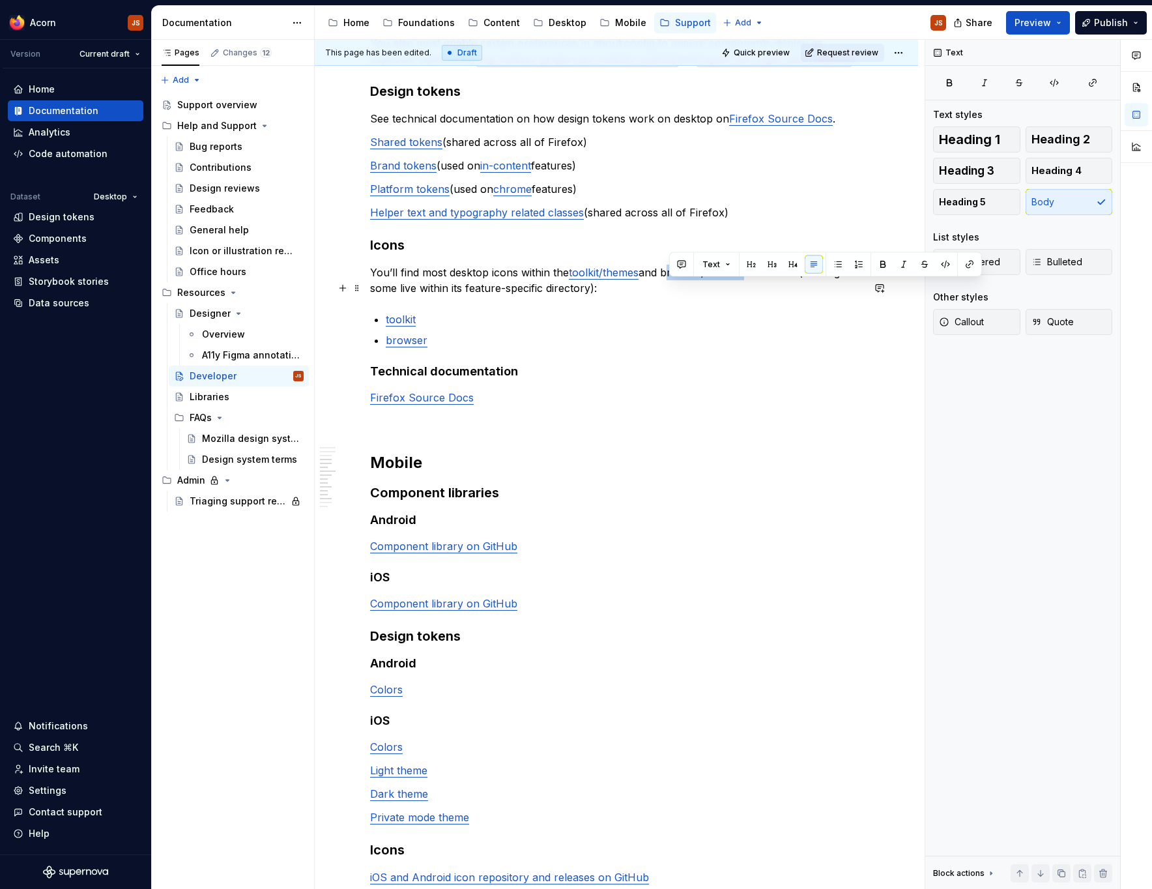
drag, startPoint x: 671, startPoint y: 287, endPoint x: 749, endPoint y: 289, distance: 78.2
click at [749, 289] on p "You’ll find most desktop icons within the toolkit/themes and browser/themes dir…" at bounding box center [616, 280] width 493 height 31
click at [963, 263] on button "button" at bounding box center [970, 264] width 18 height 18
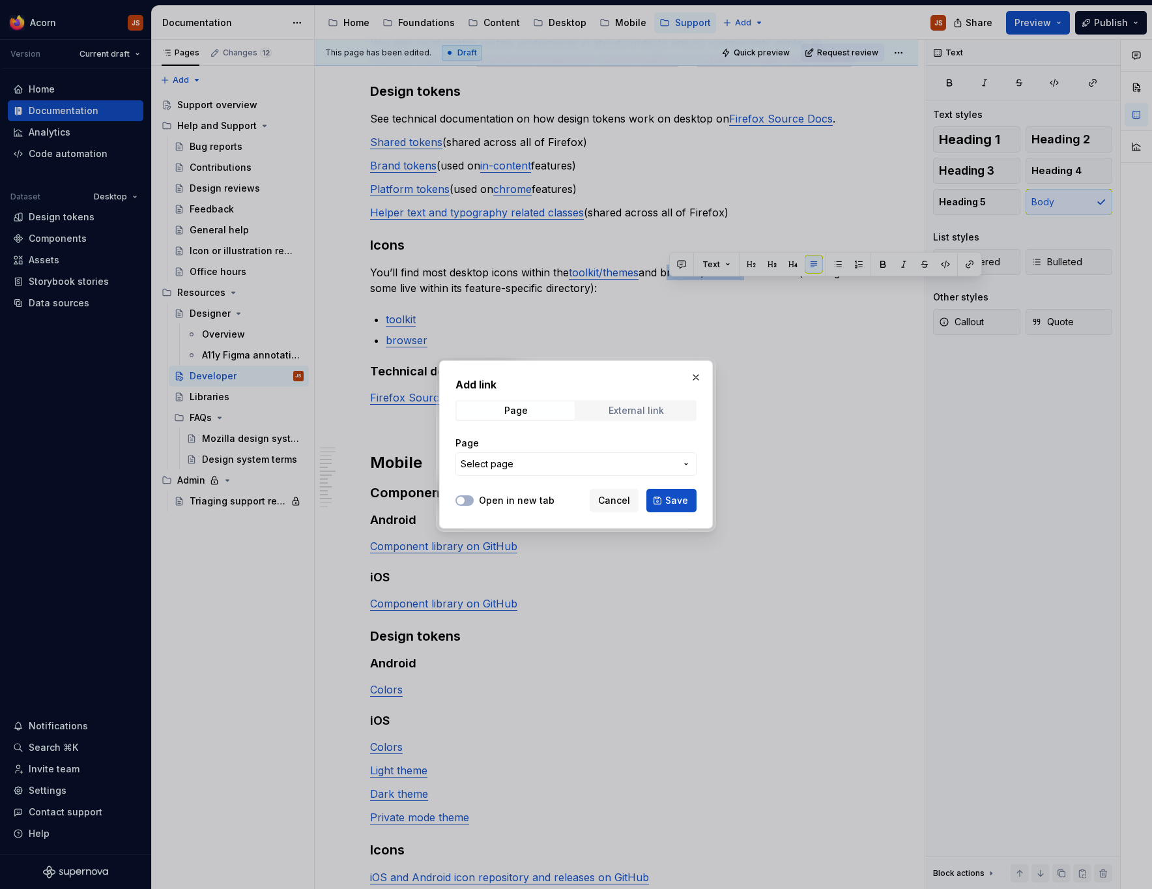
click at [616, 405] on div "External link" at bounding box center [636, 410] width 55 height 10
click at [535, 452] on div "URL" at bounding box center [576, 456] width 241 height 39
click at [532, 465] on input "URL" at bounding box center [576, 463] width 241 height 23
paste input "[URL][DOMAIN_NAME]"
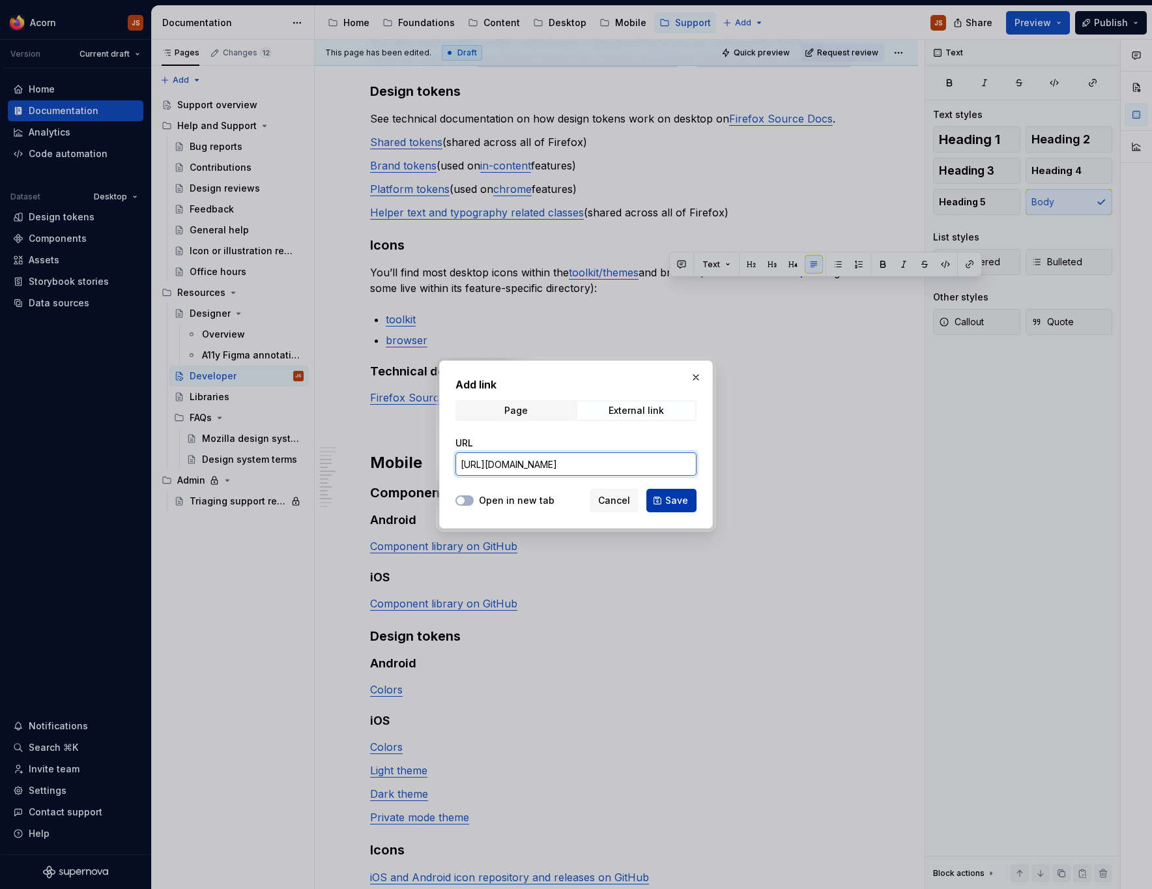
type input "[URL][DOMAIN_NAME]"
click at [674, 502] on span "Save" at bounding box center [676, 500] width 23 height 13
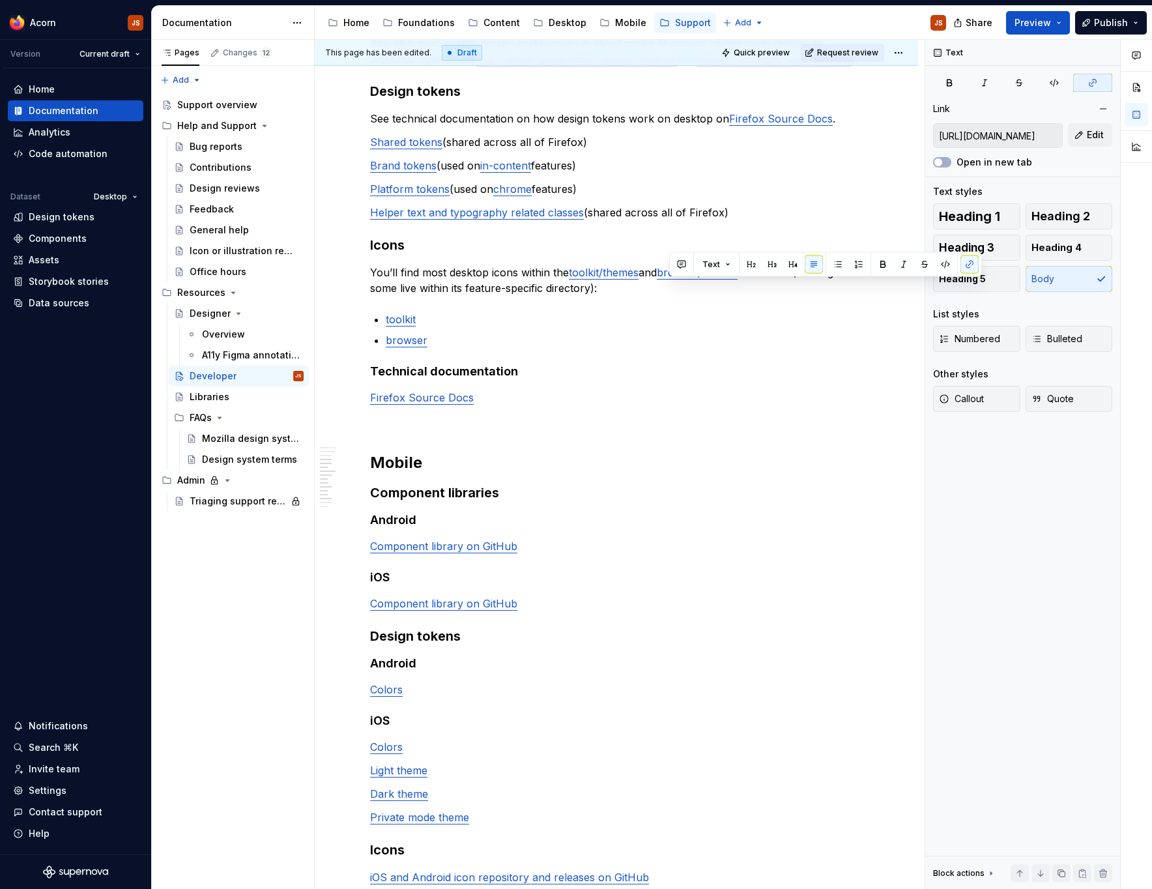
scroll to position [396, 0]
click at [806, 287] on p "You’ll find most desktop icons within the toolkit/themes and browser/themes dir…" at bounding box center [616, 280] width 493 height 31
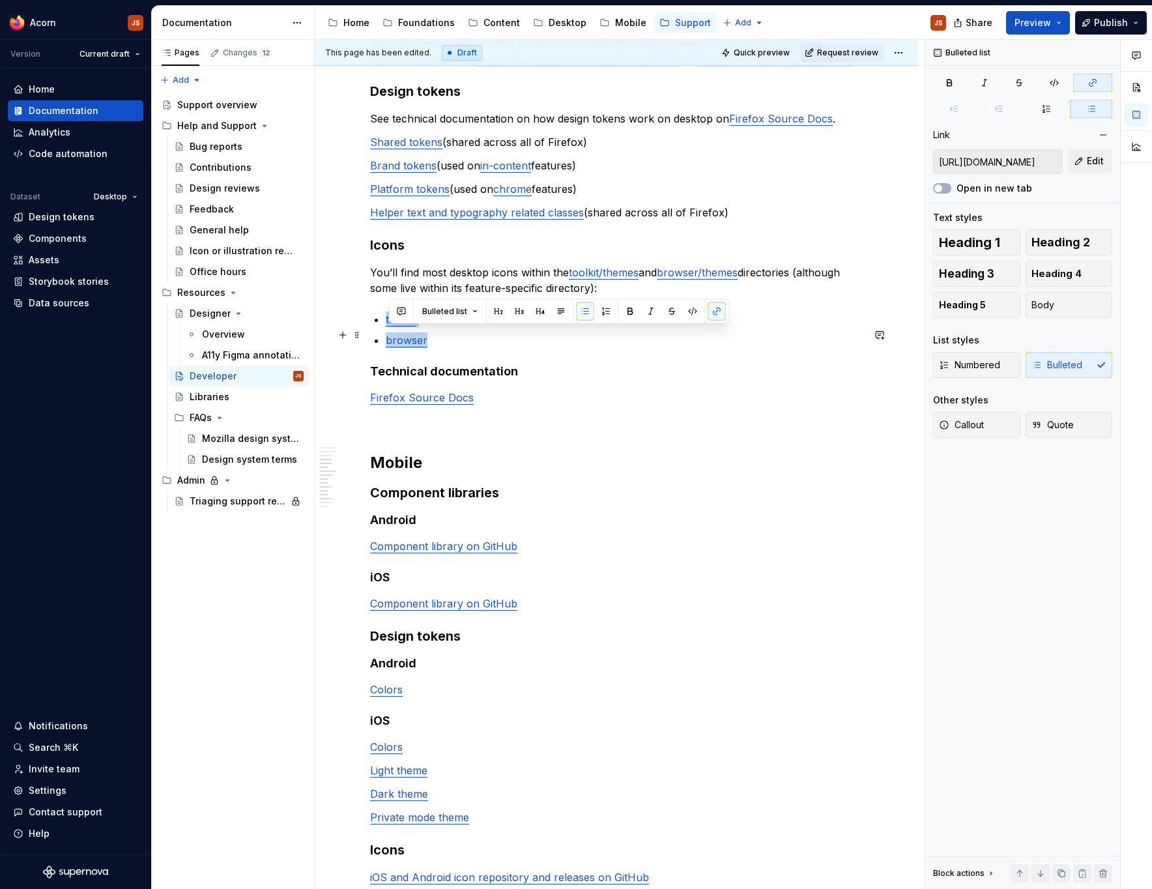
drag, startPoint x: 445, startPoint y: 360, endPoint x: 373, endPoint y: 333, distance: 76.7
click at [373, 333] on div "Help and support Please refer to our main Help and Support section. Desktop Com…" at bounding box center [616, 438] width 493 height 1160
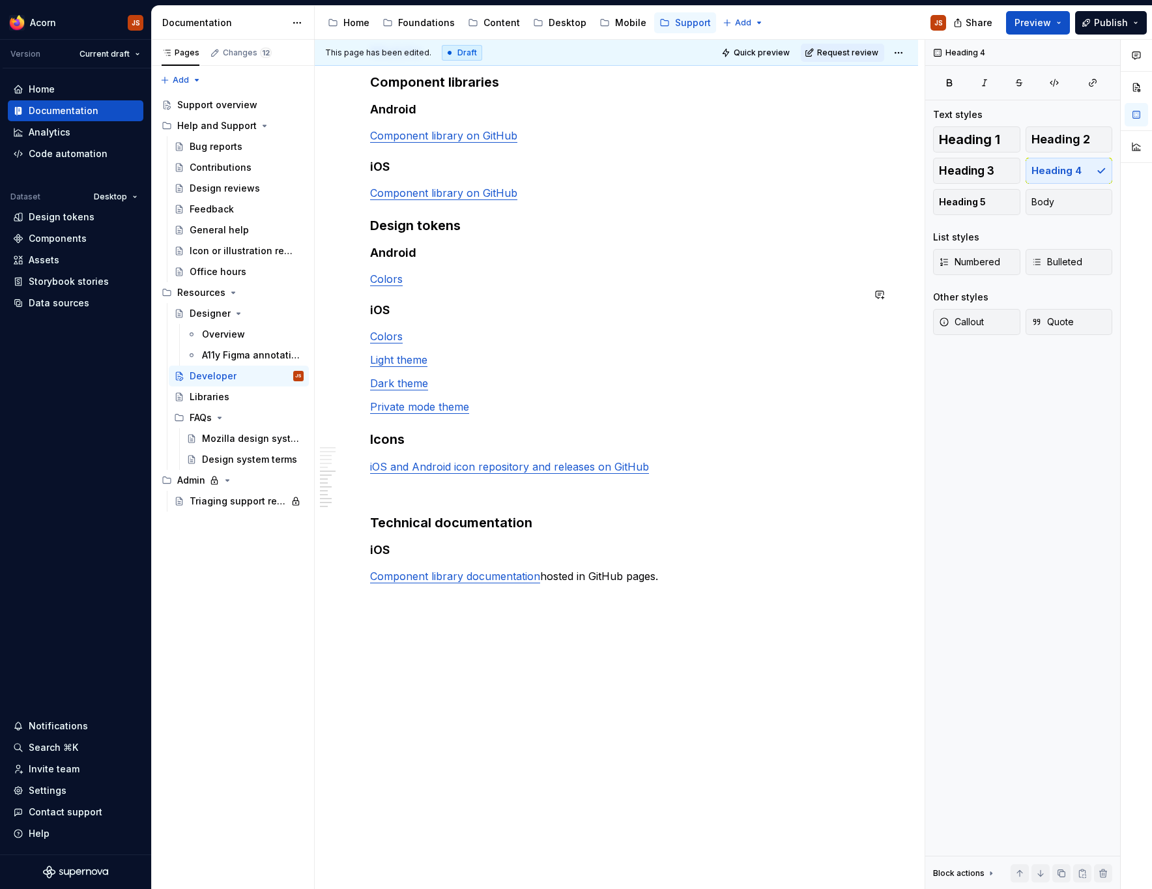
scroll to position [718, 0]
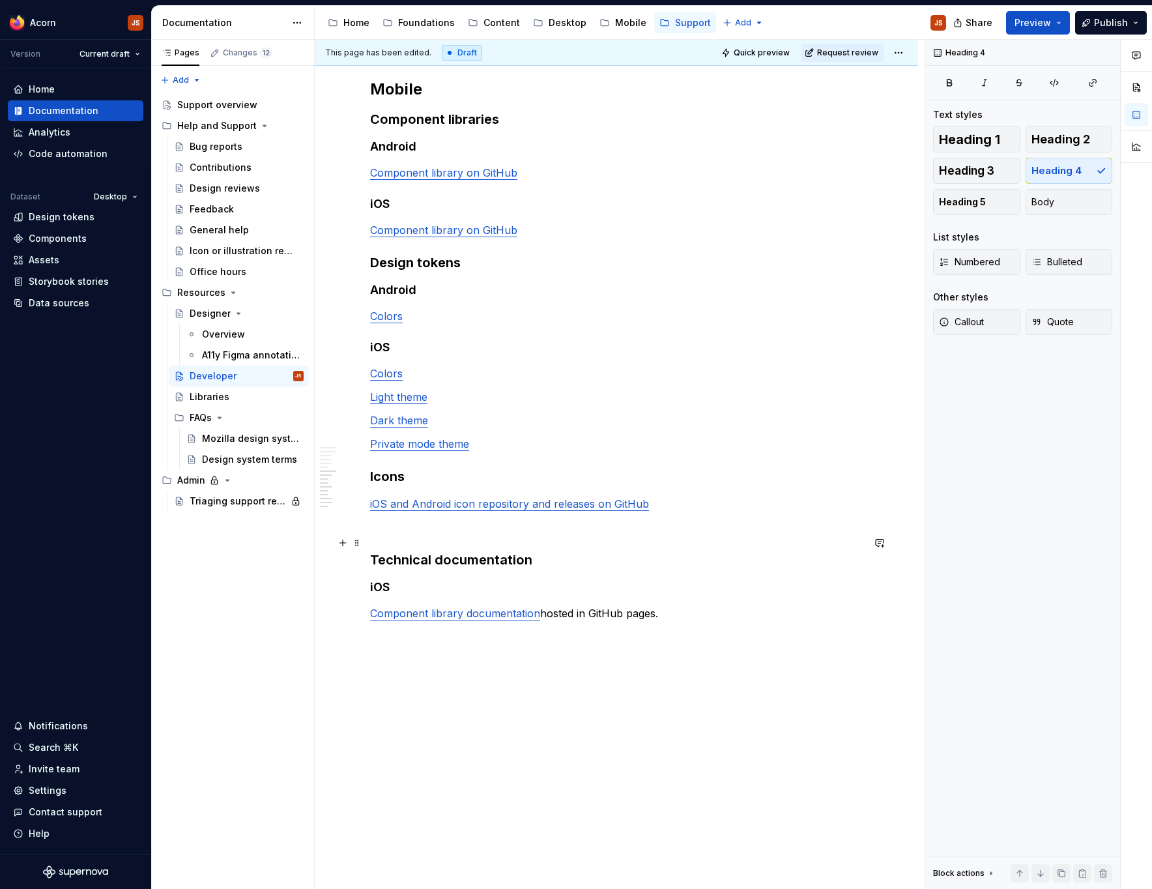
click at [426, 535] on p at bounding box center [616, 527] width 493 height 16
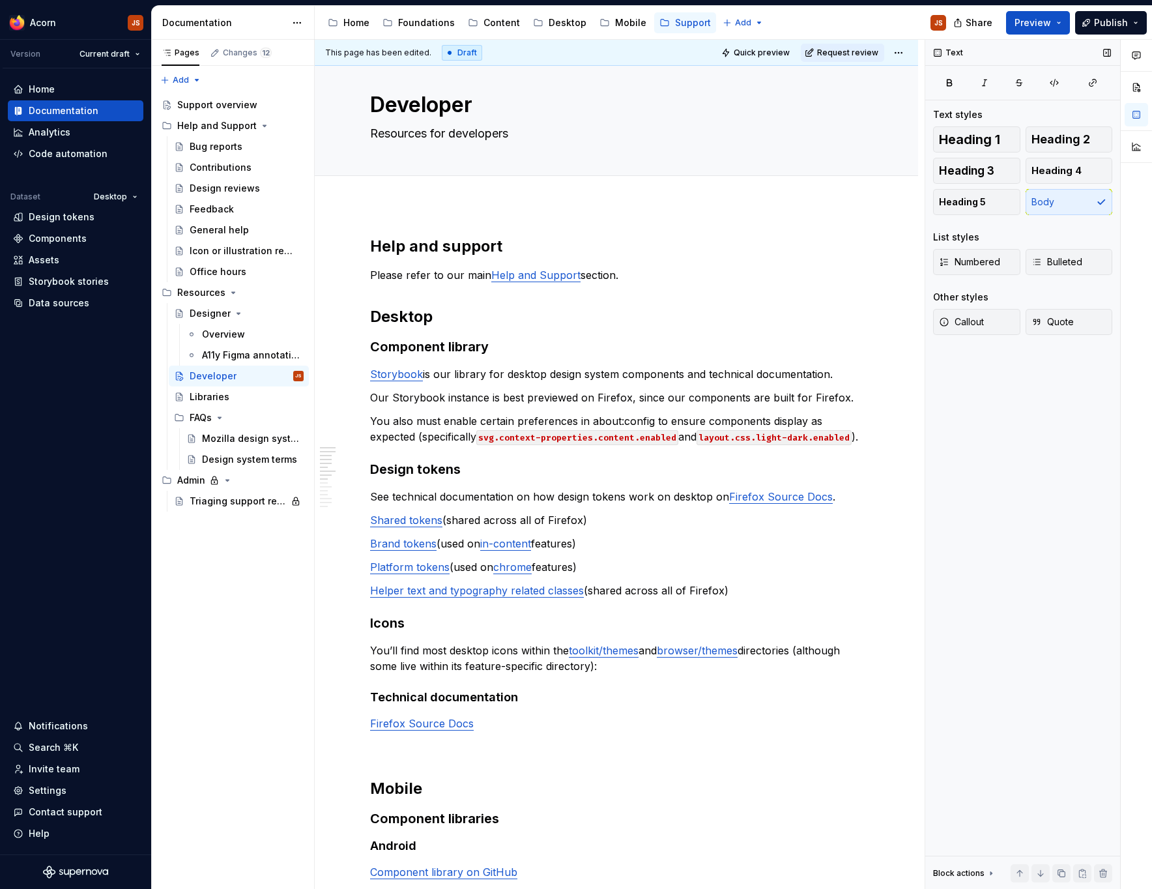
scroll to position [0, 0]
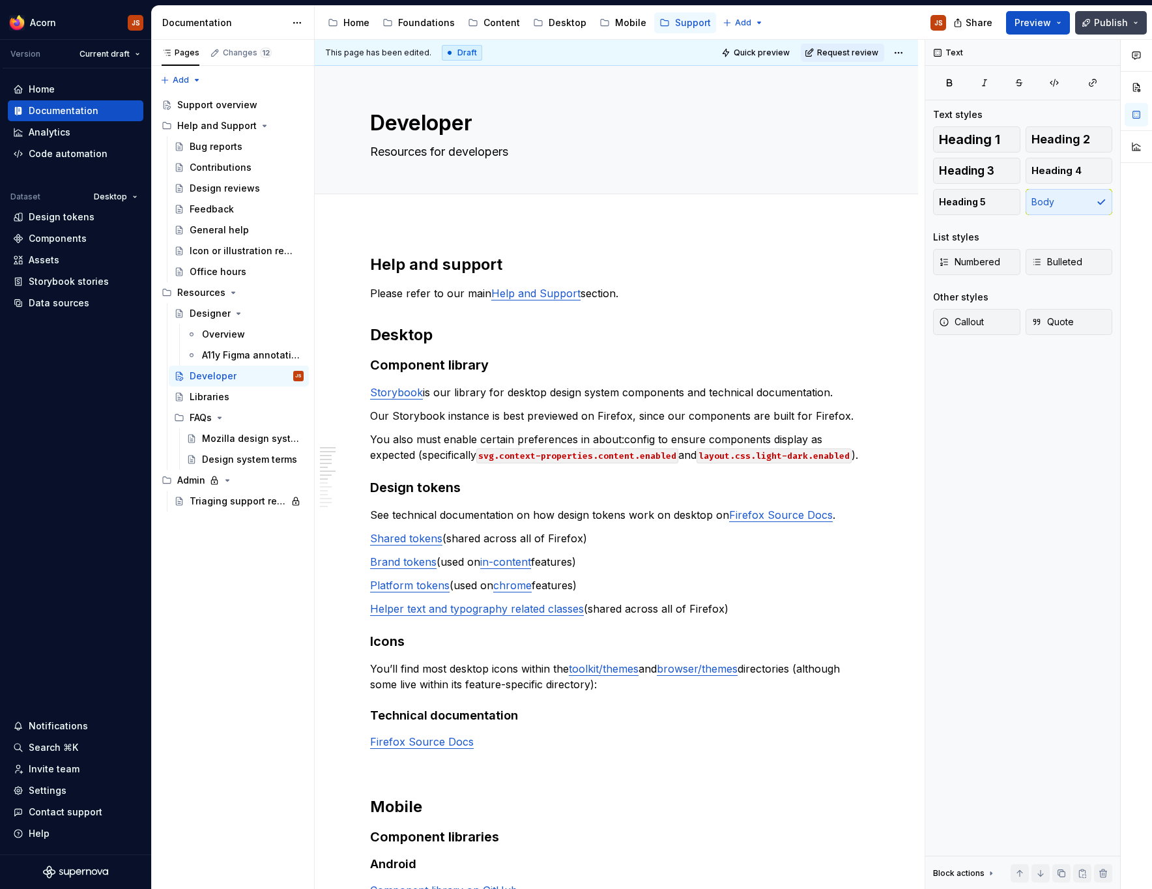
click at [1112, 19] on span "Publish" at bounding box center [1111, 22] width 34 height 13
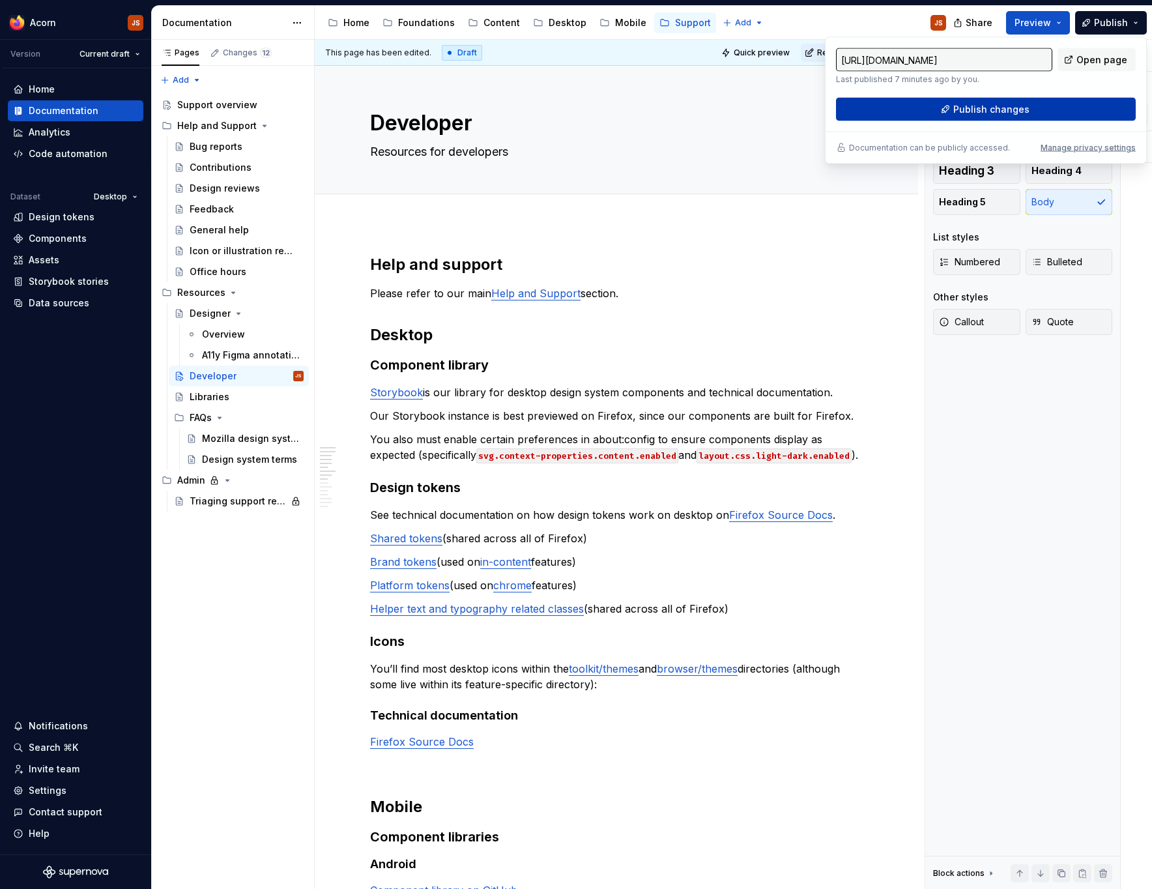
click at [988, 117] on button "Publish changes" at bounding box center [986, 109] width 300 height 23
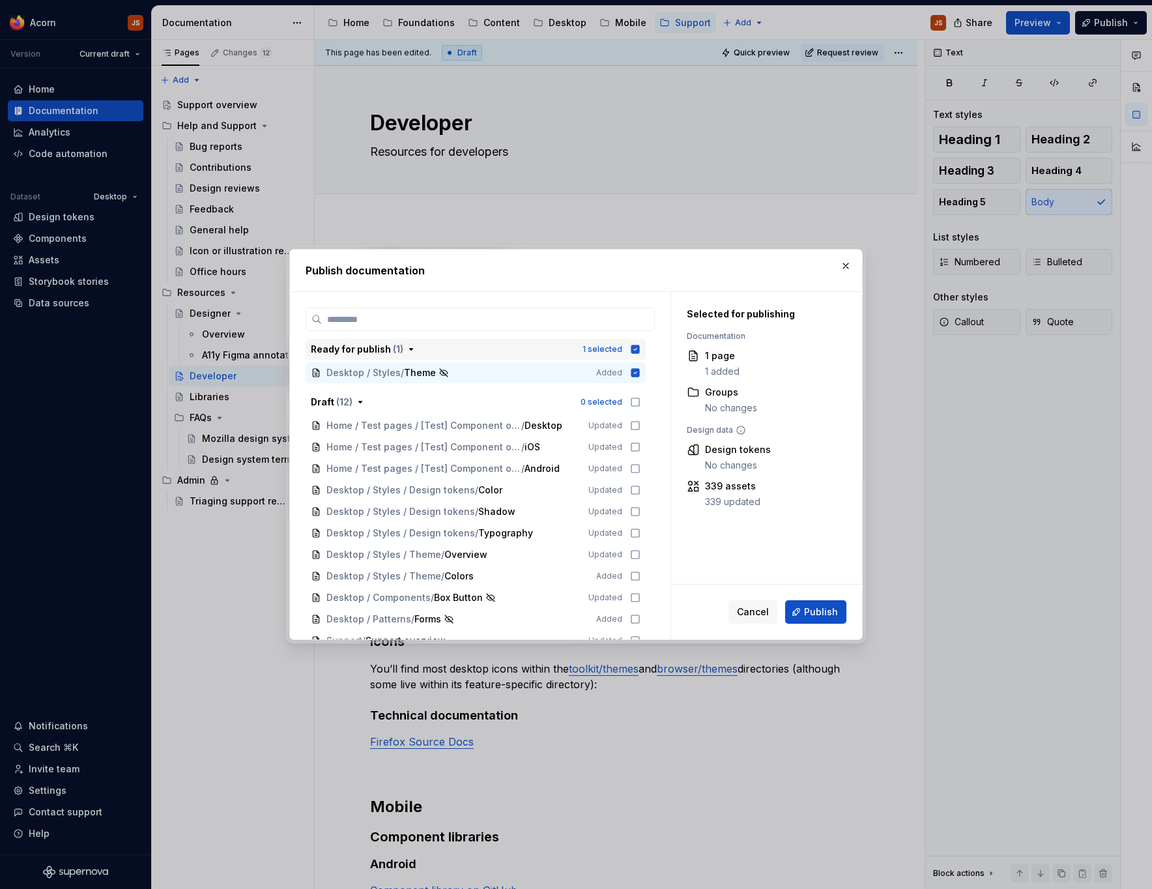
click at [640, 351] on icon "button" at bounding box center [635, 349] width 8 height 8
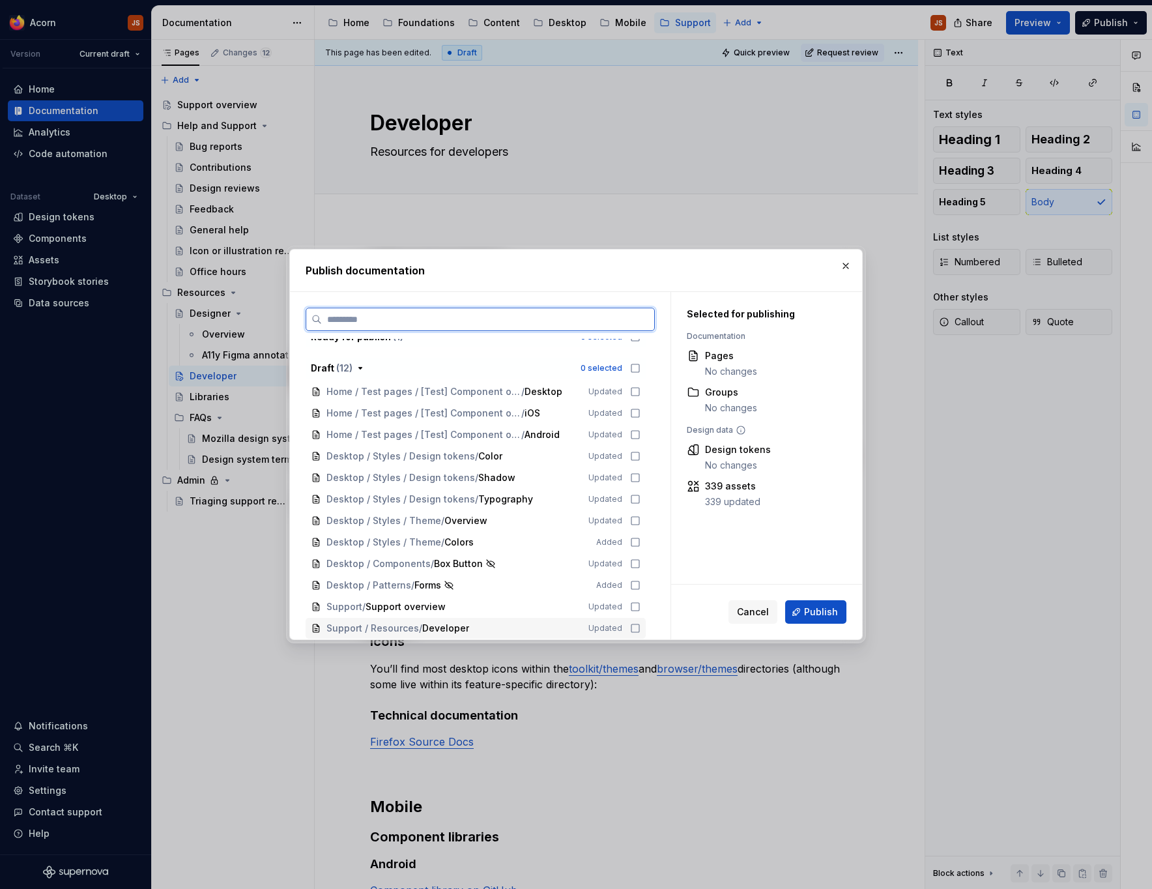
click at [641, 624] on icon at bounding box center [635, 628] width 10 height 10
click at [826, 613] on span "Publish" at bounding box center [821, 611] width 34 height 13
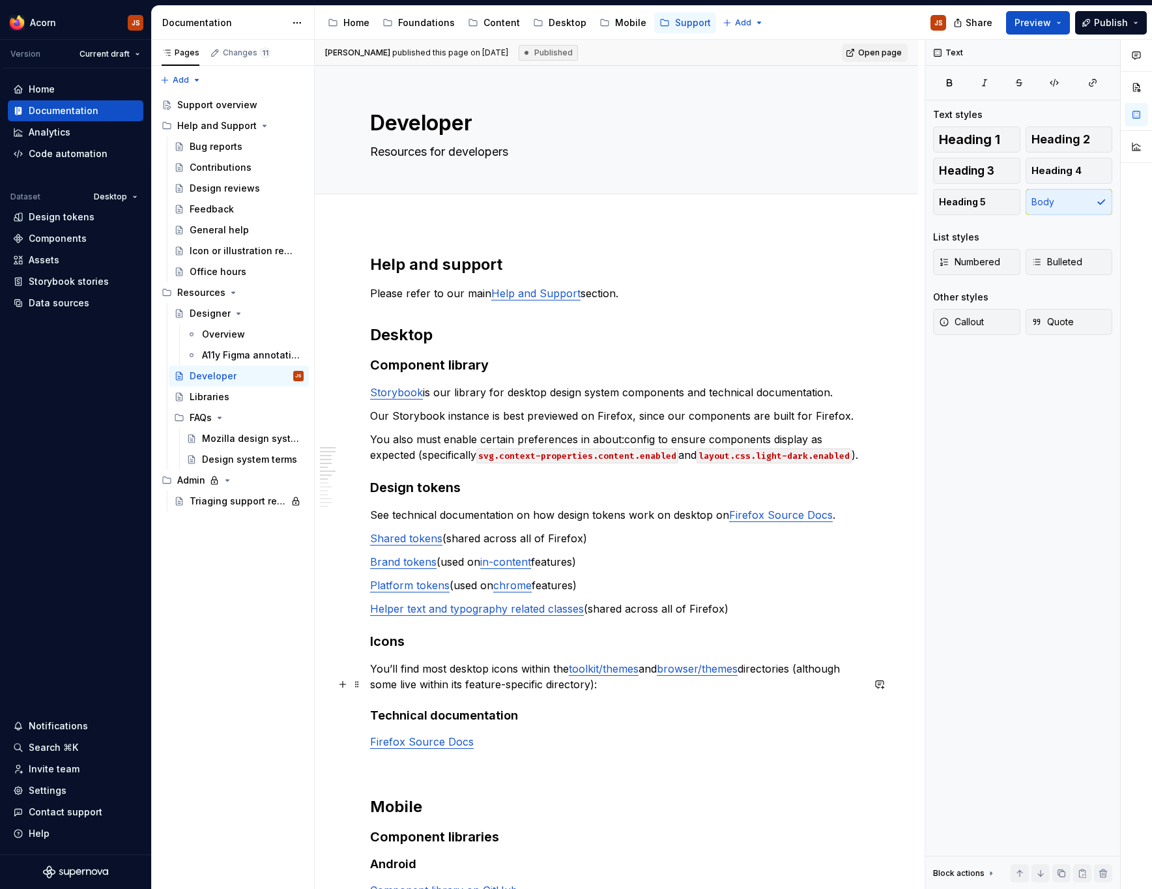
click at [626, 708] on div "Help and support Please refer to our main Help and Support section. Desktop Com…" at bounding box center [616, 796] width 493 height 1084
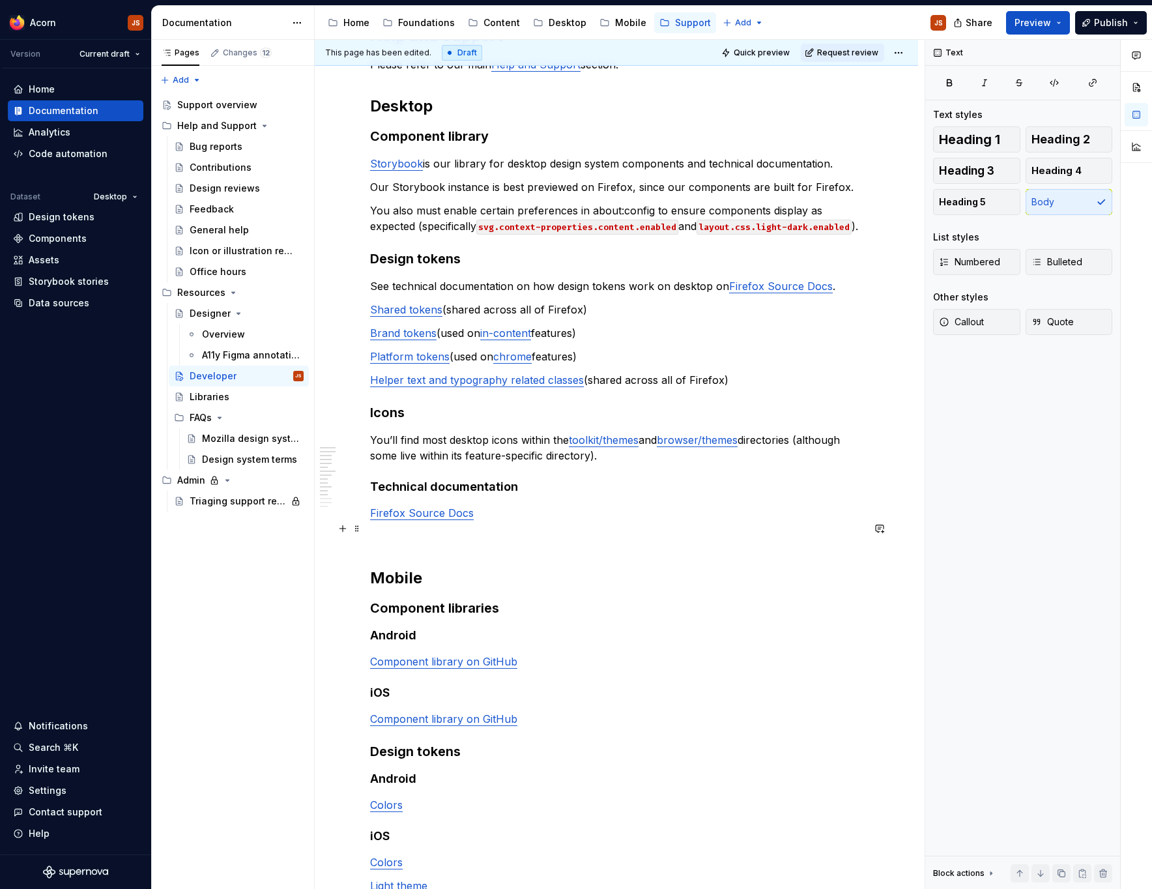
scroll to position [231, 0]
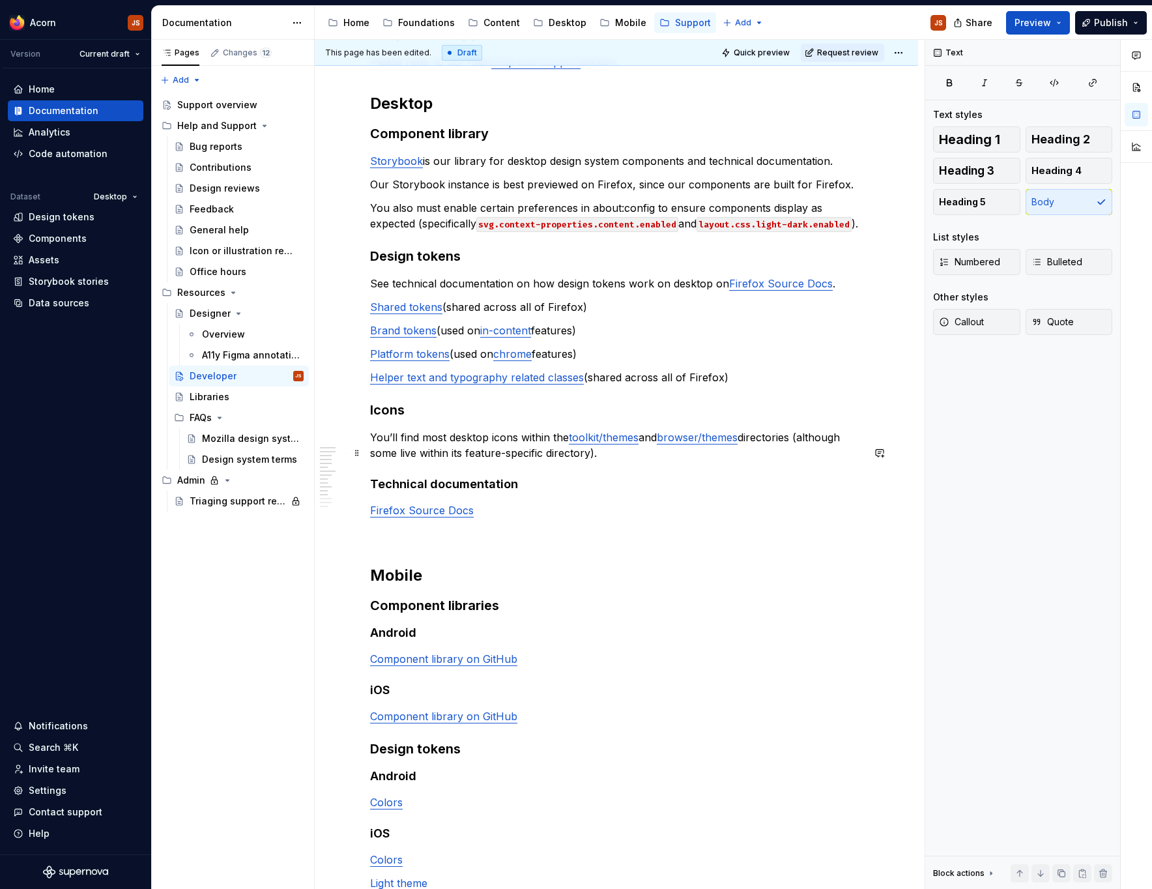
click at [813, 447] on p "You’ll find most desktop icons within the toolkit/themes and browser/themes dir…" at bounding box center [616, 444] width 493 height 31
click at [403, 461] on p "You’ll find most desktop icons within the toolkit/themes and browser/themes dir…" at bounding box center [616, 444] width 493 height 31
click at [630, 461] on p "You’ll find most desktop icons within the toolkit/themes and browser/themes dir…" at bounding box center [616, 444] width 493 height 31
click at [1110, 14] on button "Publish" at bounding box center [1111, 22] width 72 height 23
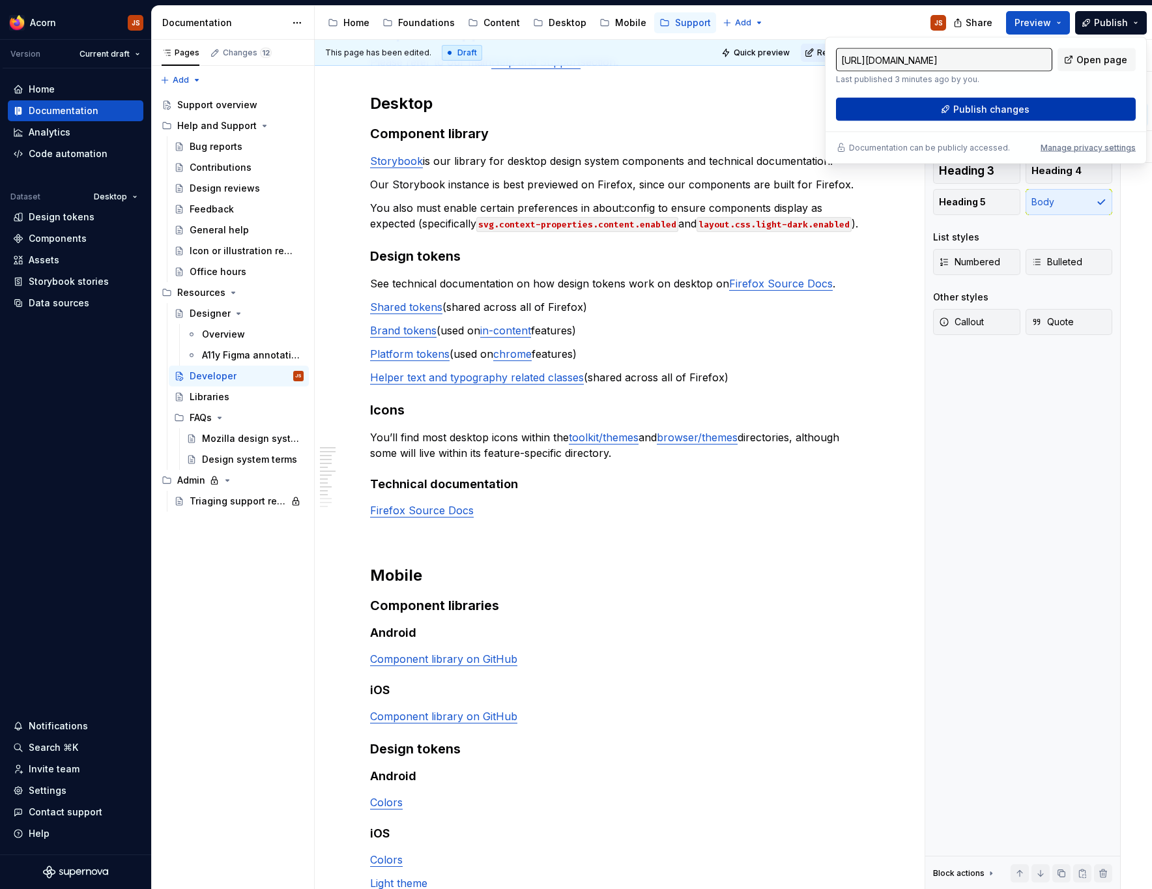
click at [977, 102] on button "Publish changes" at bounding box center [986, 109] width 300 height 23
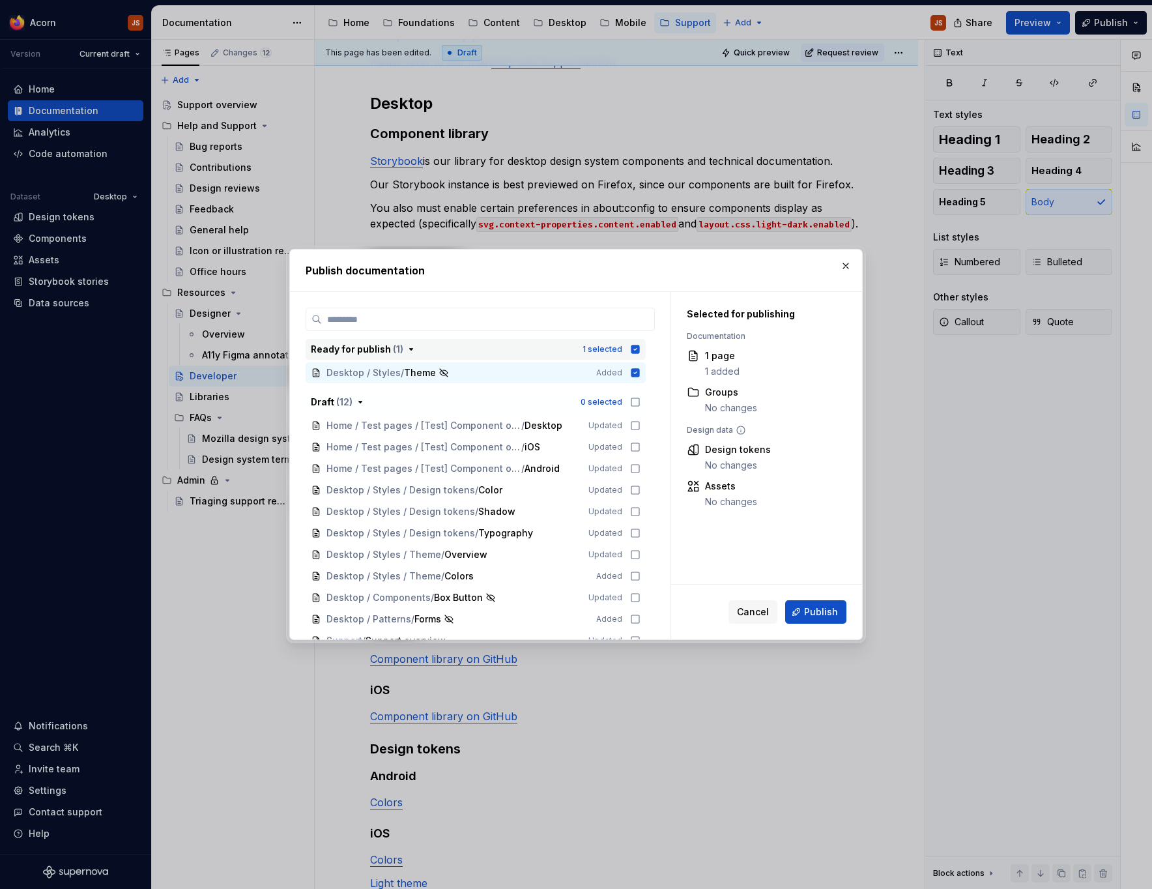
click at [641, 355] on div "1 selected" at bounding box center [612, 349] width 58 height 13
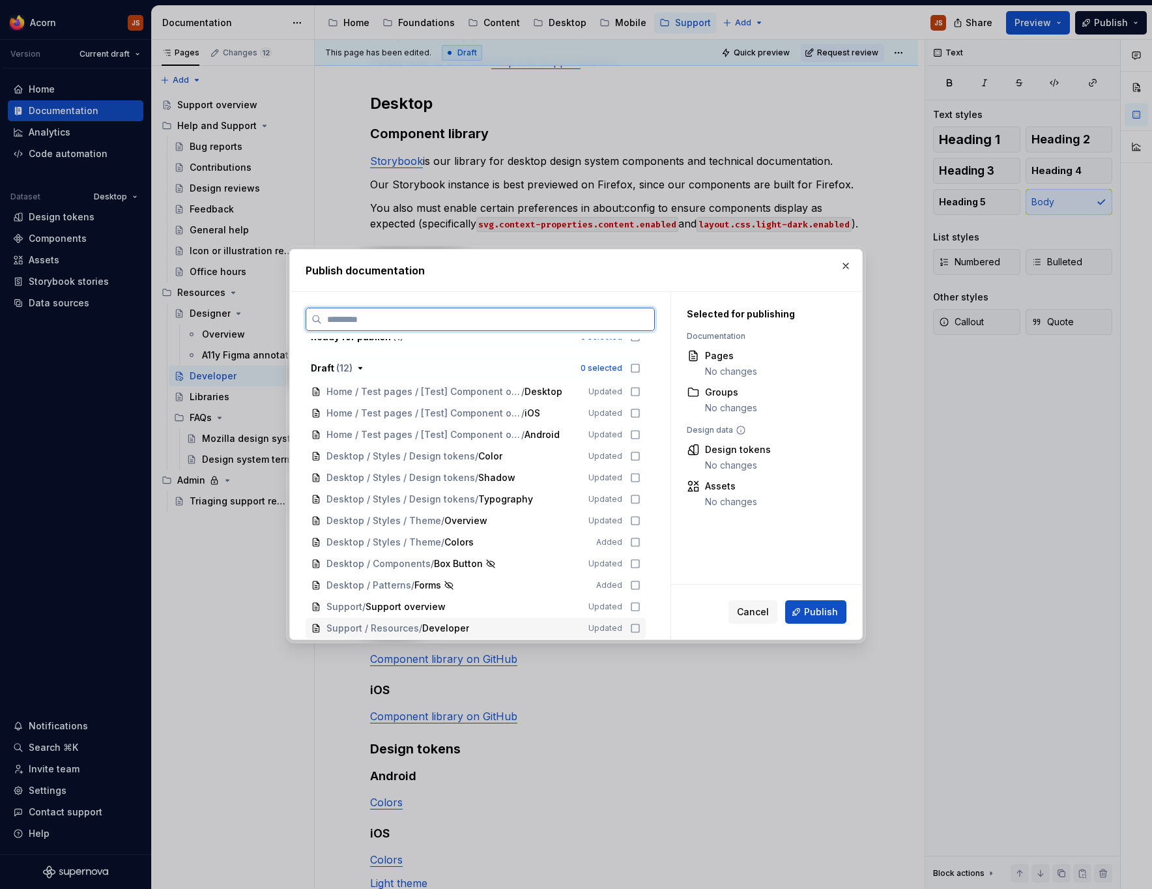
click at [639, 632] on icon at bounding box center [635, 628] width 8 height 8
click at [820, 615] on span "Publish" at bounding box center [821, 611] width 34 height 13
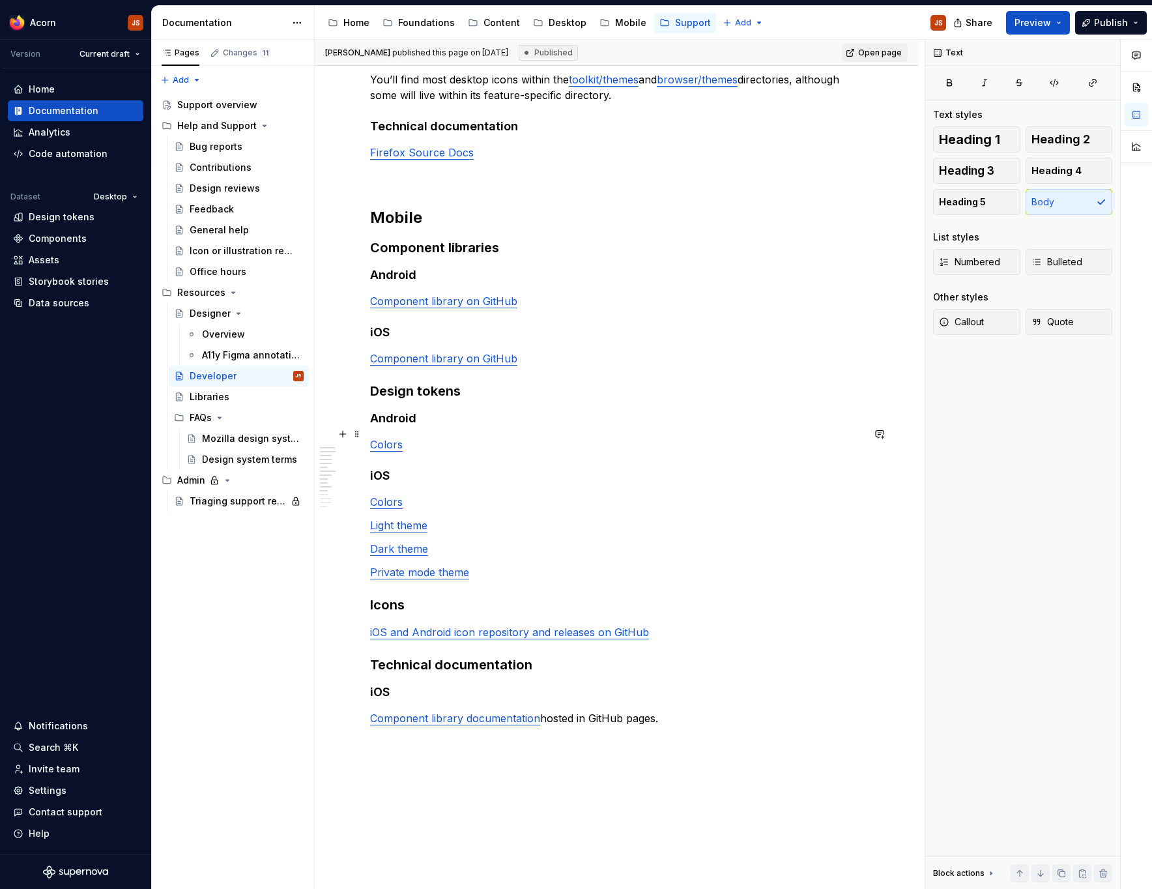
scroll to position [0, 0]
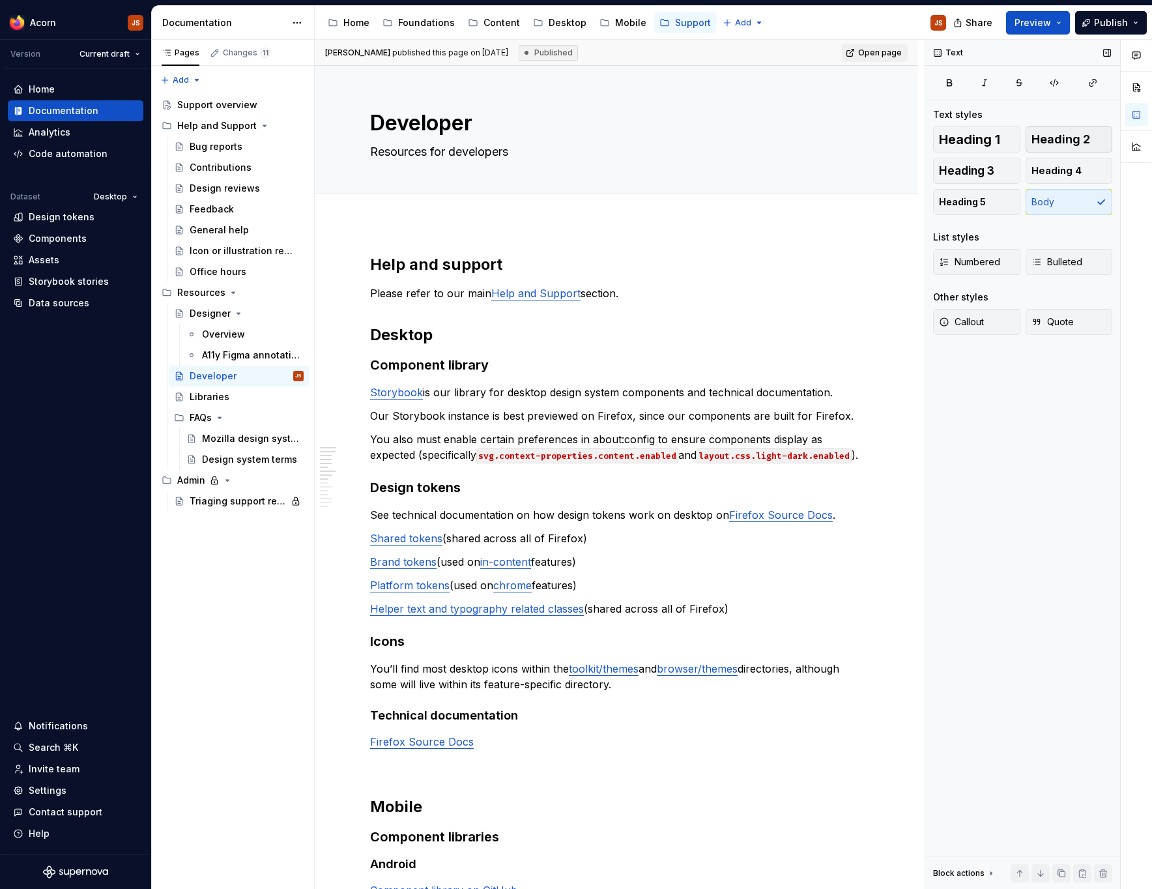
type textarea "*"
